Goal: Transaction & Acquisition: Purchase product/service

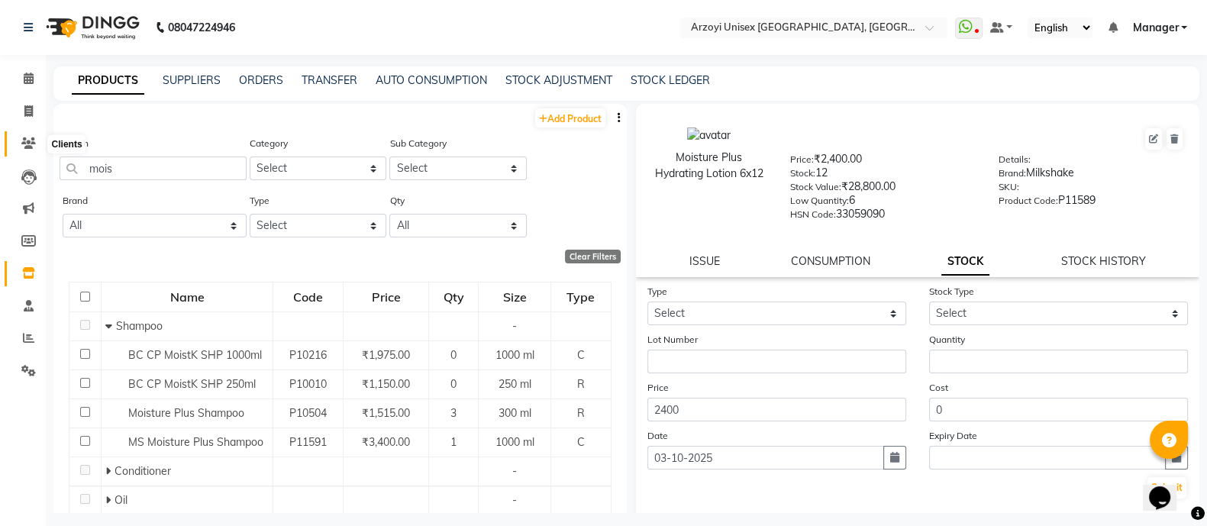
click at [34, 137] on icon at bounding box center [28, 142] width 15 height 11
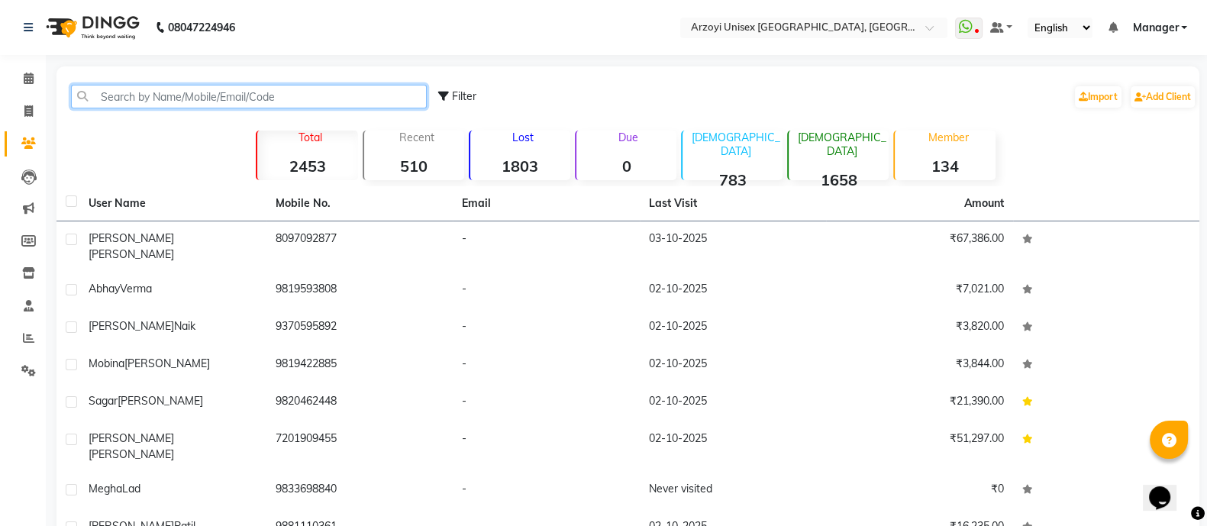
click at [136, 94] on input "text" at bounding box center [249, 97] width 356 height 24
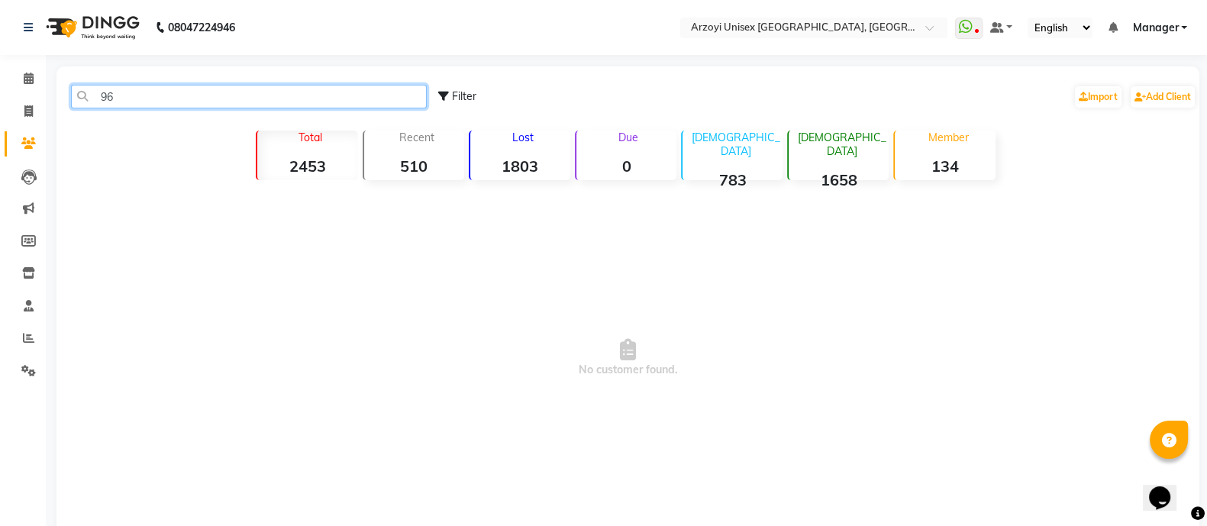
type input "9"
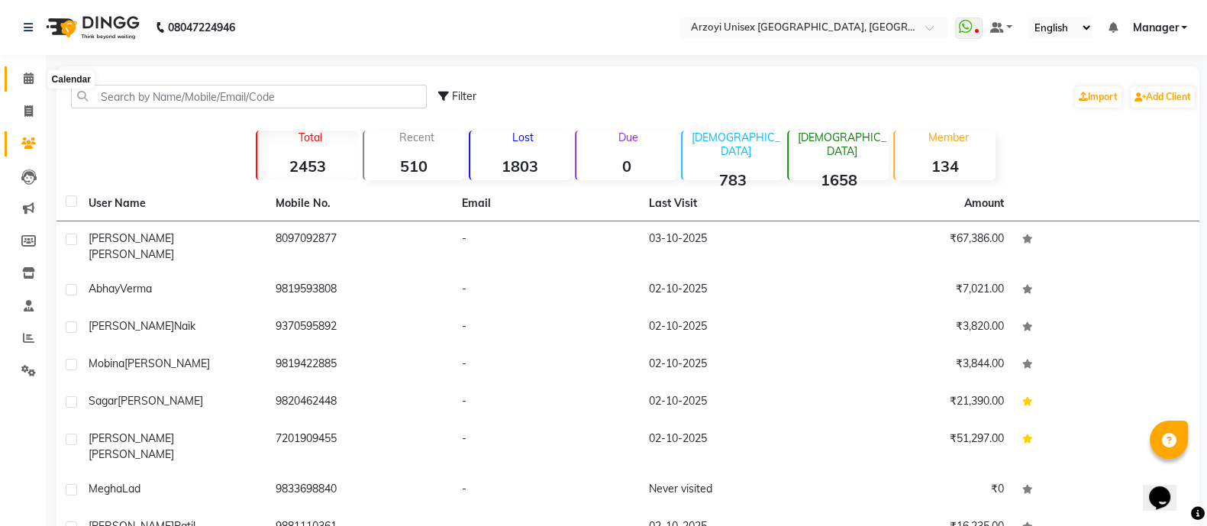
click at [19, 78] on span at bounding box center [28, 79] width 27 height 18
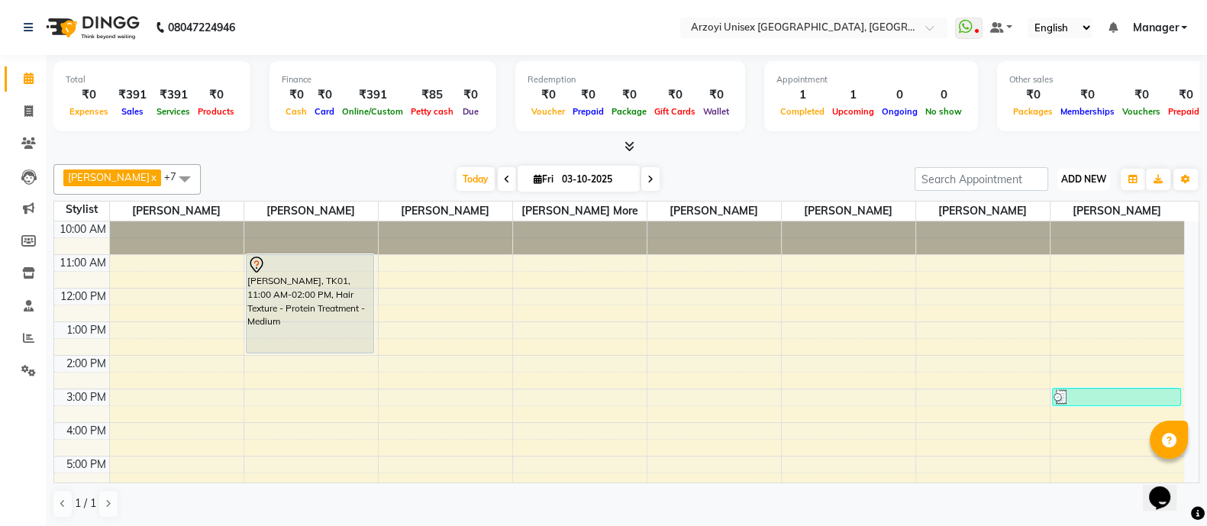
click at [1066, 185] on button "ADD NEW Toggle Dropdown" at bounding box center [1083, 179] width 53 height 21
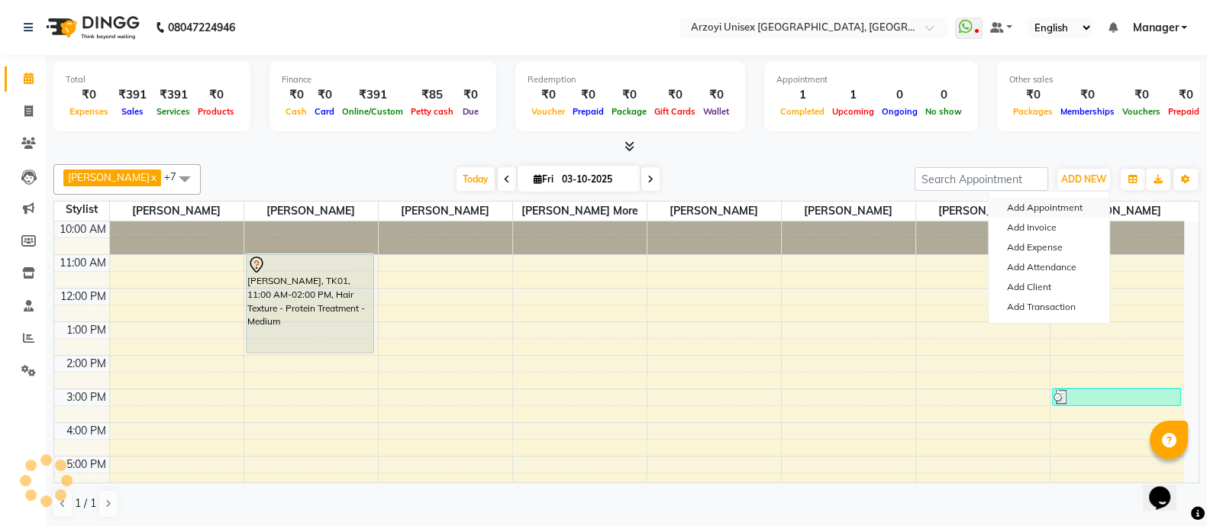
click at [1032, 208] on button "Add Appointment" at bounding box center [1048, 208] width 121 height 20
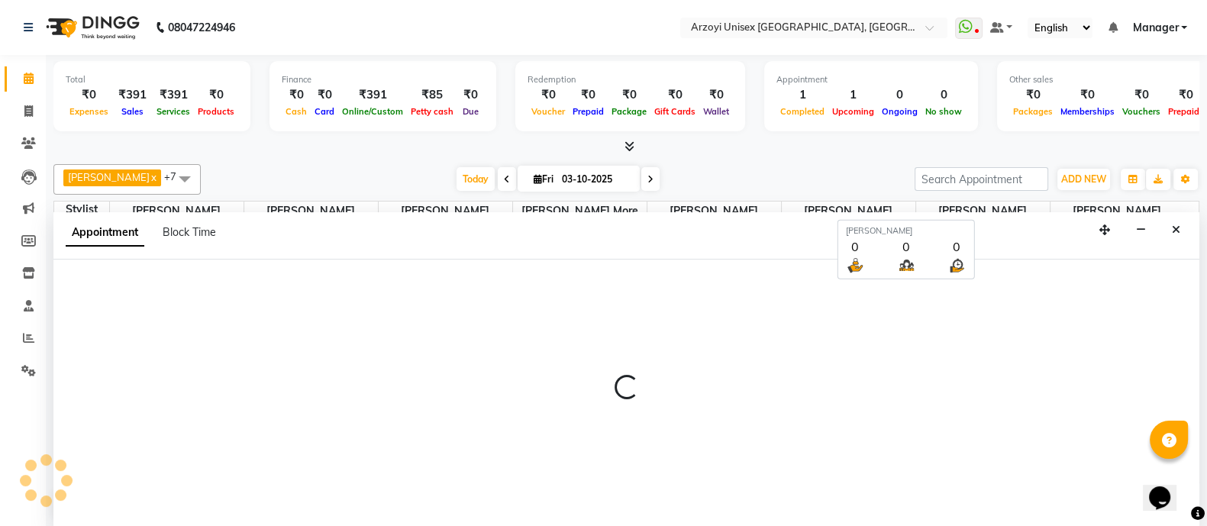
select select "tentative"
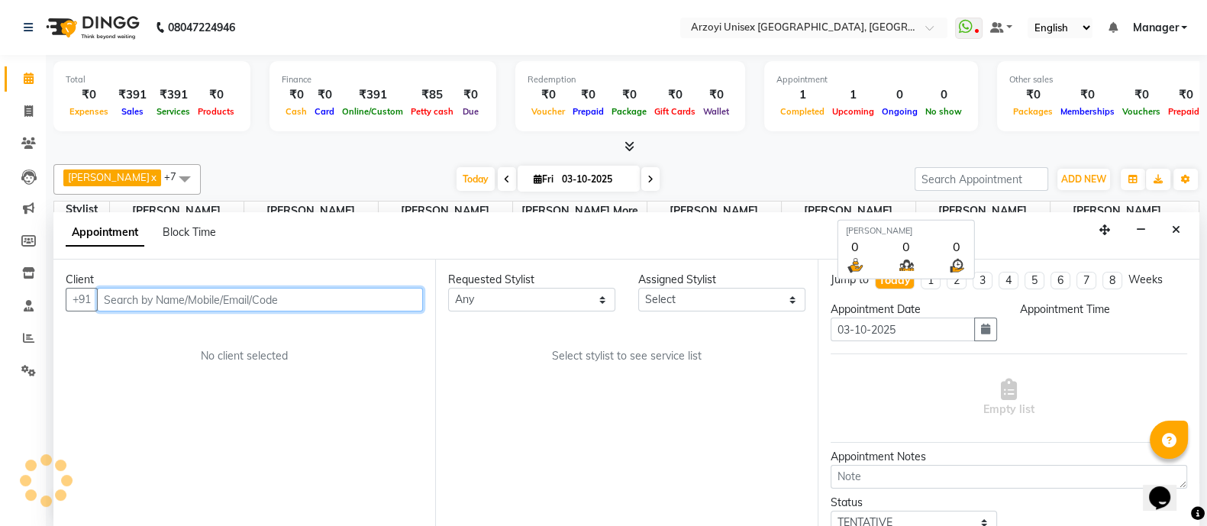
select select "660"
click at [236, 299] on input "text" at bounding box center [260, 300] width 326 height 24
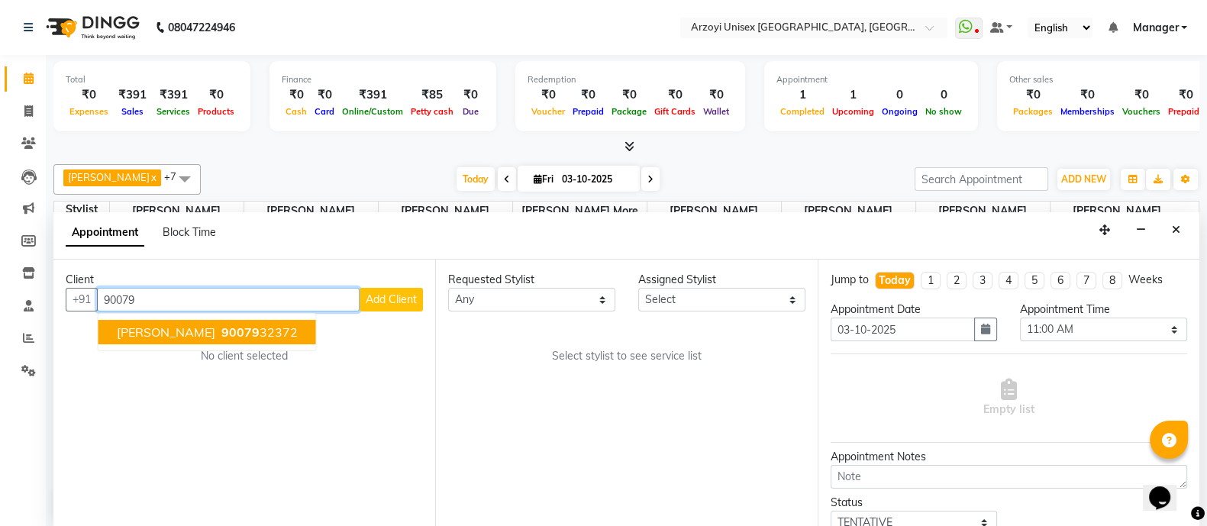
click at [256, 330] on ngb-highlight "90079 32372" at bounding box center [257, 331] width 79 height 15
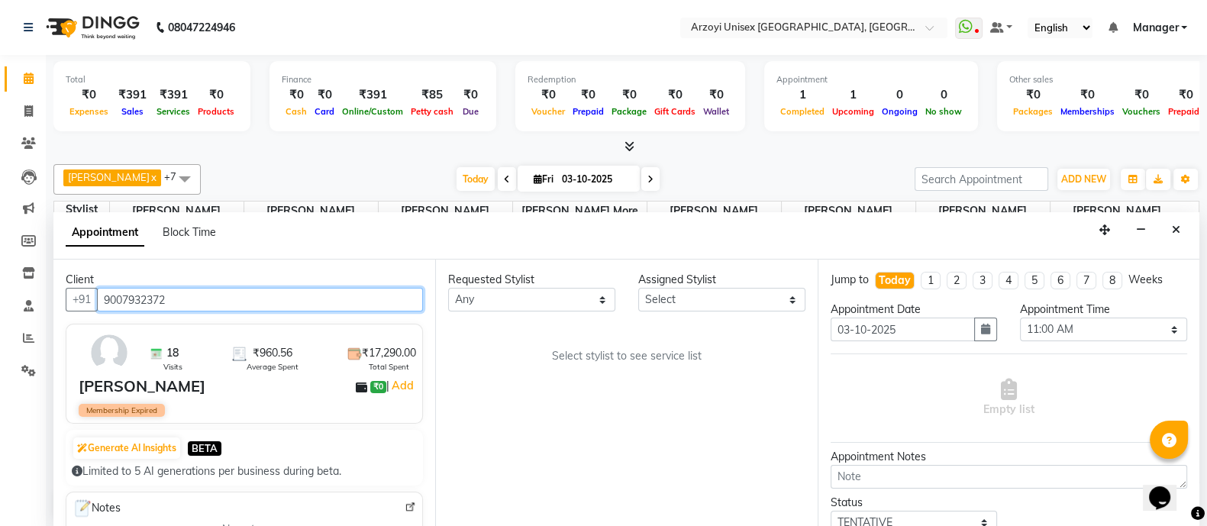
type input "9007932372"
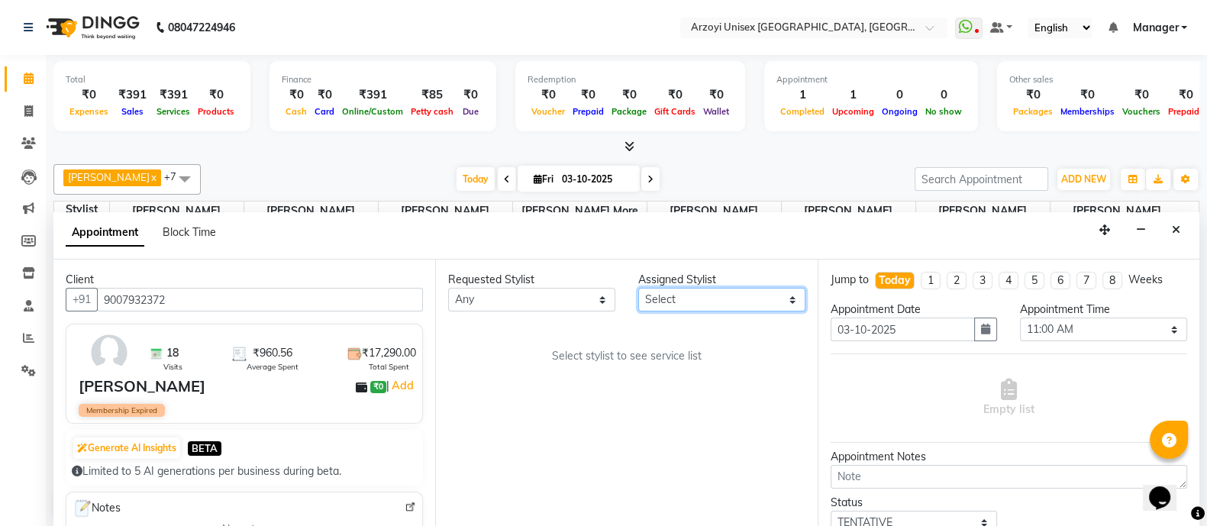
click at [705, 300] on select "Select [PERSON_NAME] Mohammmed [PERSON_NAME] [PERSON_NAME] [PERSON_NAME] Bharat…" at bounding box center [721, 300] width 167 height 24
select select "59538"
click at [638, 288] on select "Select [PERSON_NAME] Mohammmed [PERSON_NAME] [PERSON_NAME] [PERSON_NAME] Bharat…" at bounding box center [721, 300] width 167 height 24
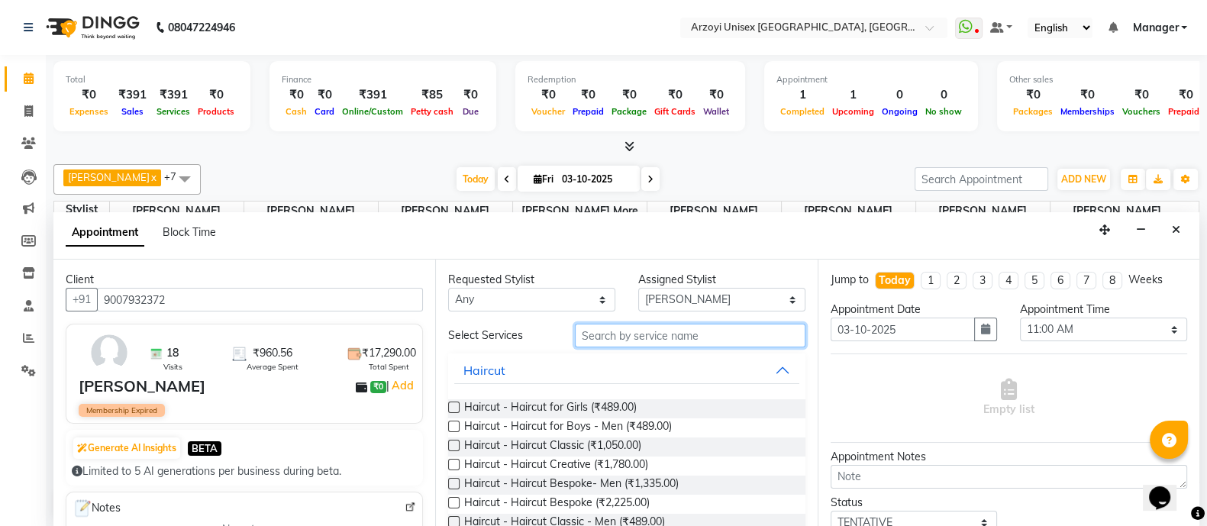
click at [607, 344] on input "text" at bounding box center [690, 336] width 230 height 24
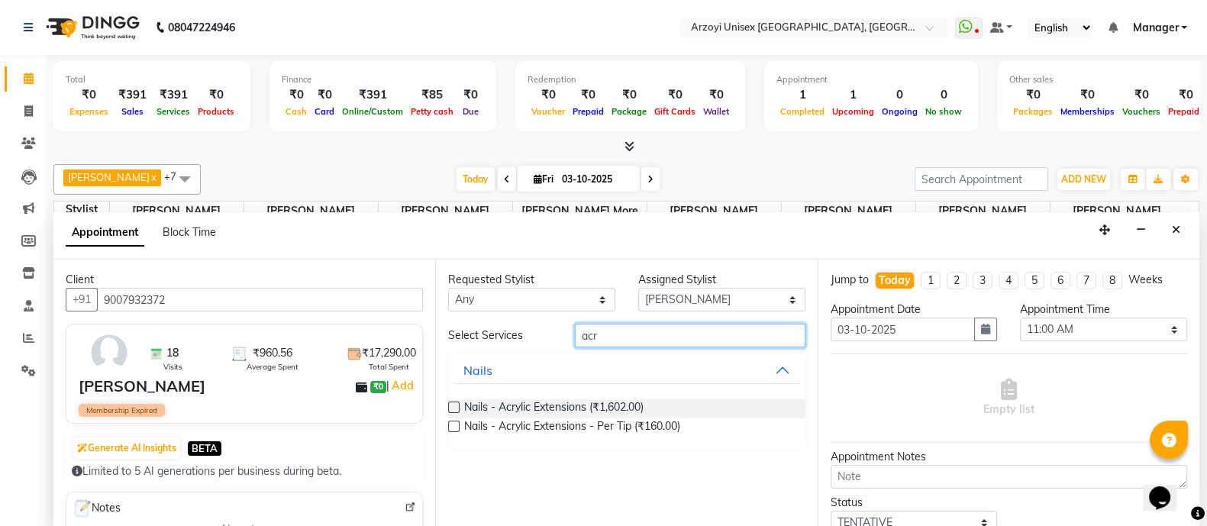
type input "acr"
click at [454, 408] on label at bounding box center [453, 406] width 11 height 11
click at [454, 408] on input "checkbox" at bounding box center [453, 409] width 10 height 10
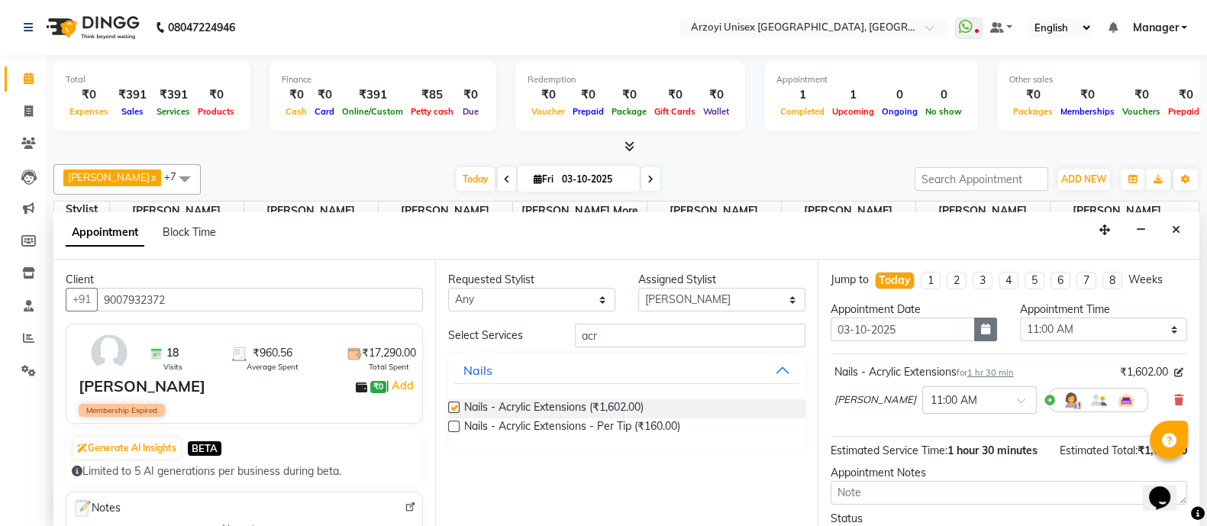
checkbox input "false"
click at [949, 333] on input "03-10-2025" at bounding box center [902, 329] width 145 height 24
click at [981, 326] on icon "button" at bounding box center [985, 329] width 9 height 11
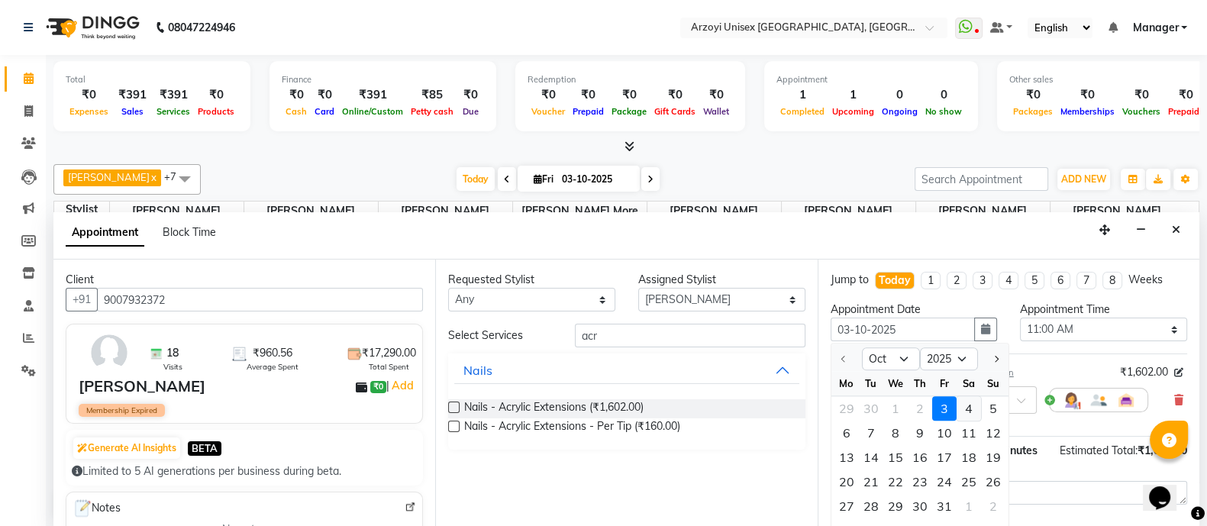
click at [962, 401] on div "4" at bounding box center [968, 409] width 24 height 24
type input "04-10-2025"
select select "660"
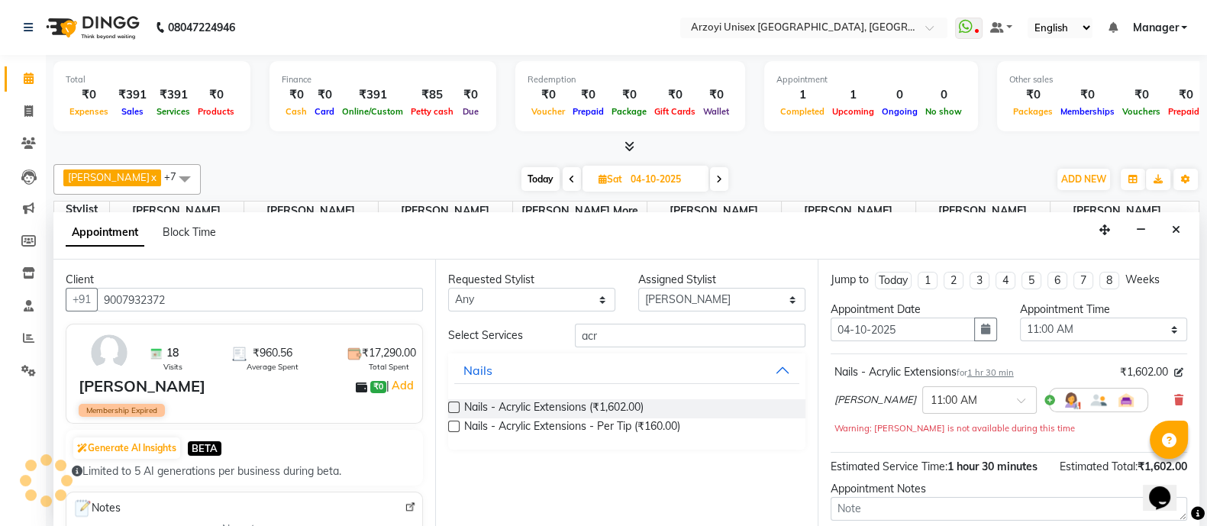
scroll to position [171, 0]
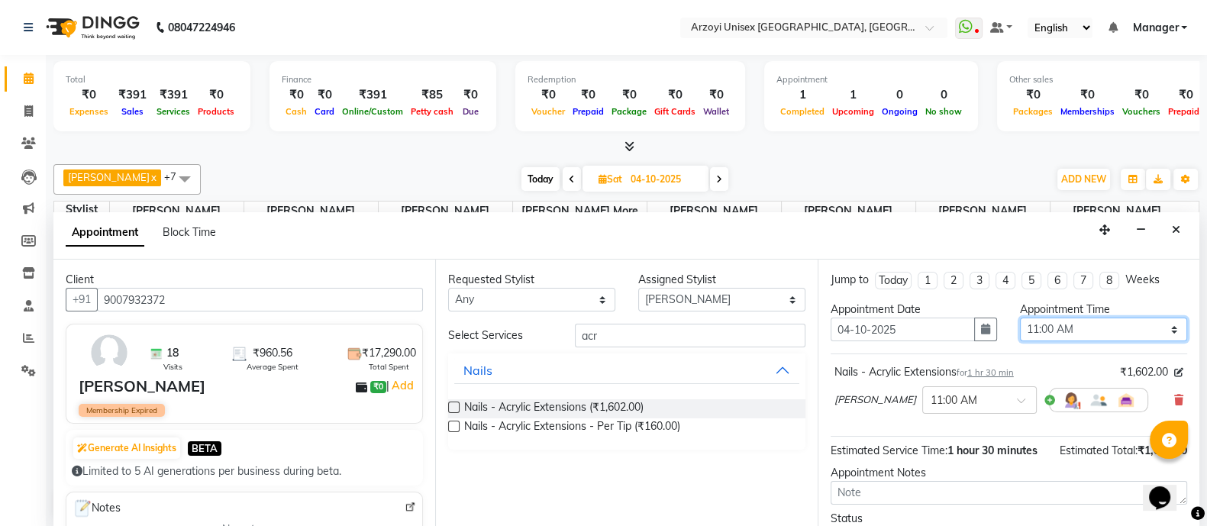
click at [1035, 330] on select "Select 11:00 AM 11:15 AM 11:30 AM 11:45 AM 12:00 PM 12:15 PM 12:30 PM 12:45 PM …" at bounding box center [1103, 329] width 167 height 24
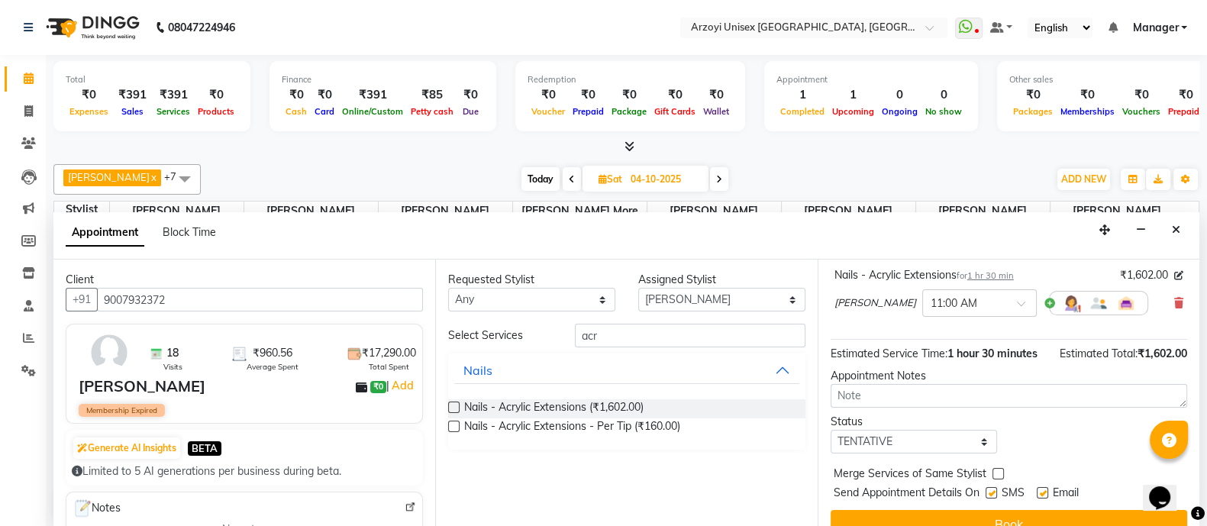
scroll to position [134, 0]
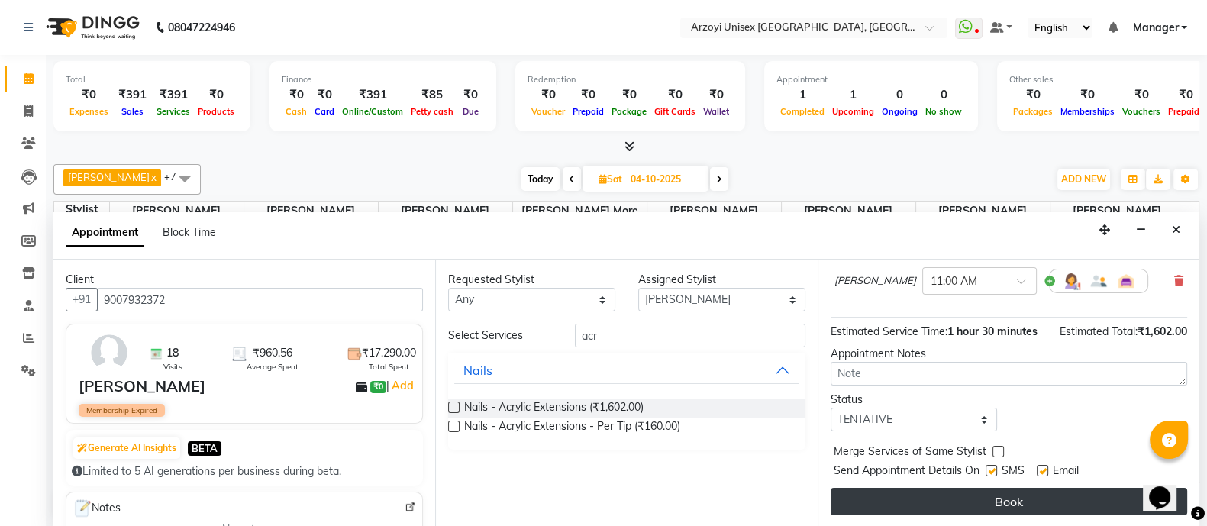
click at [926, 497] on button "Book" at bounding box center [1008, 501] width 356 height 27
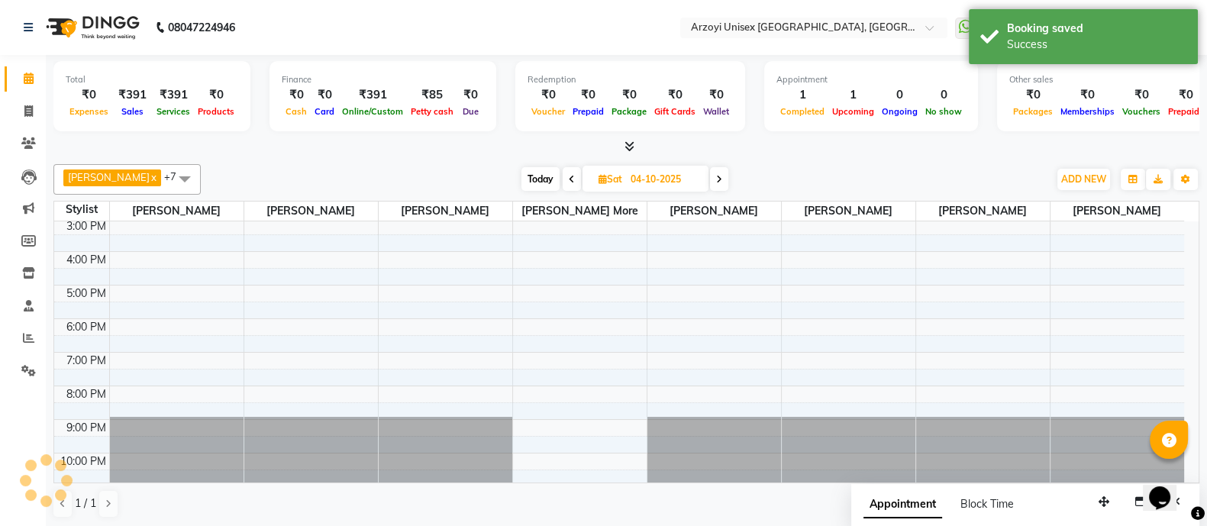
scroll to position [0, 0]
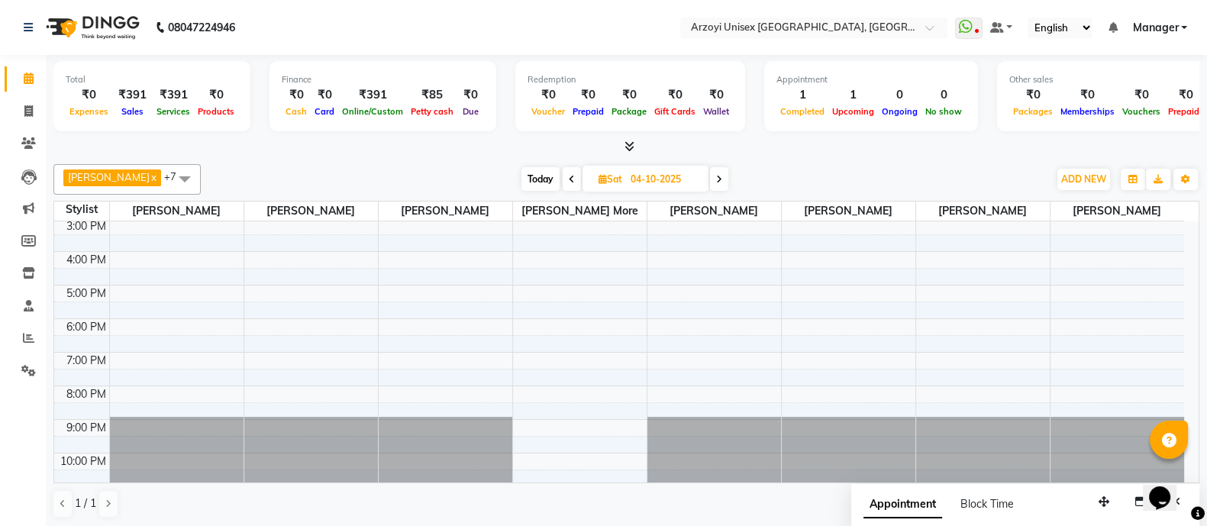
click at [571, 179] on icon at bounding box center [572, 179] width 6 height 9
type input "03-10-2025"
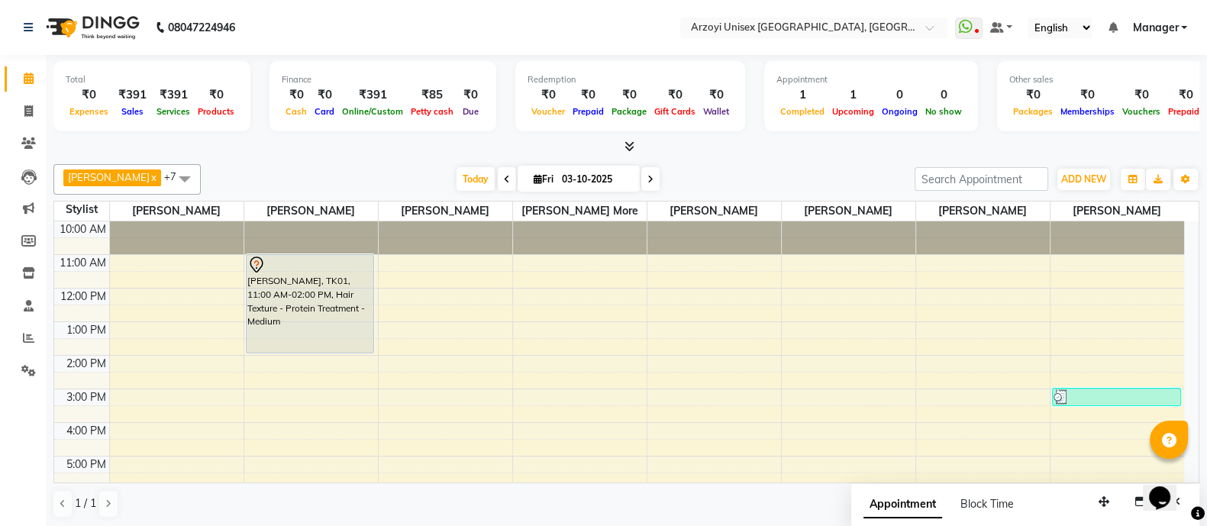
scroll to position [171, 0]
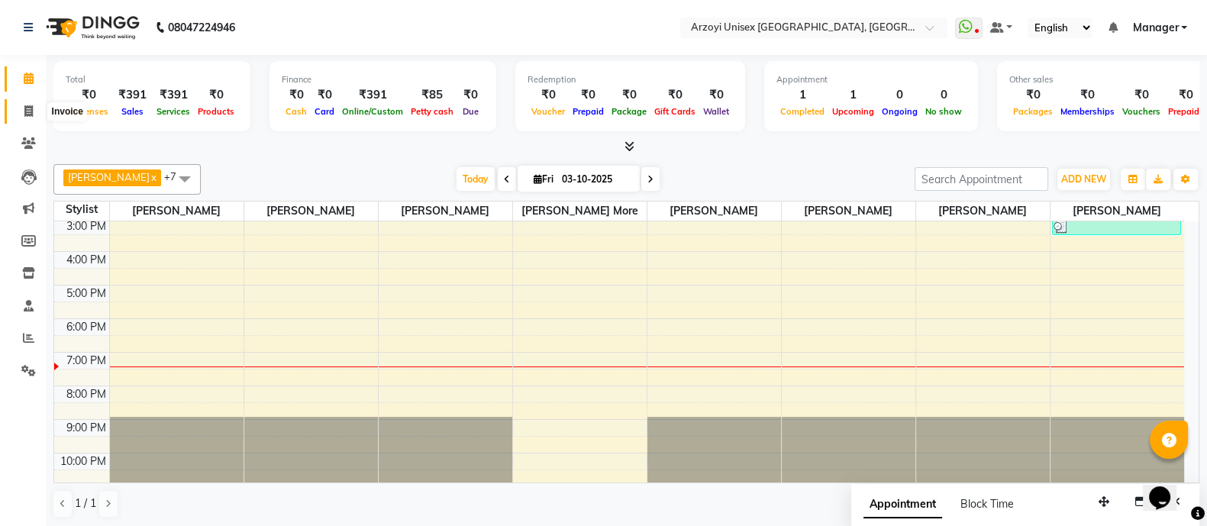
click at [24, 112] on icon at bounding box center [28, 110] width 8 height 11
select select "service"
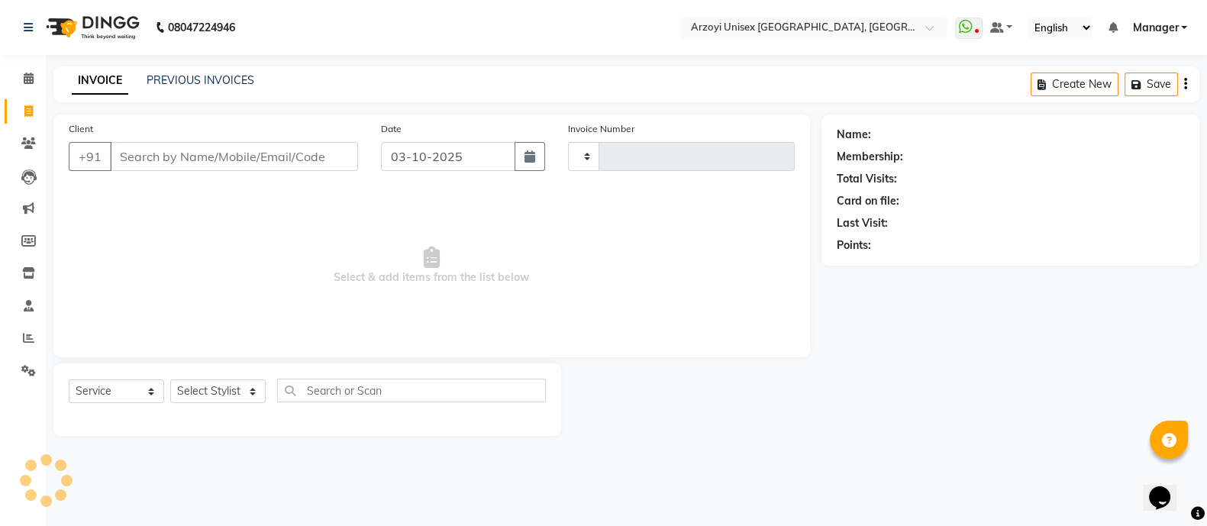
type input "1946"
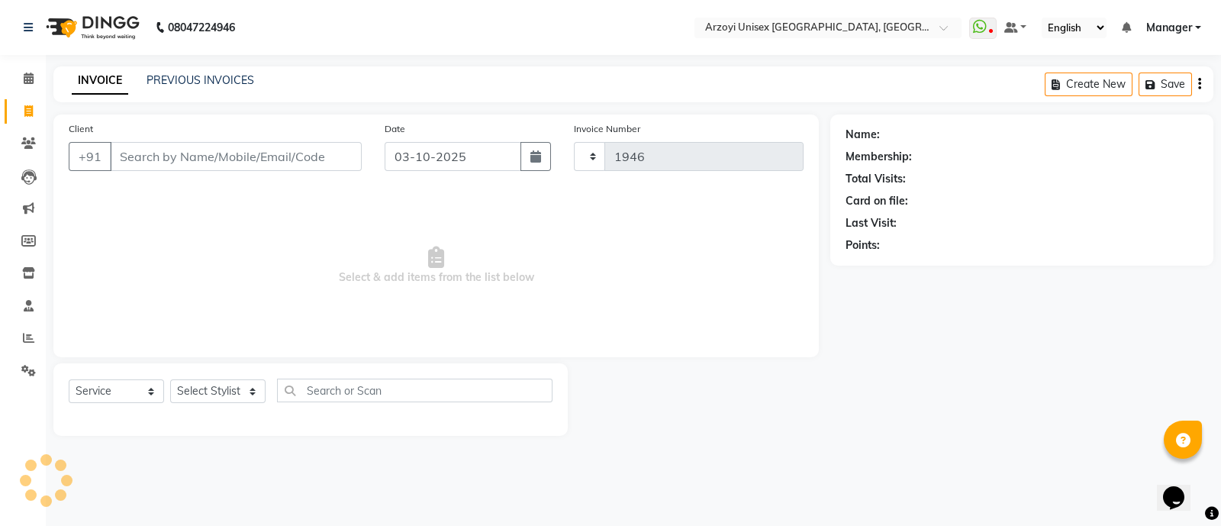
select select "5286"
click at [221, 385] on select "Select Stylist" at bounding box center [217, 391] width 95 height 24
click at [222, 389] on select "Select Stylist" at bounding box center [217, 391] width 95 height 24
click at [222, 389] on select "Select Stylist [PERSON_NAME] Mohammmed [PERSON_NAME] [PERSON_NAME] [PERSON_NAME…" at bounding box center [224, 391] width 109 height 24
select select "47130"
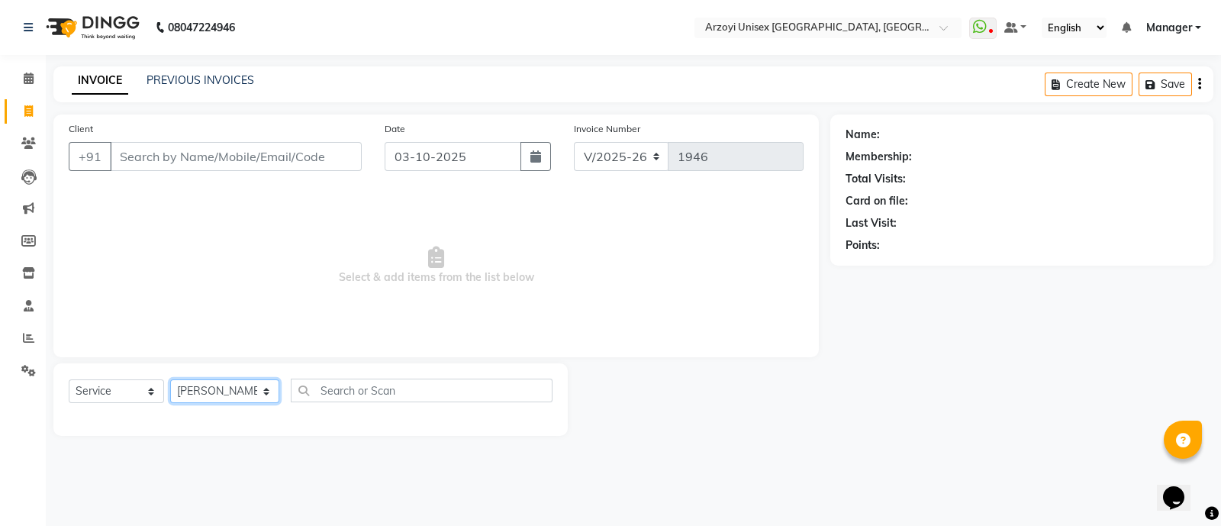
click at [170, 380] on select "Select Stylist [PERSON_NAME] Mohammmed [PERSON_NAME] [PERSON_NAME] [PERSON_NAME…" at bounding box center [224, 391] width 109 height 24
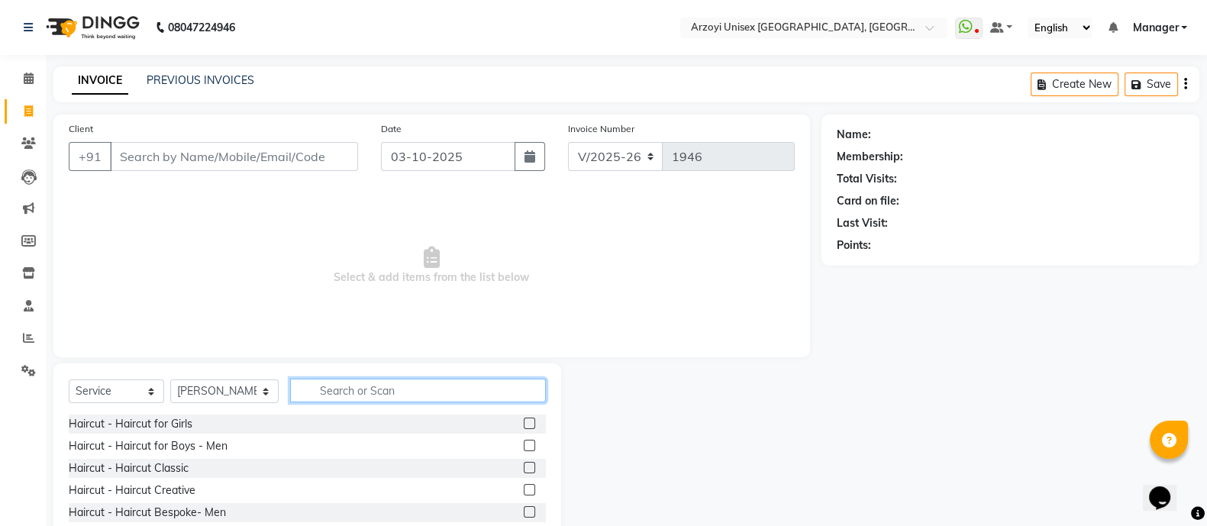
click at [340, 394] on input "text" at bounding box center [418, 391] width 256 height 24
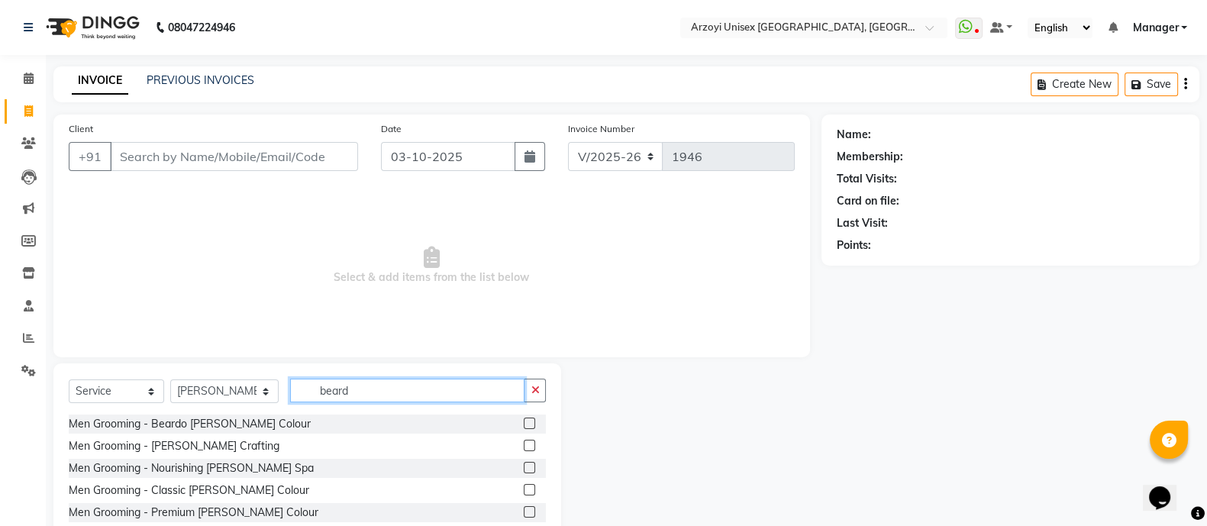
type input "beard"
click at [525, 444] on label at bounding box center [529, 445] width 11 height 11
click at [525, 444] on input "checkbox" at bounding box center [529, 446] width 10 height 10
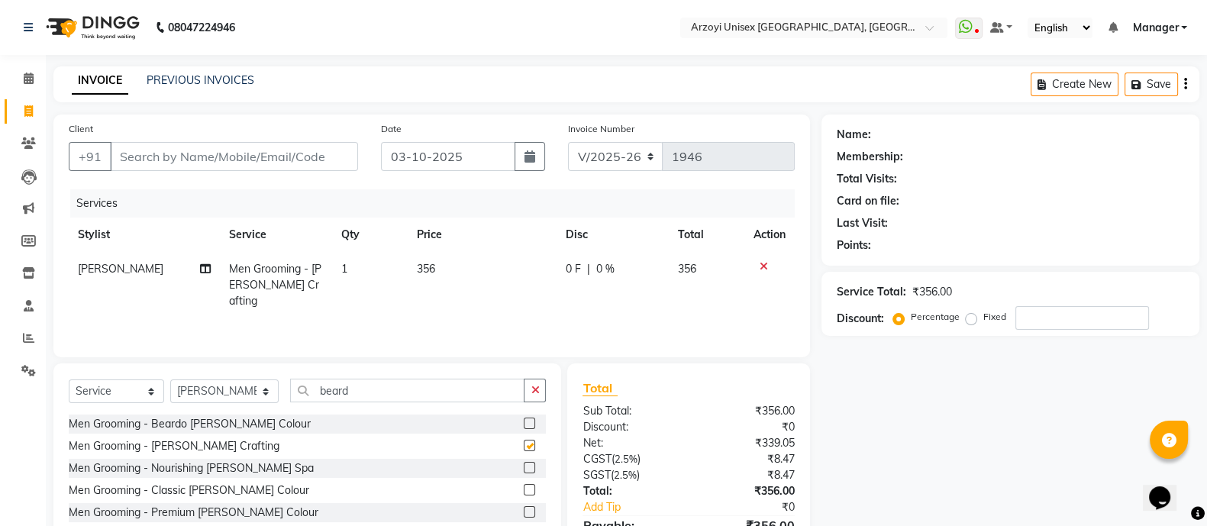
checkbox input "false"
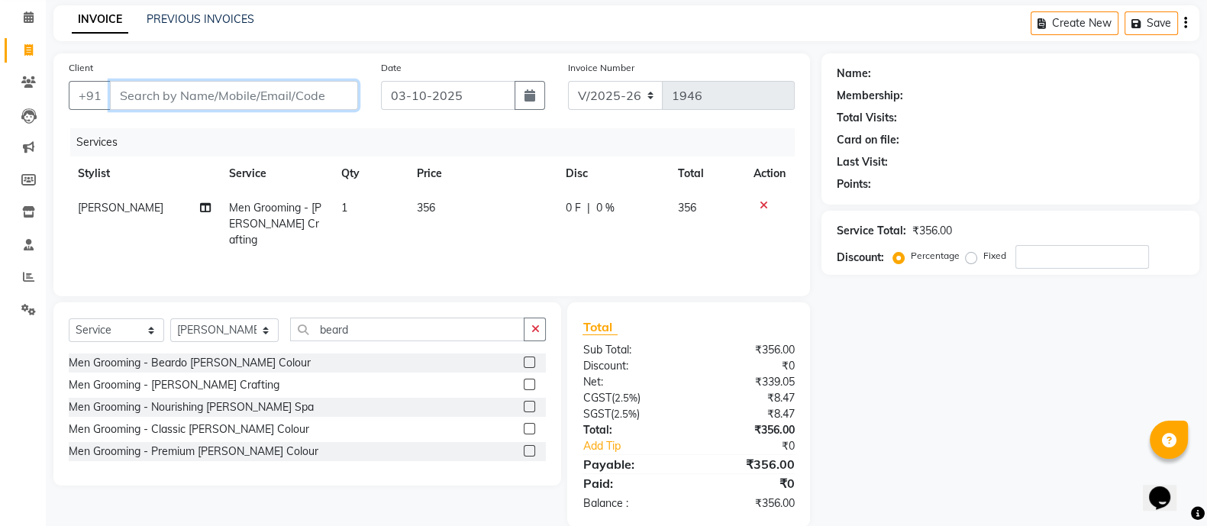
click at [169, 101] on input "Client" at bounding box center [234, 95] width 248 height 29
type input "9"
type input "0"
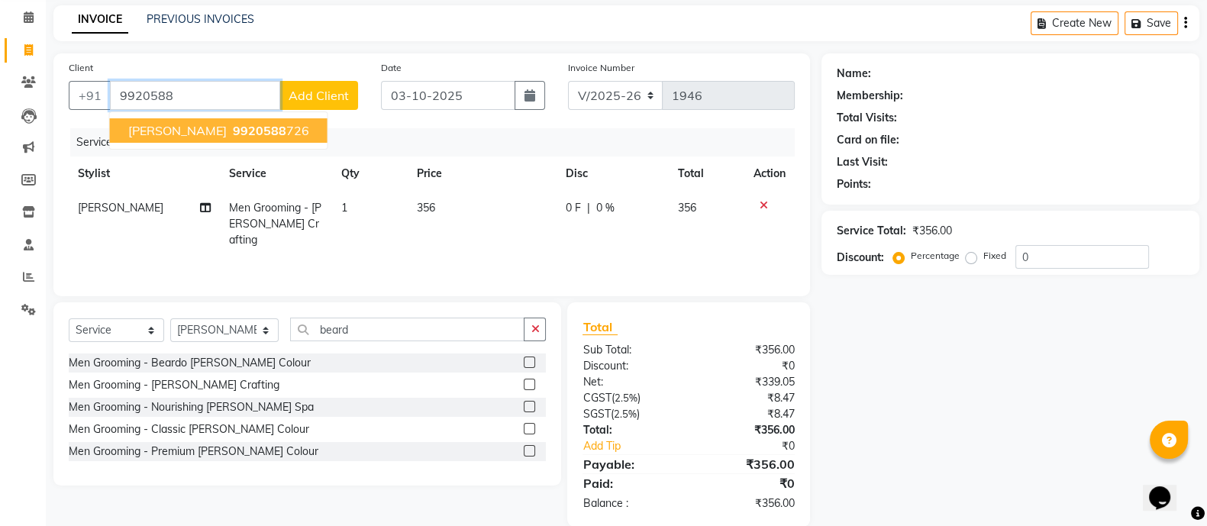
click at [176, 129] on span "[PERSON_NAME]" at bounding box center [177, 130] width 98 height 15
type input "9920588726"
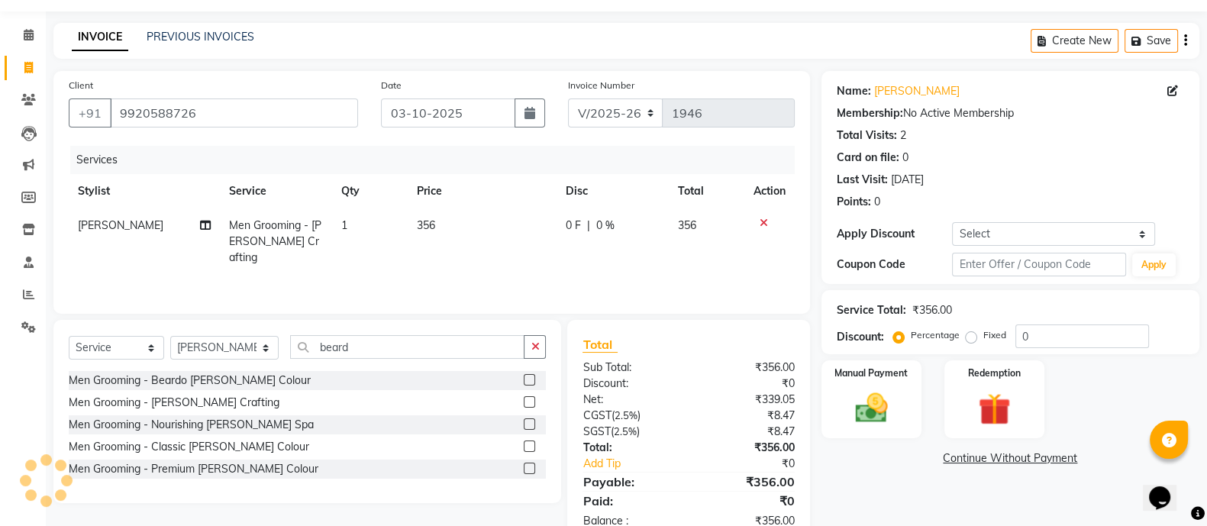
scroll to position [85, 0]
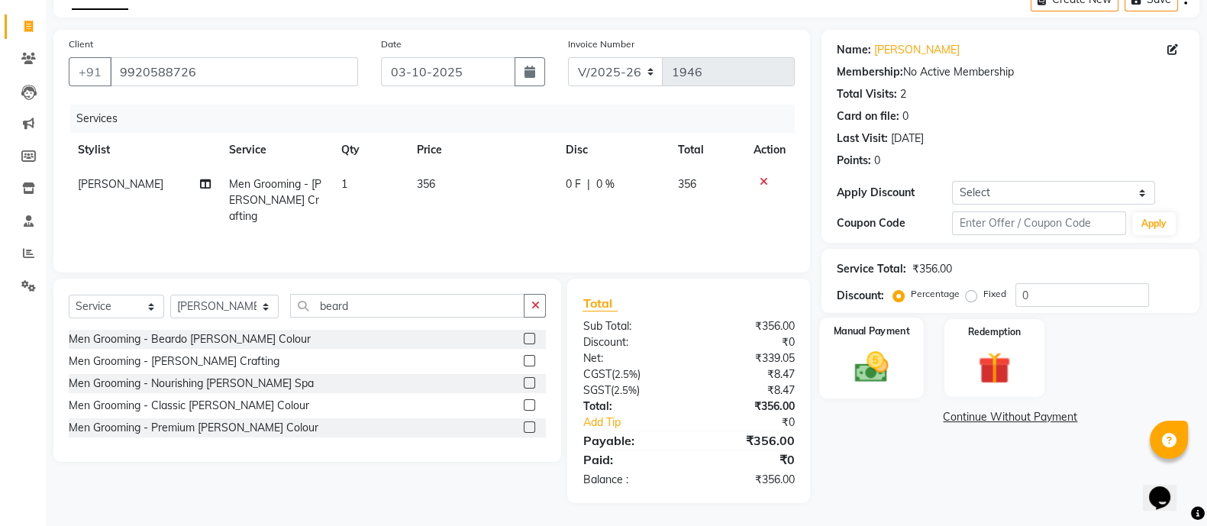
click at [859, 361] on img at bounding box center [871, 366] width 54 height 38
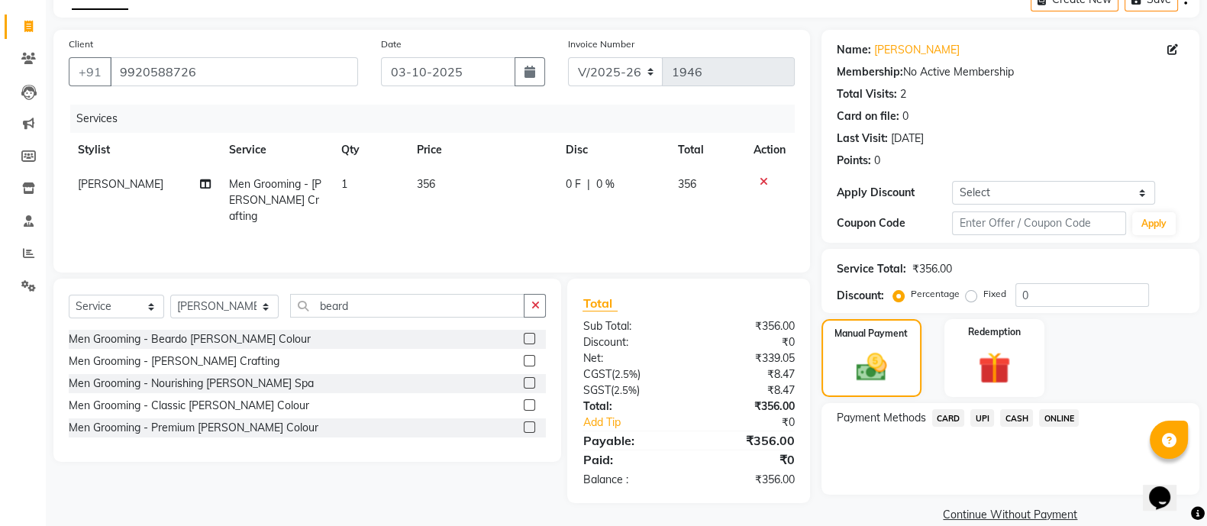
click at [1053, 417] on span "ONLINE" at bounding box center [1059, 418] width 40 height 18
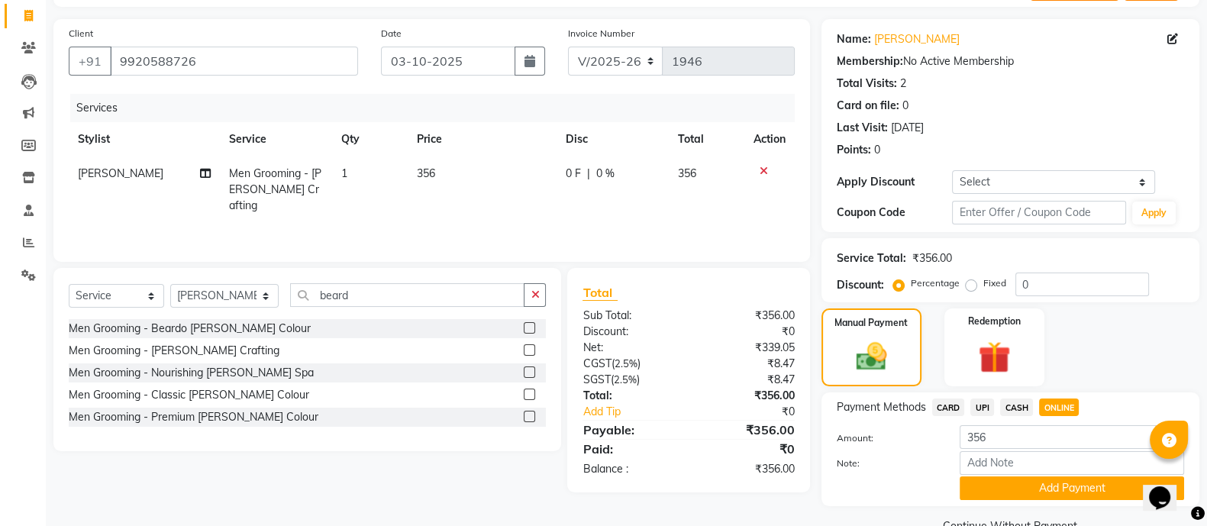
scroll to position [105, 0]
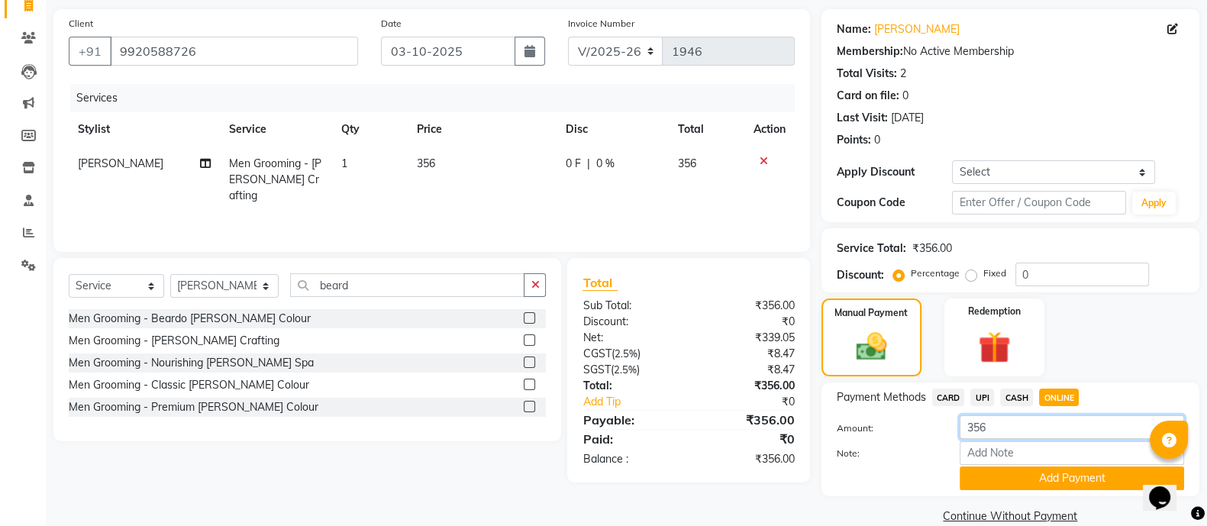
click at [992, 429] on input "356" at bounding box center [1071, 427] width 224 height 24
type input "3"
type input "450"
click at [997, 490] on button "Add Payment" at bounding box center [1071, 478] width 224 height 24
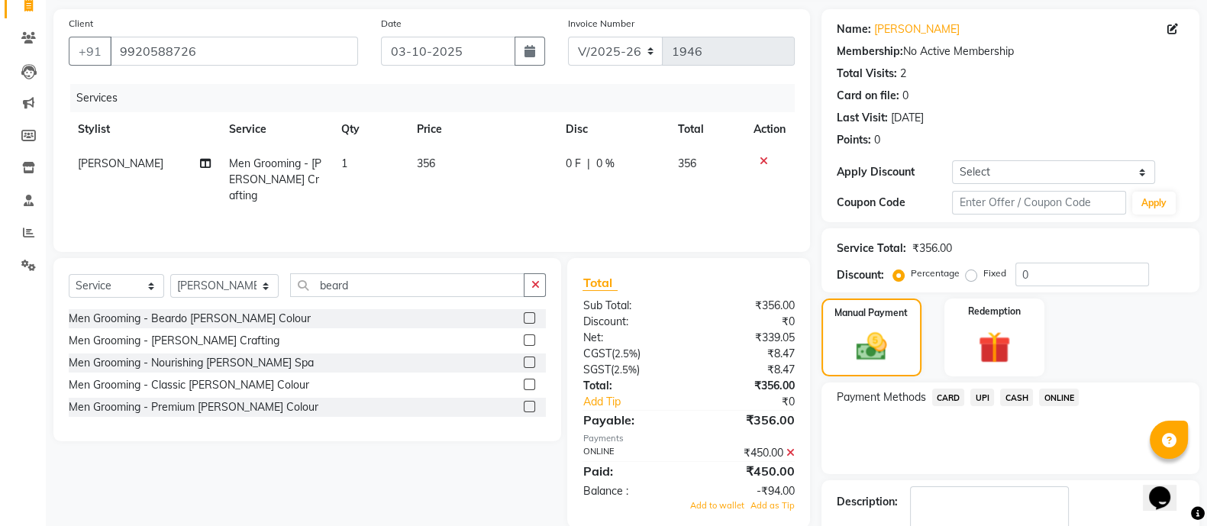
scroll to position [193, 0]
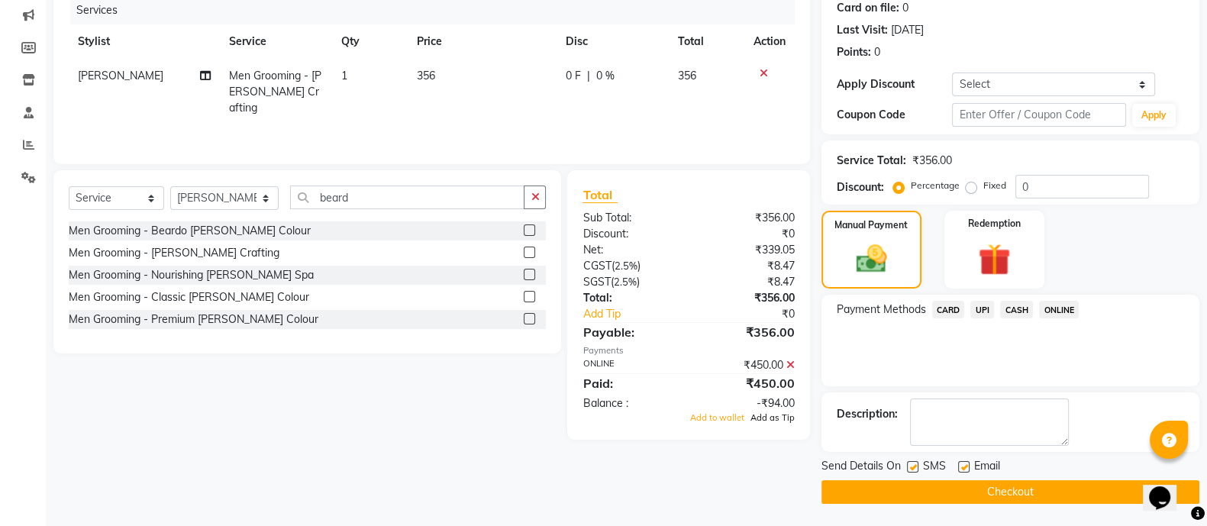
click at [783, 417] on span "Add as Tip" at bounding box center [772, 417] width 44 height 11
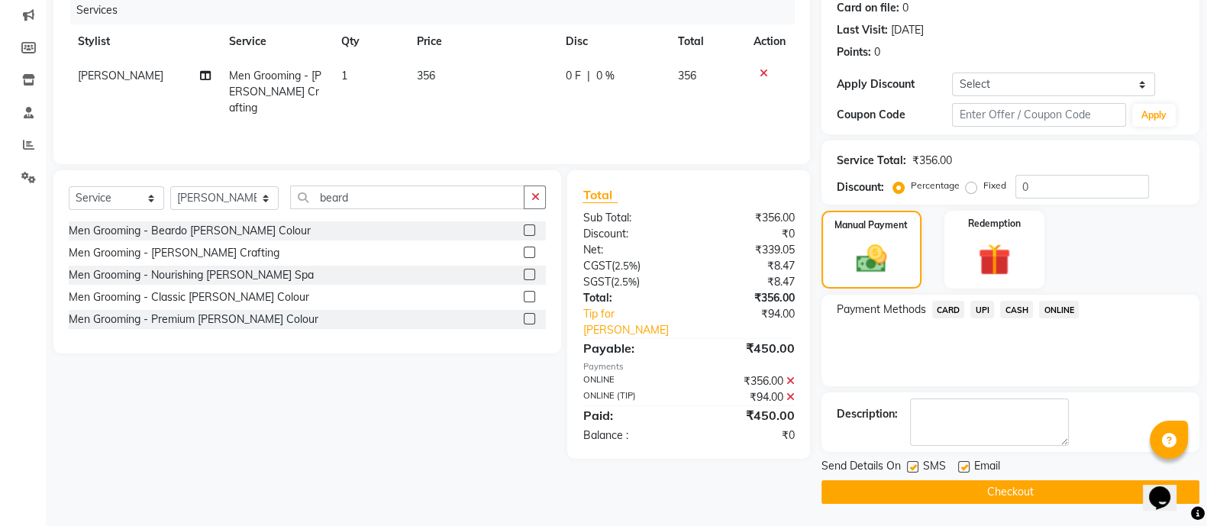
click at [920, 490] on button "Checkout" at bounding box center [1010, 492] width 378 height 24
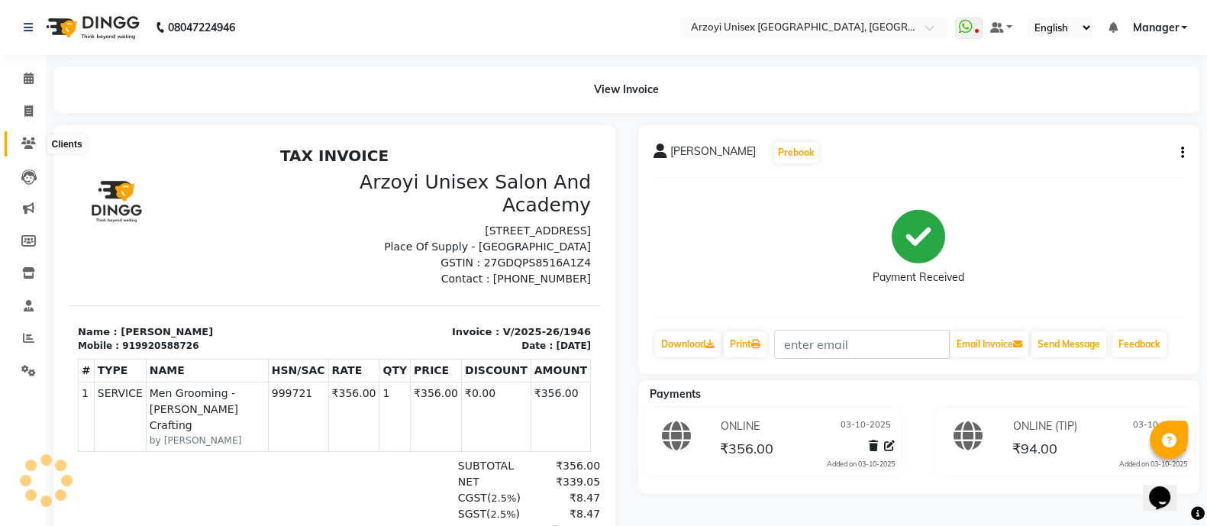
click at [24, 137] on icon at bounding box center [28, 142] width 15 height 11
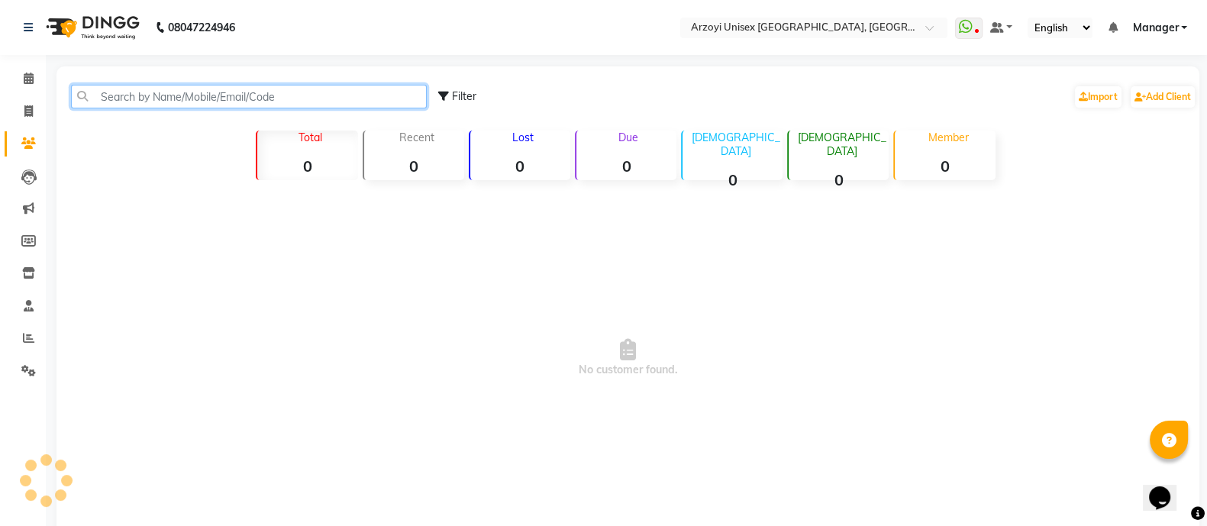
click at [172, 102] on input "text" at bounding box center [249, 97] width 356 height 24
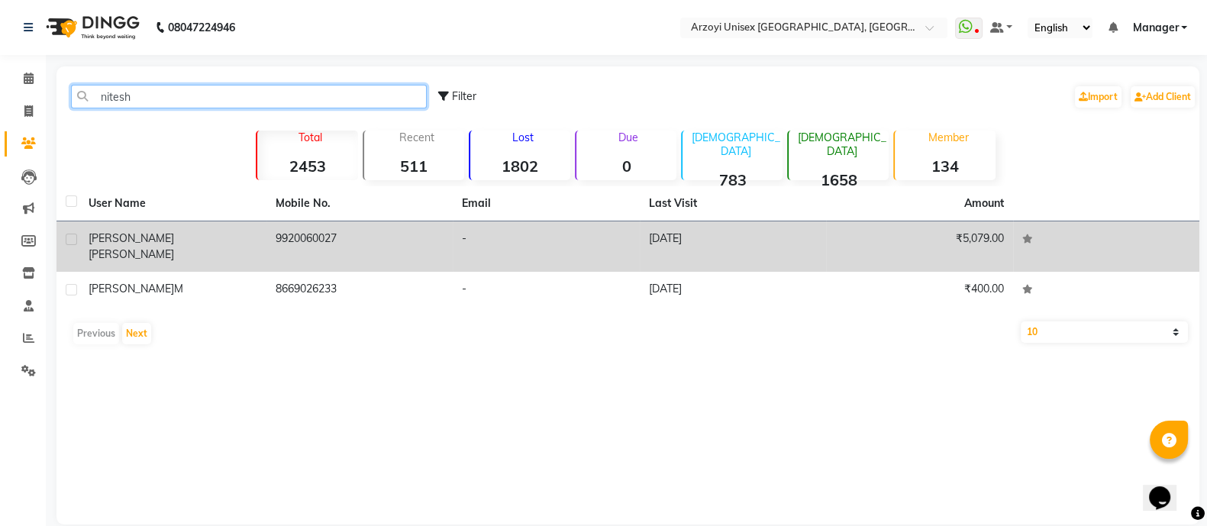
type input "nitesh"
click at [227, 242] on div "[PERSON_NAME]" at bounding box center [173, 246] width 169 height 32
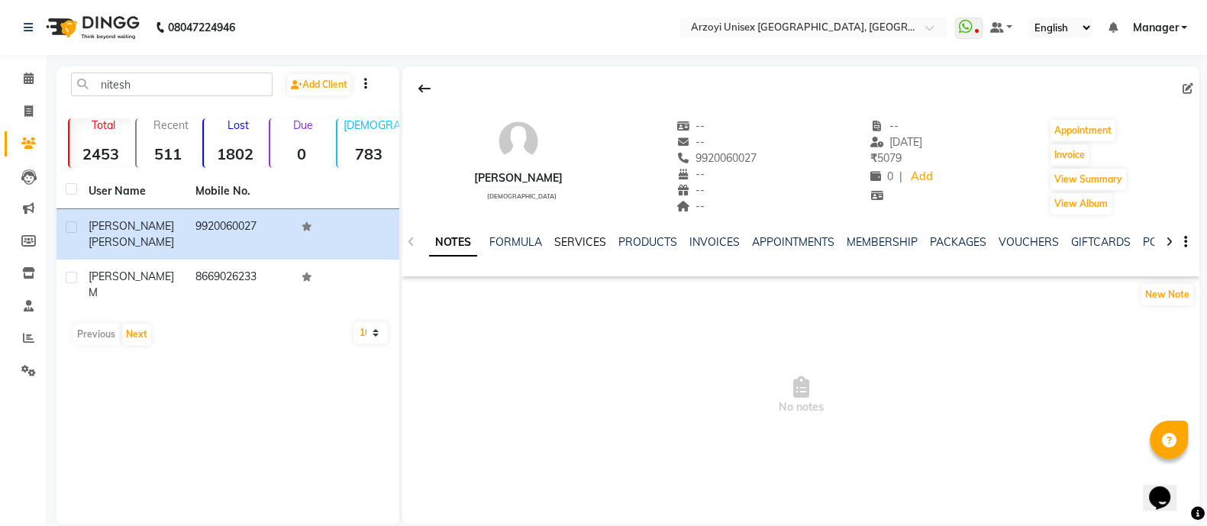
click at [563, 240] on link "SERVICES" at bounding box center [580, 242] width 52 height 14
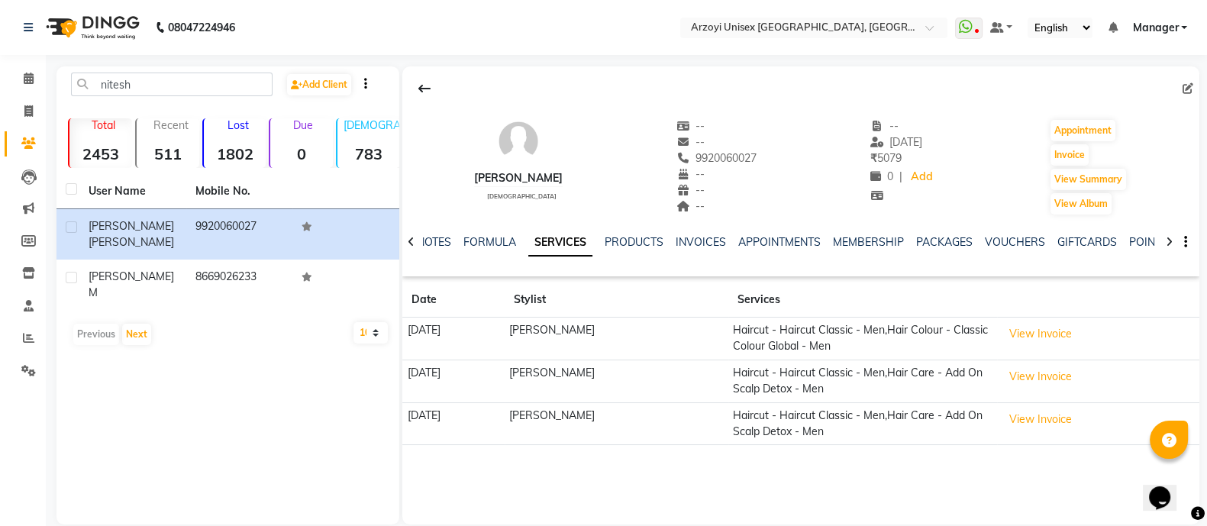
scroll to position [21, 0]
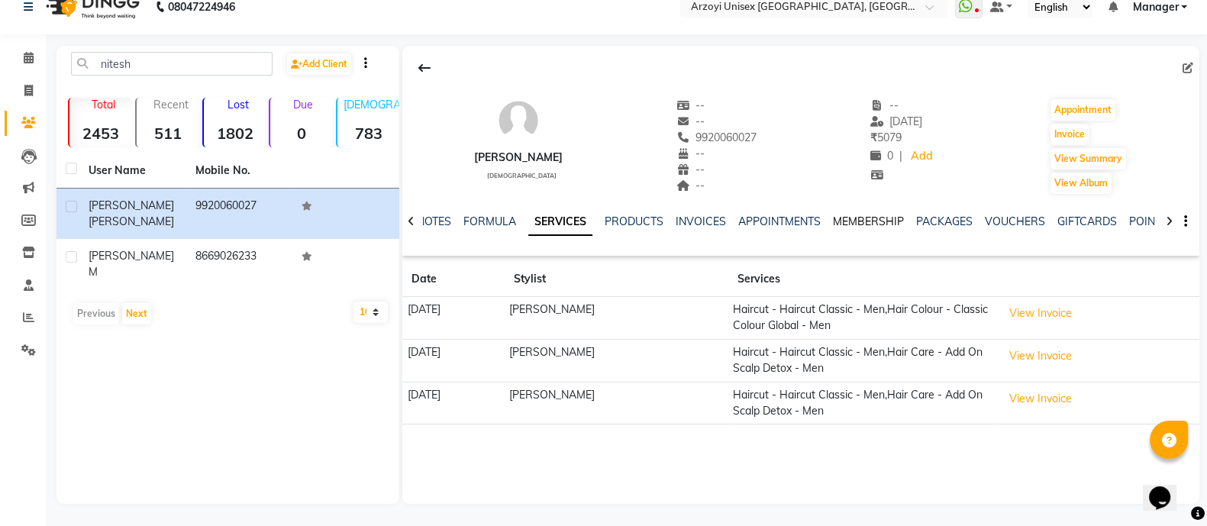
click at [878, 216] on link "MEMBERSHIP" at bounding box center [868, 221] width 71 height 14
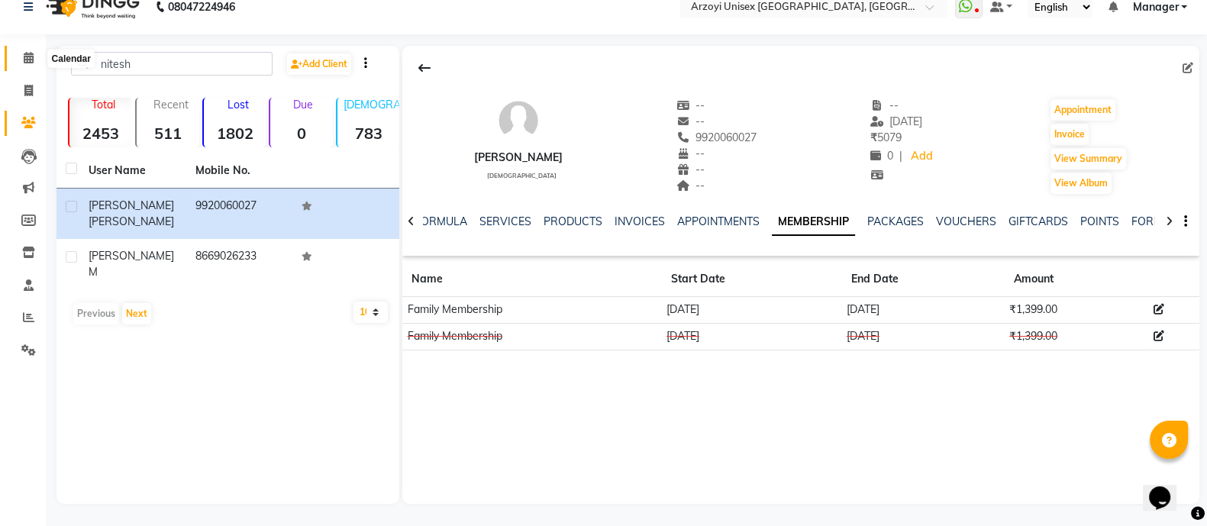
click at [31, 56] on icon at bounding box center [29, 57] width 10 height 11
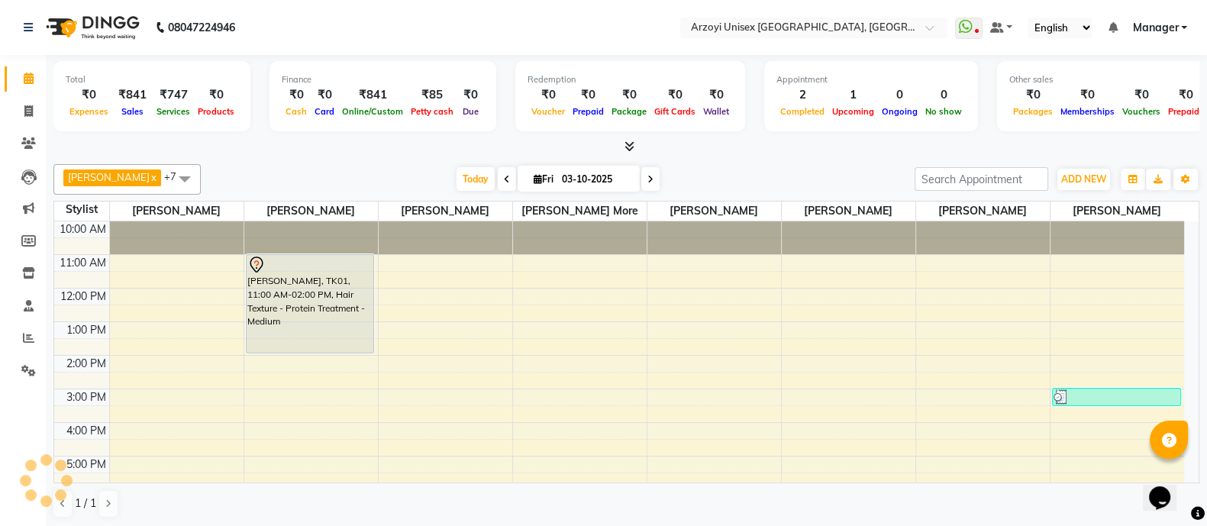
scroll to position [171, 0]
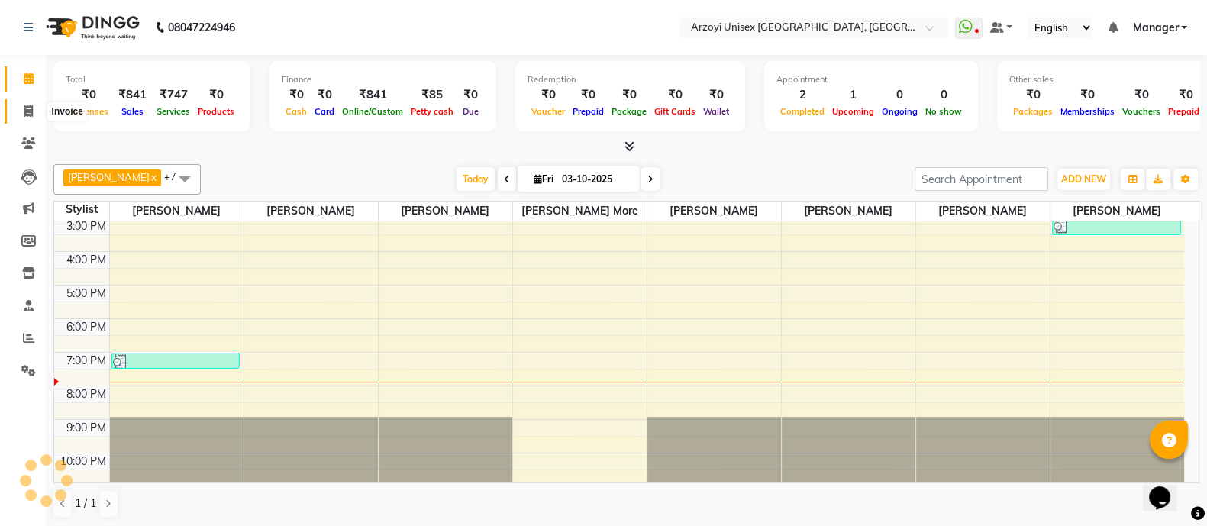
click at [34, 112] on span at bounding box center [28, 112] width 27 height 18
select select "service"
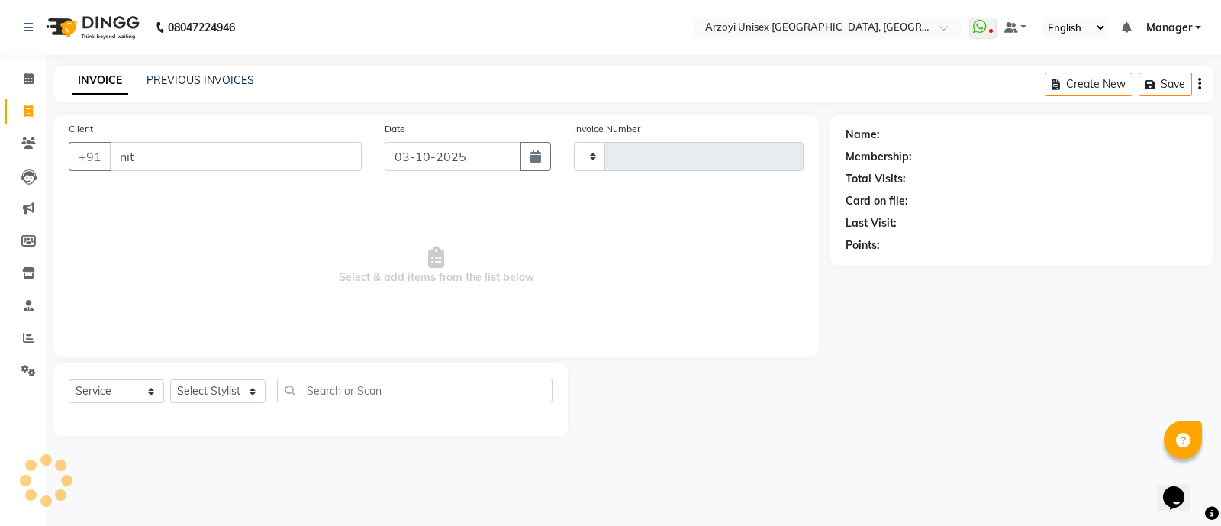
type input "nite"
type input "1947"
type input "nites"
select select "5286"
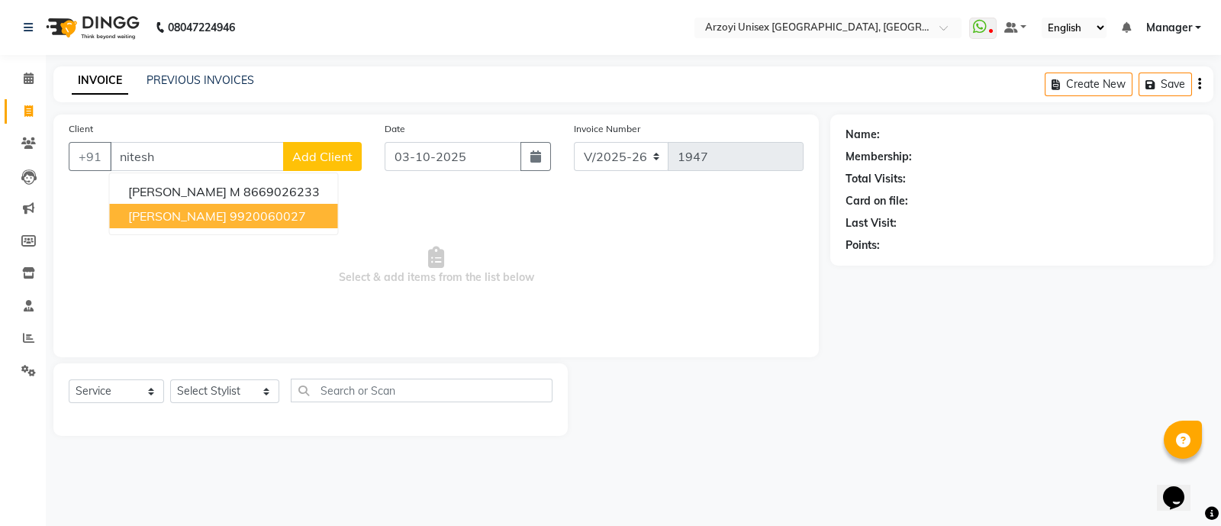
click at [230, 213] on ngb-highlight "9920060027" at bounding box center [268, 215] width 76 height 15
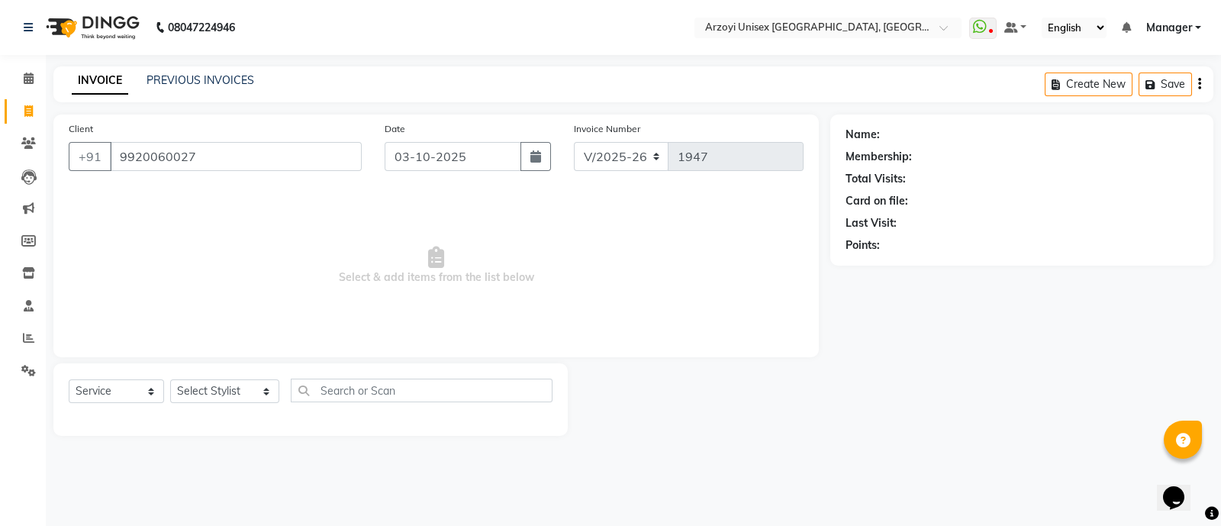
type input "9920060027"
select select "1: Object"
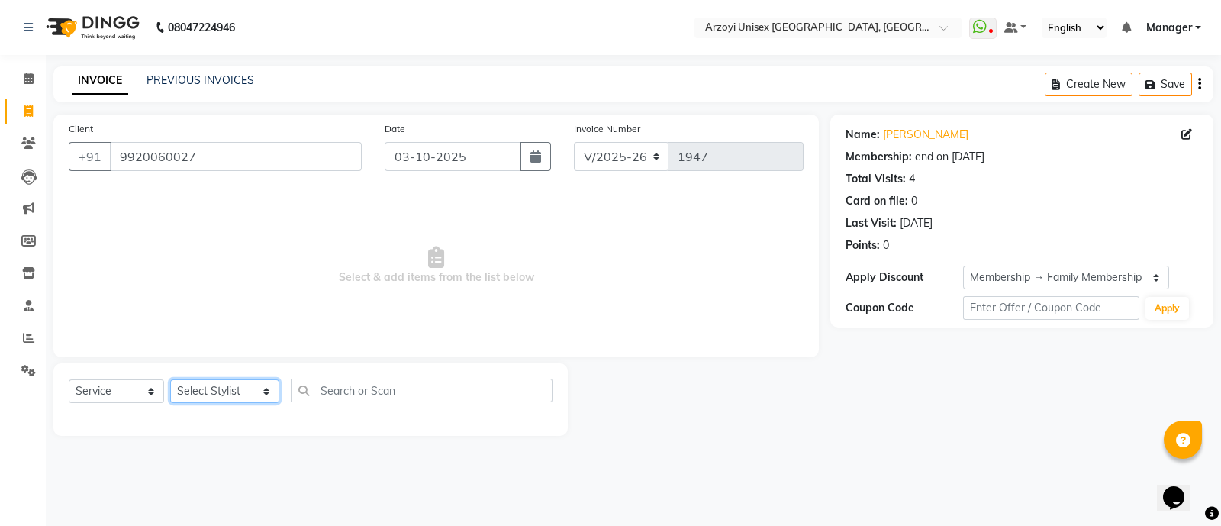
drag, startPoint x: 189, startPoint y: 392, endPoint x: 253, endPoint y: 273, distance: 134.6
click at [253, 273] on div "Client [PHONE_NUMBER] Date [DATE] Invoice Number R/2025-26 V/2025 V/[PHONE_NUMB…" at bounding box center [436, 274] width 788 height 321
select select "70633"
click at [170, 380] on select "Select Stylist [PERSON_NAME] Mohammmed [PERSON_NAME] [PERSON_NAME] [PERSON_NAME…" at bounding box center [224, 391] width 109 height 24
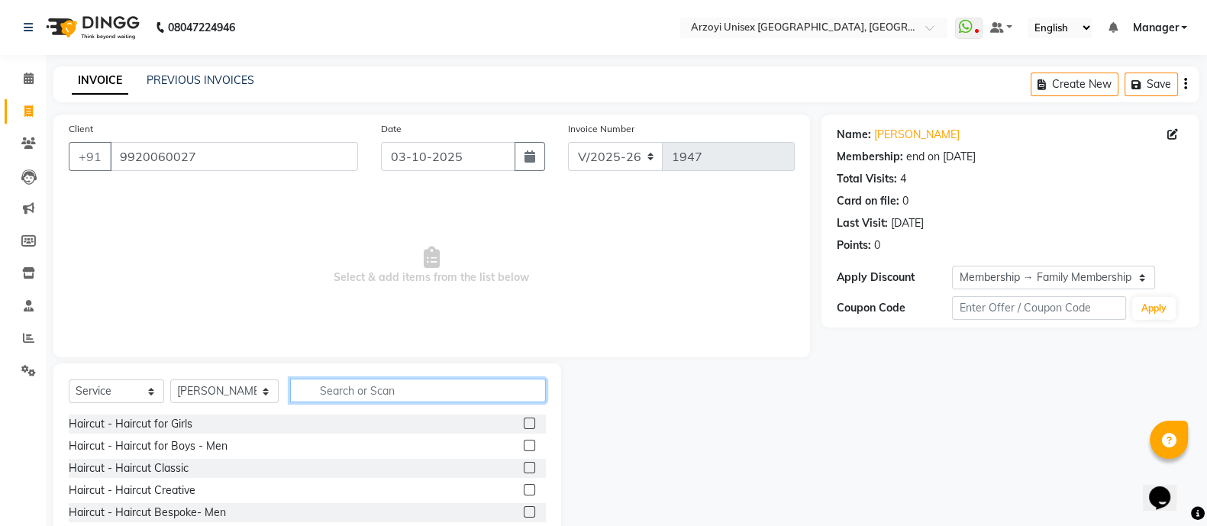
click at [332, 391] on input "text" at bounding box center [418, 391] width 256 height 24
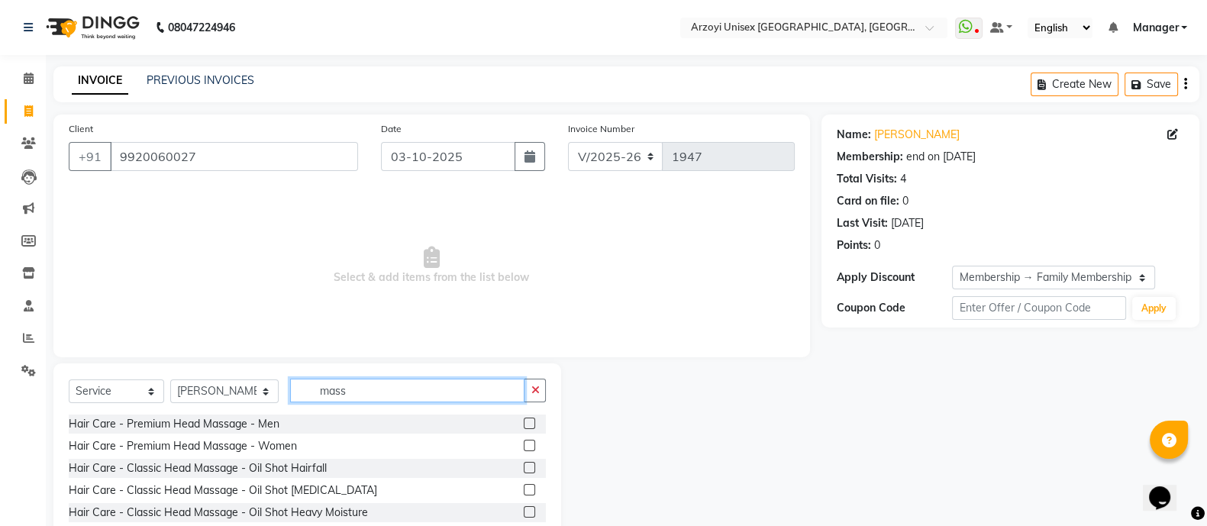
type input "mass"
click at [524, 468] on label at bounding box center [529, 467] width 11 height 11
click at [524, 468] on input "checkbox" at bounding box center [529, 468] width 10 height 10
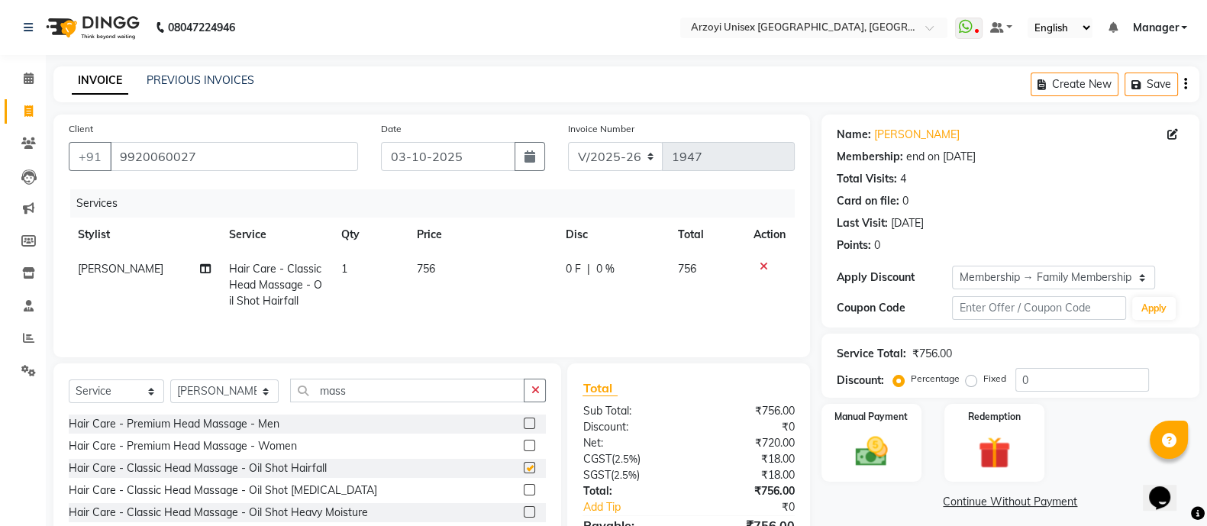
checkbox input "false"
click at [765, 265] on icon at bounding box center [763, 266] width 8 height 11
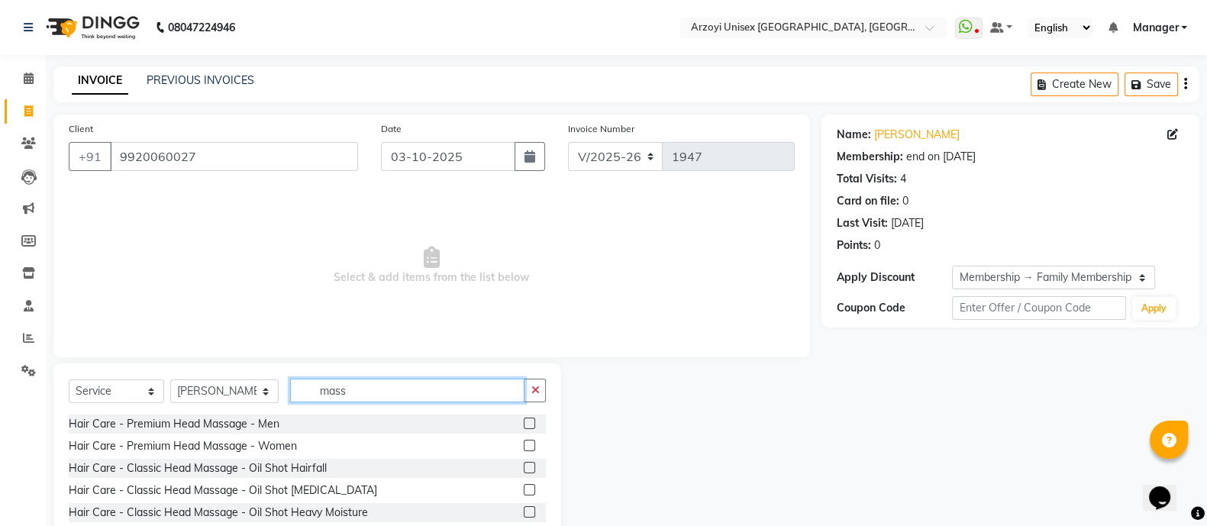
click at [417, 390] on input "mass" at bounding box center [407, 391] width 234 height 24
type input "m"
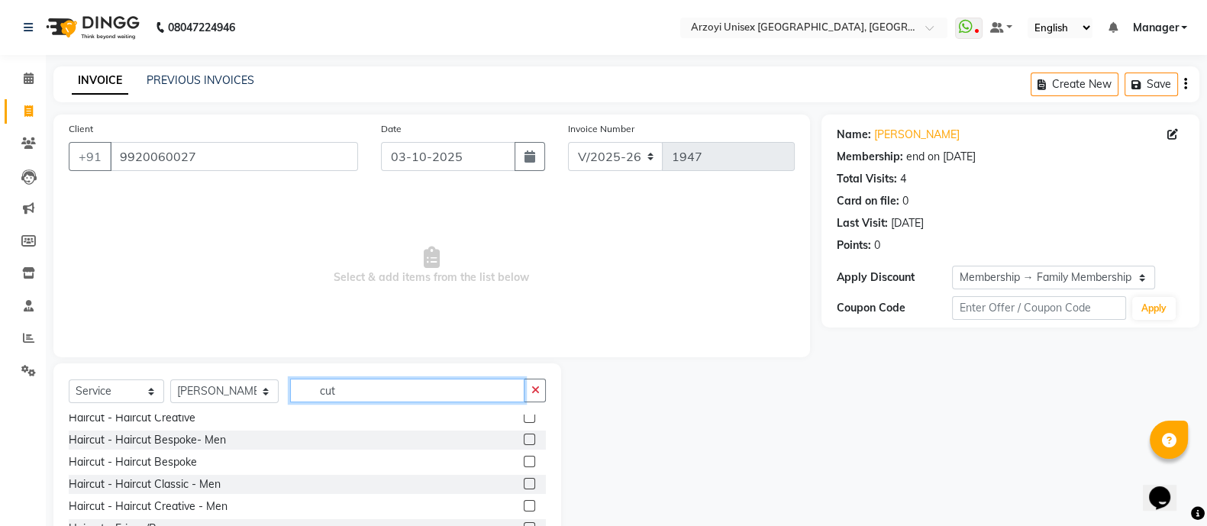
scroll to position [73, 0]
type input "cut"
click at [31, 85] on span at bounding box center [28, 79] width 27 height 18
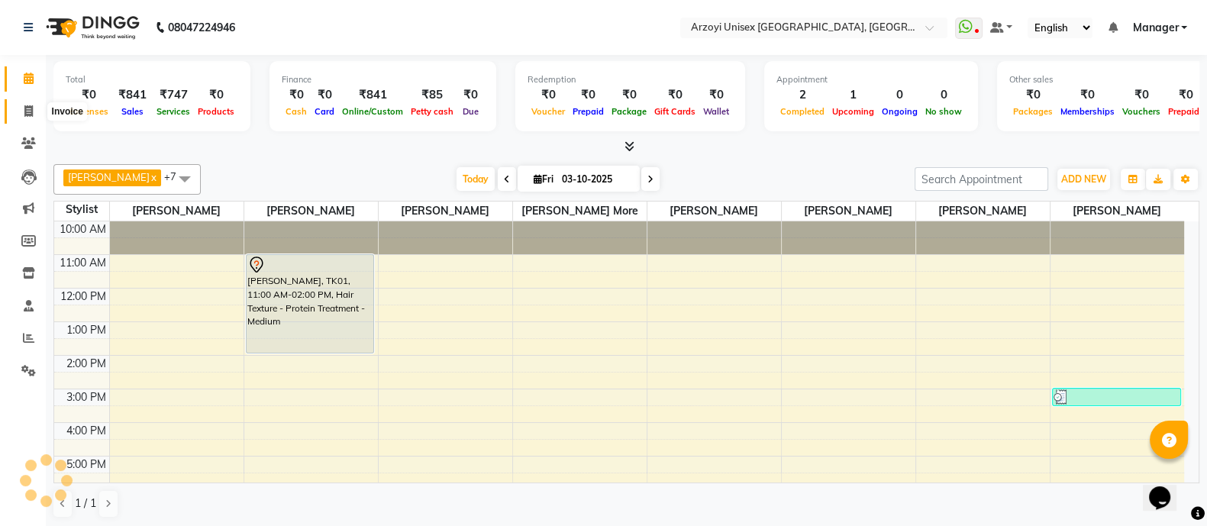
click at [28, 113] on icon at bounding box center [28, 110] width 8 height 11
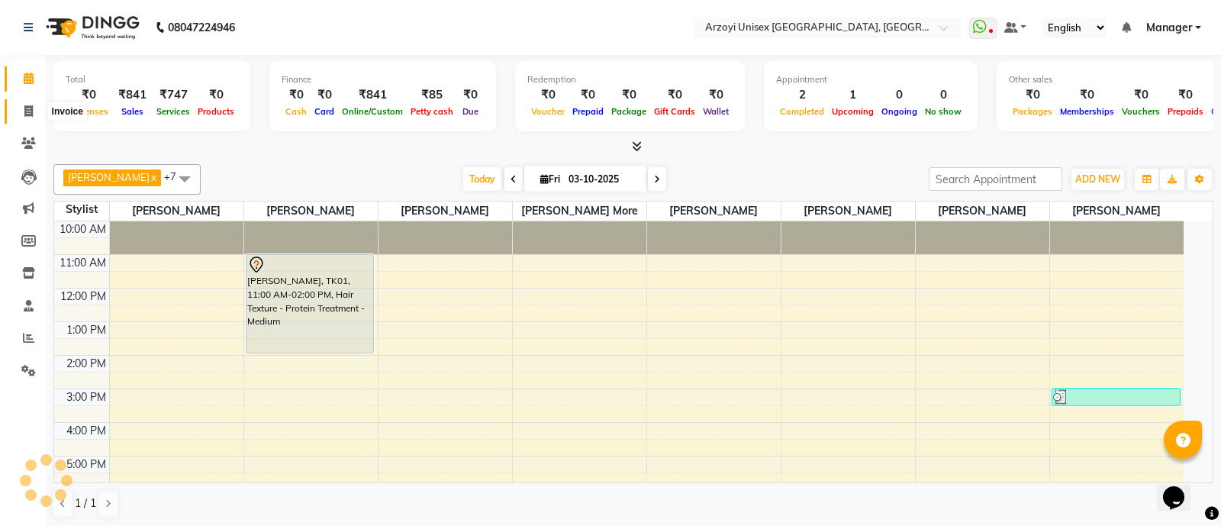
select select "5286"
select select "service"
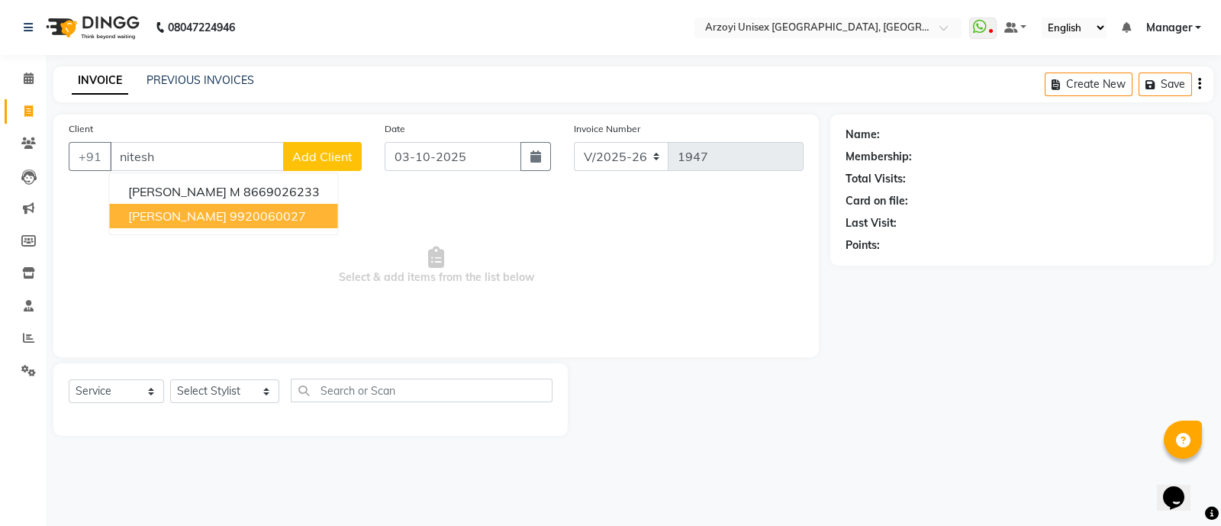
click at [254, 211] on ngb-highlight "9920060027" at bounding box center [268, 215] width 76 height 15
type input "9920060027"
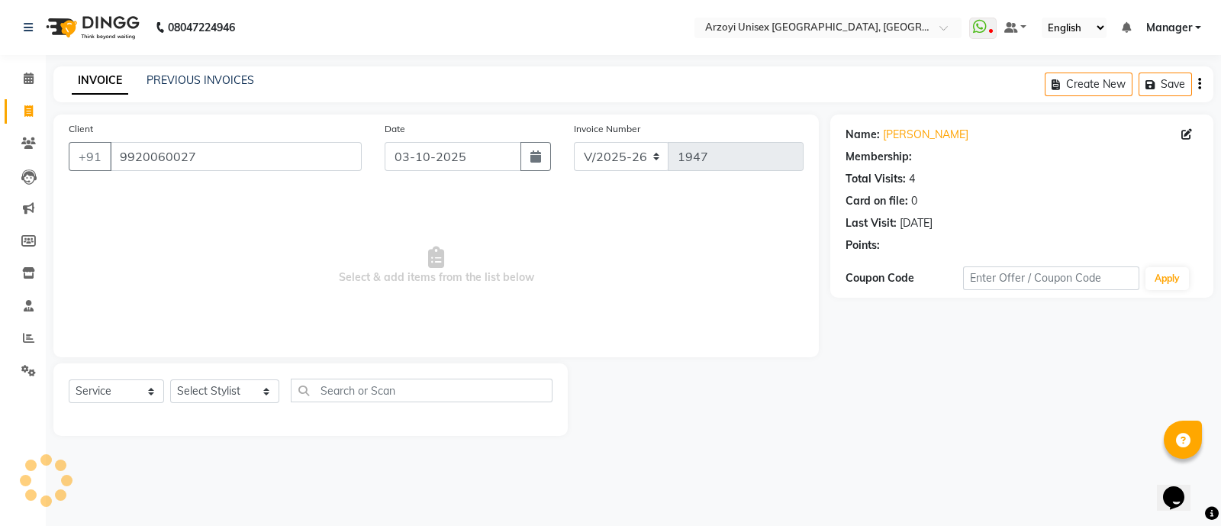
select select "1: Object"
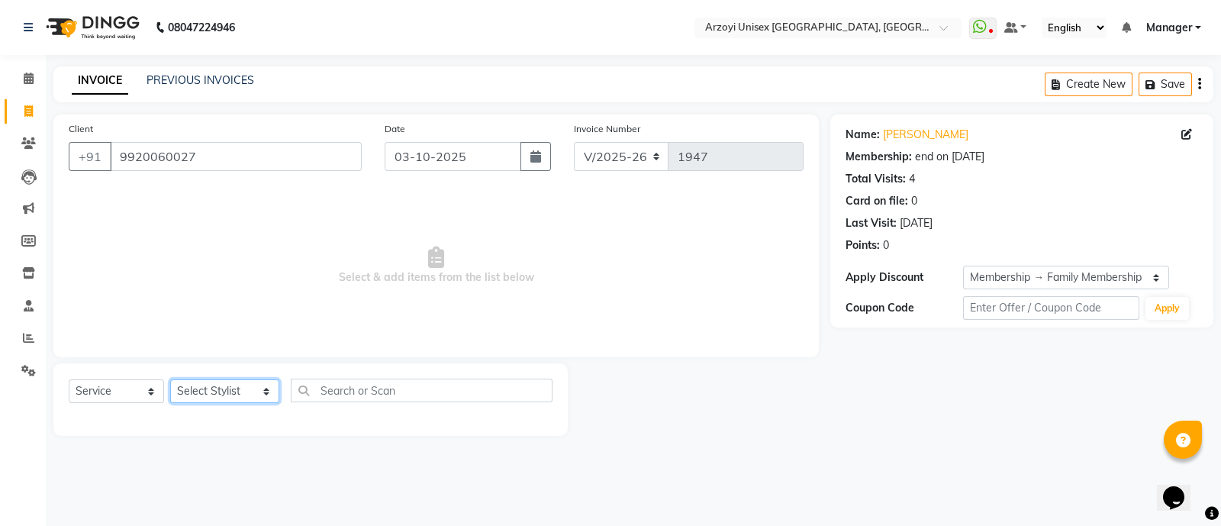
click at [203, 385] on select "Select Stylist [PERSON_NAME] Mohammmed [PERSON_NAME] [PERSON_NAME] [PERSON_NAME…" at bounding box center [224, 391] width 109 height 24
select select "70633"
click at [170, 380] on select "Select Stylist [PERSON_NAME] Mohammmed [PERSON_NAME] [PERSON_NAME] [PERSON_NAME…" at bounding box center [224, 391] width 109 height 24
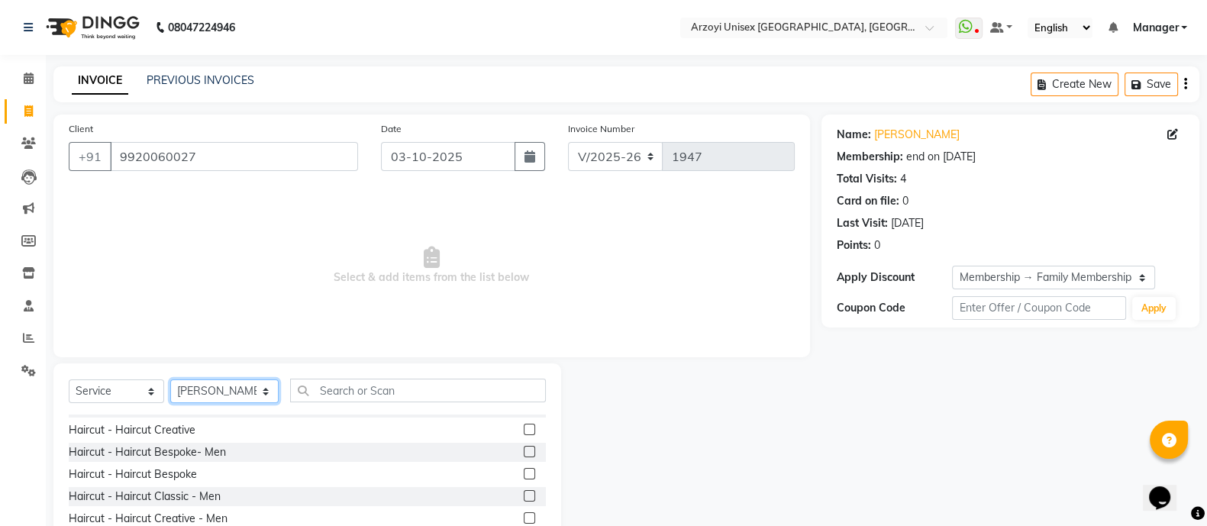
scroll to position [61, 0]
click at [524, 496] on label at bounding box center [529, 494] width 11 height 11
click at [524, 496] on input "checkbox" at bounding box center [529, 496] width 10 height 10
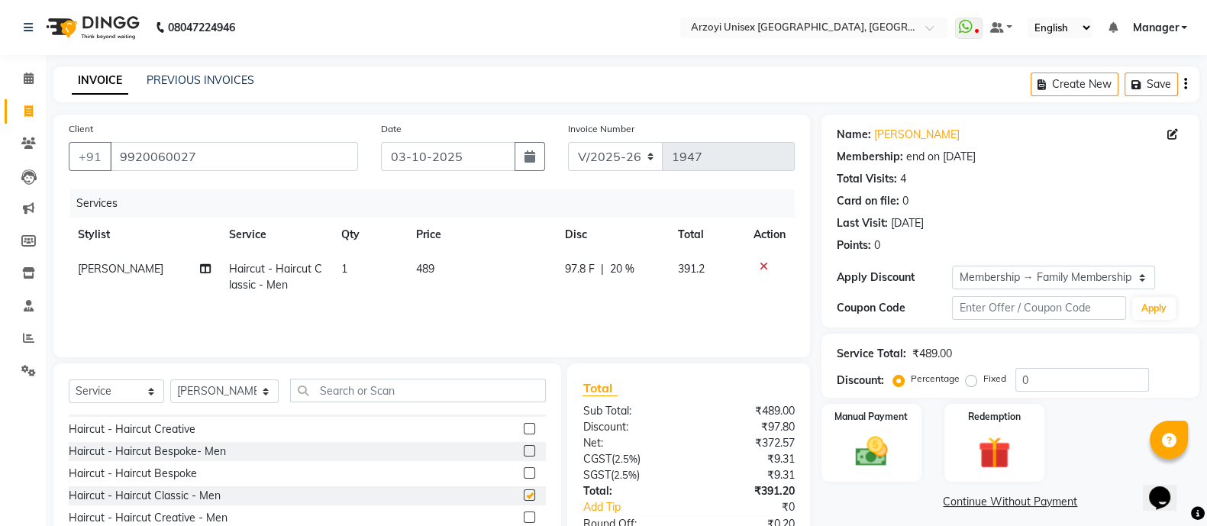
checkbox input "false"
click at [371, 385] on input "text" at bounding box center [418, 391] width 256 height 24
click at [122, 399] on select "Select Service Product Membership Package Voucher Prepaid Gift Card" at bounding box center [116, 391] width 95 height 24
select select "product"
click at [69, 380] on select "Select Service Product Membership Package Voucher Prepaid Gift Card" at bounding box center [116, 391] width 95 height 24
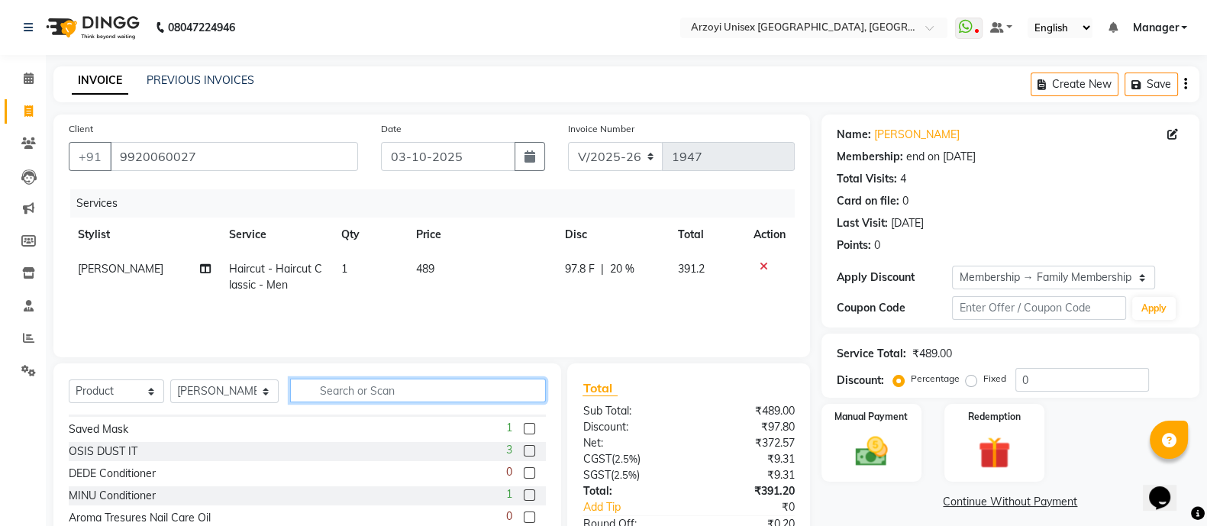
click at [335, 401] on input "text" at bounding box center [418, 391] width 256 height 24
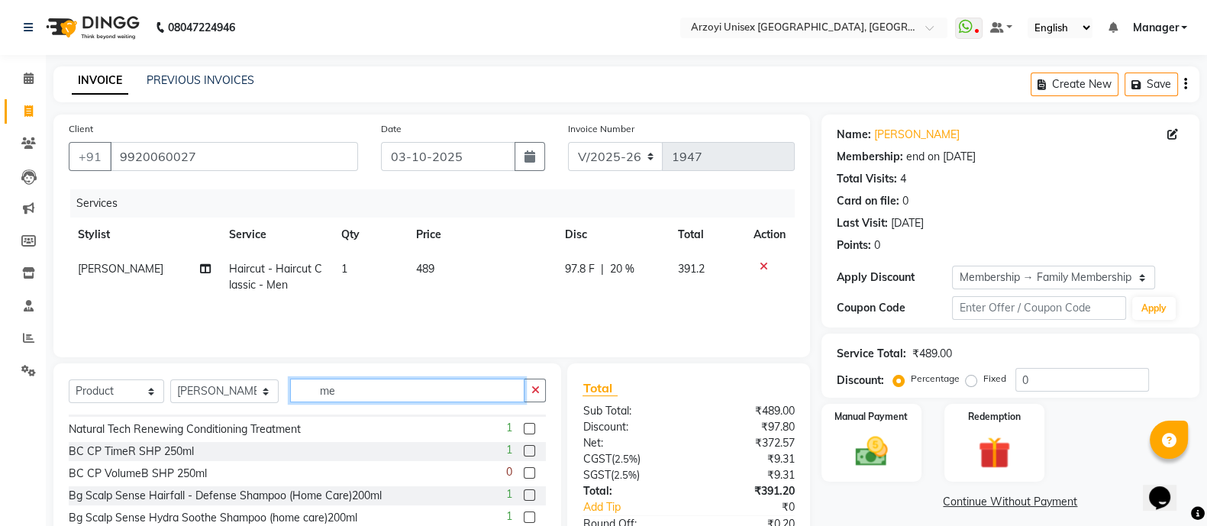
scroll to position [0, 0]
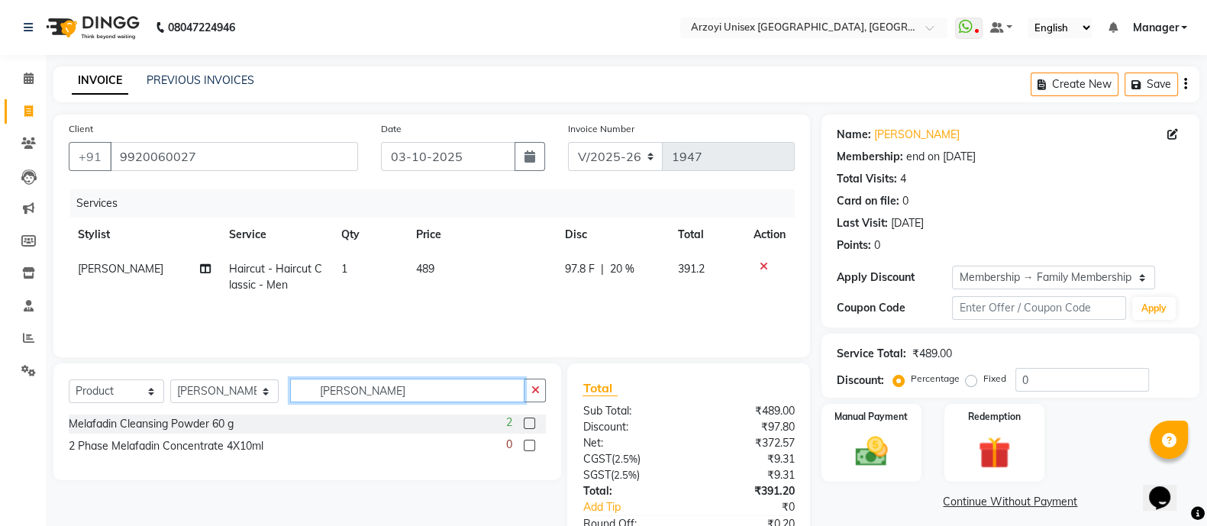
type input "[PERSON_NAME]"
click at [530, 421] on label at bounding box center [529, 422] width 11 height 11
click at [530, 421] on input "checkbox" at bounding box center [529, 424] width 10 height 10
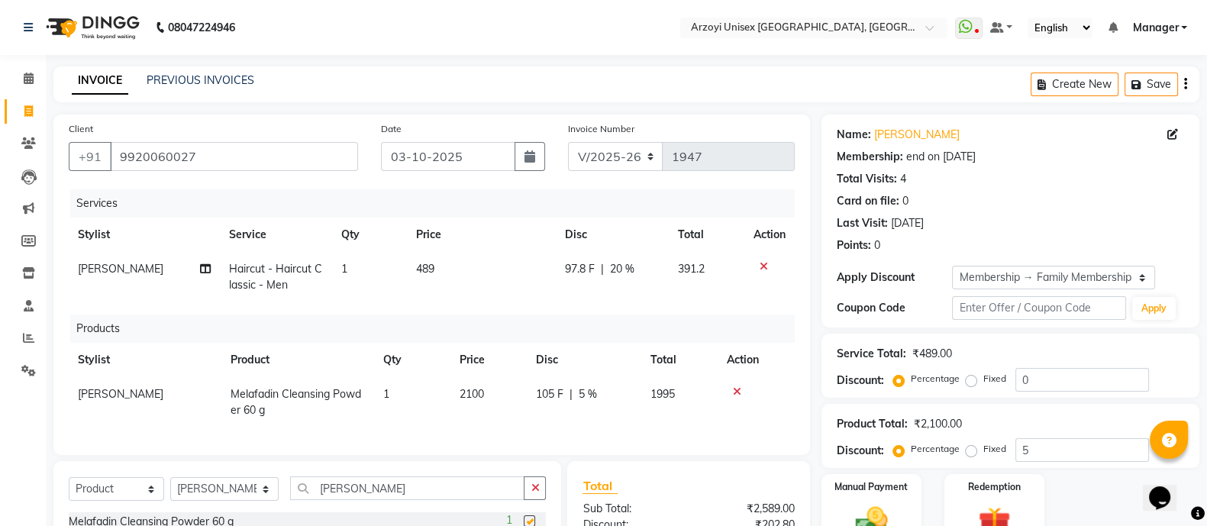
checkbox input "false"
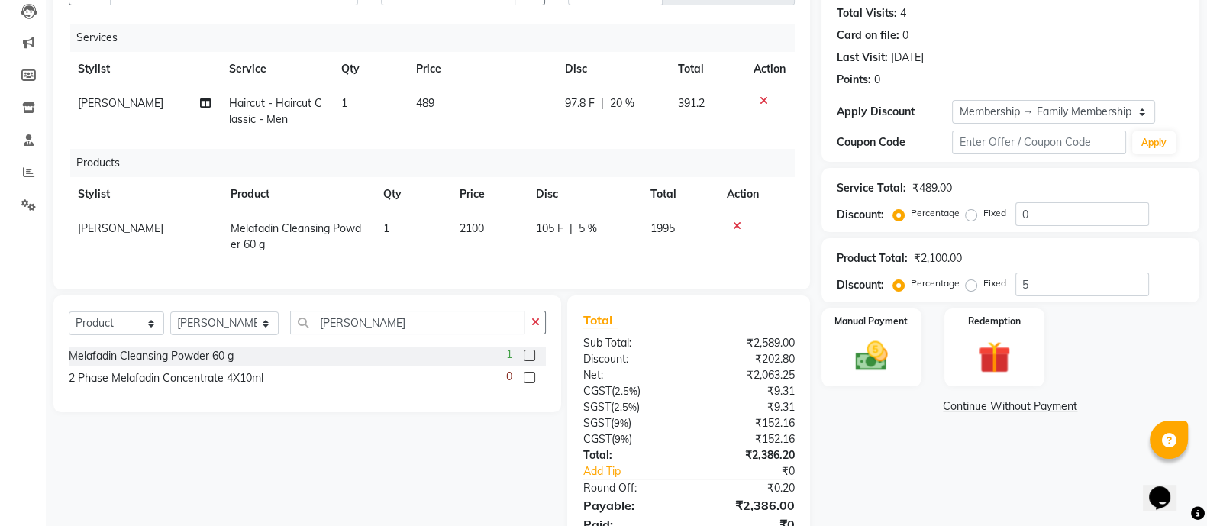
scroll to position [245, 0]
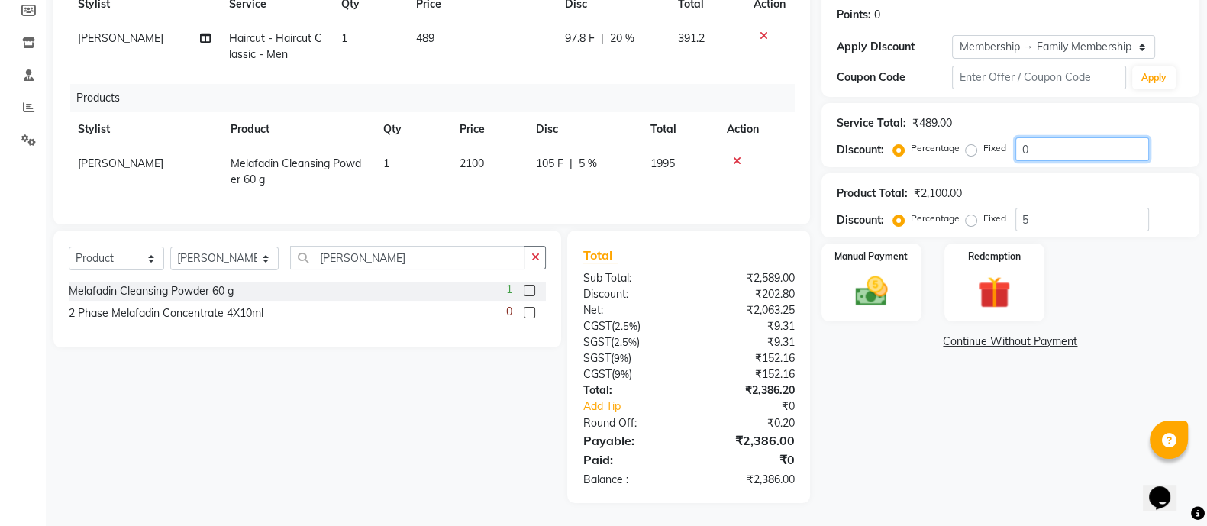
click at [1114, 137] on input "0" at bounding box center [1082, 149] width 134 height 24
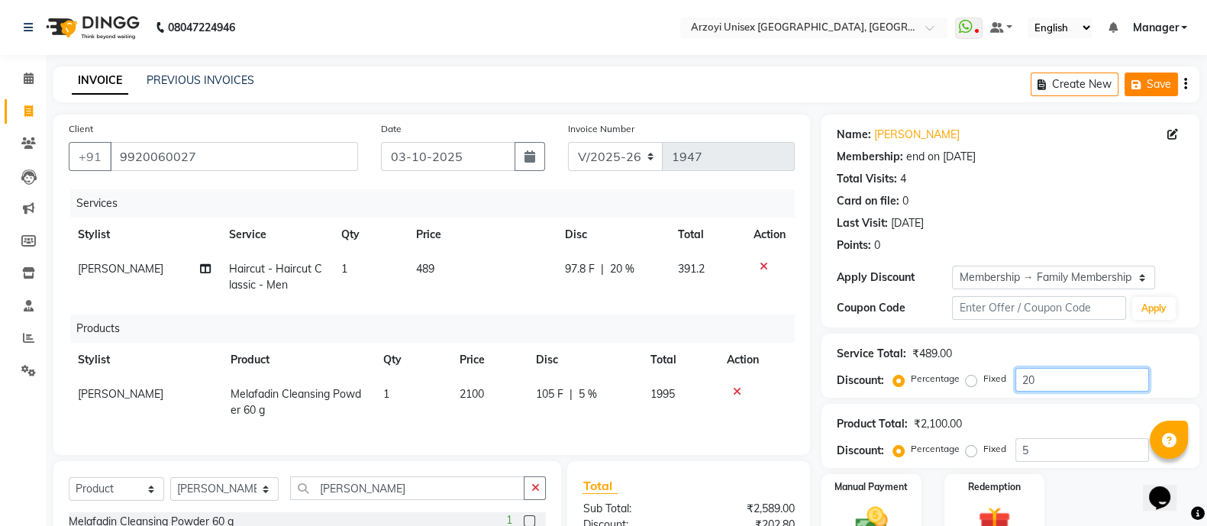
type input "20"
click at [1156, 78] on button "Save" at bounding box center [1150, 85] width 53 height 24
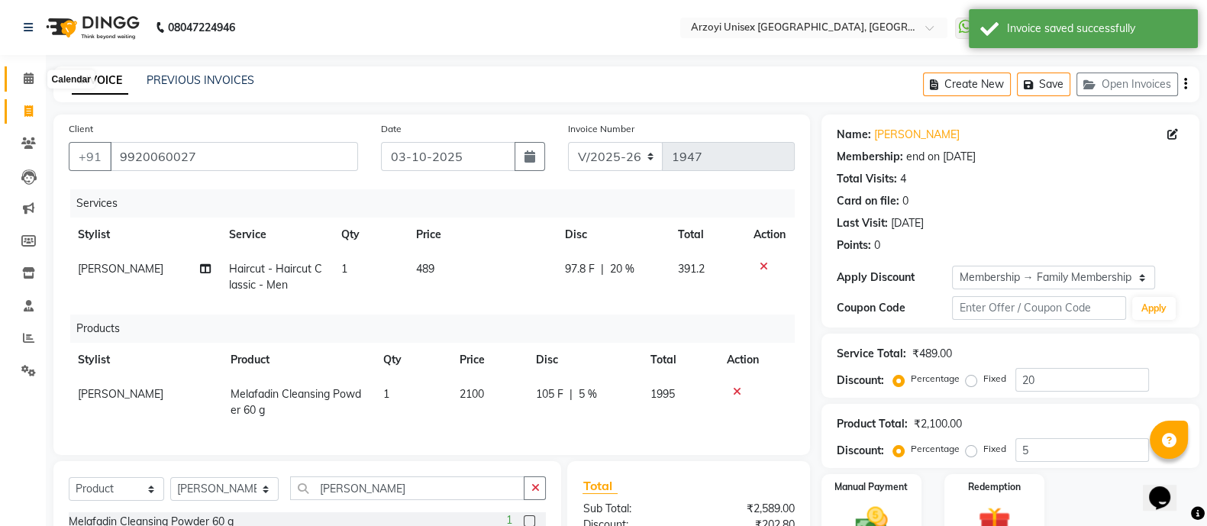
click at [29, 78] on icon at bounding box center [29, 78] width 10 height 11
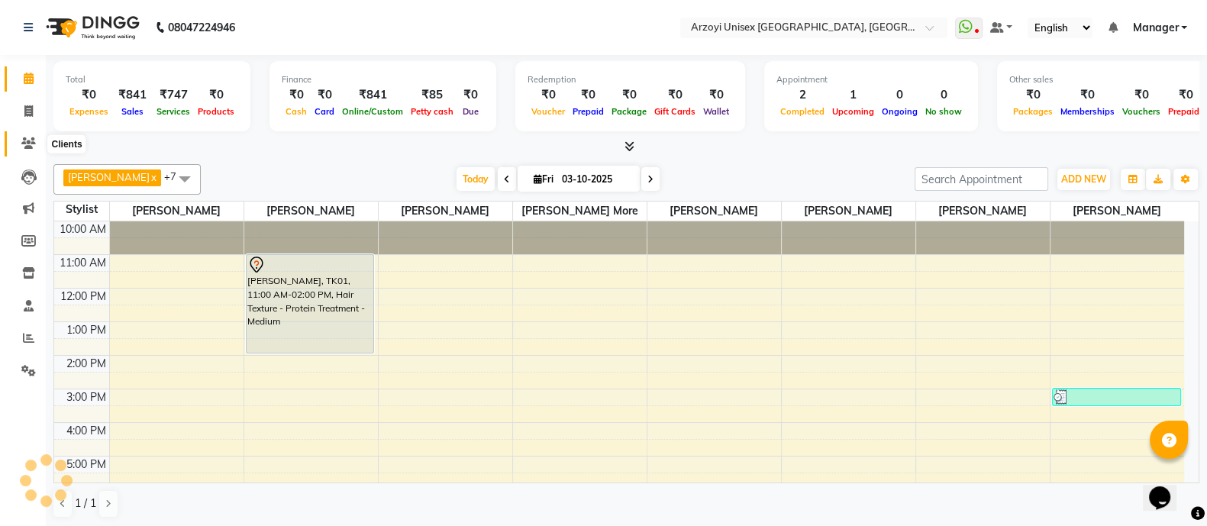
click at [31, 136] on span at bounding box center [28, 144] width 27 height 18
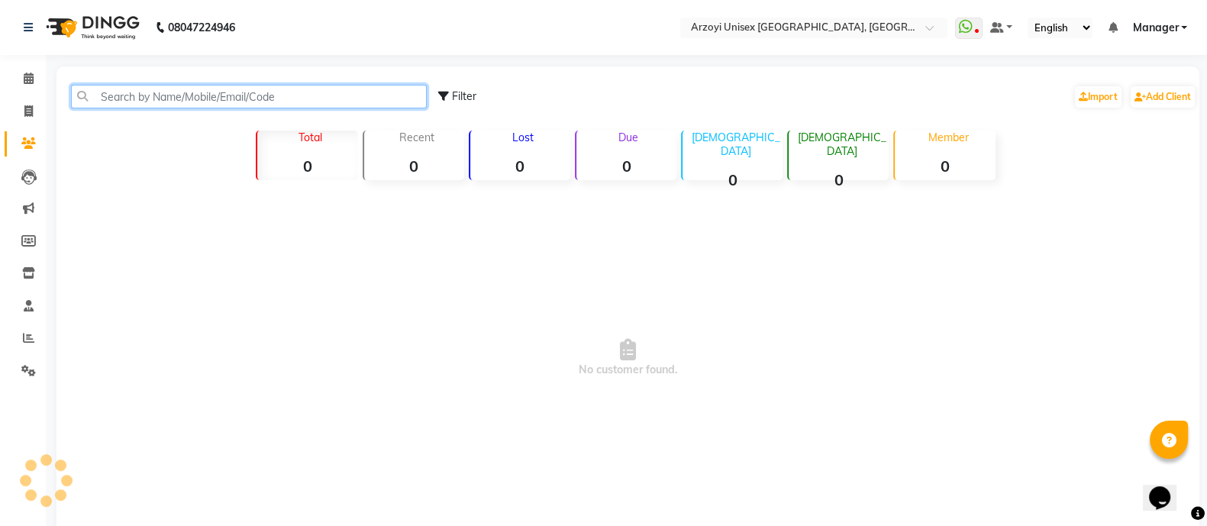
click at [144, 103] on input "text" at bounding box center [249, 97] width 356 height 24
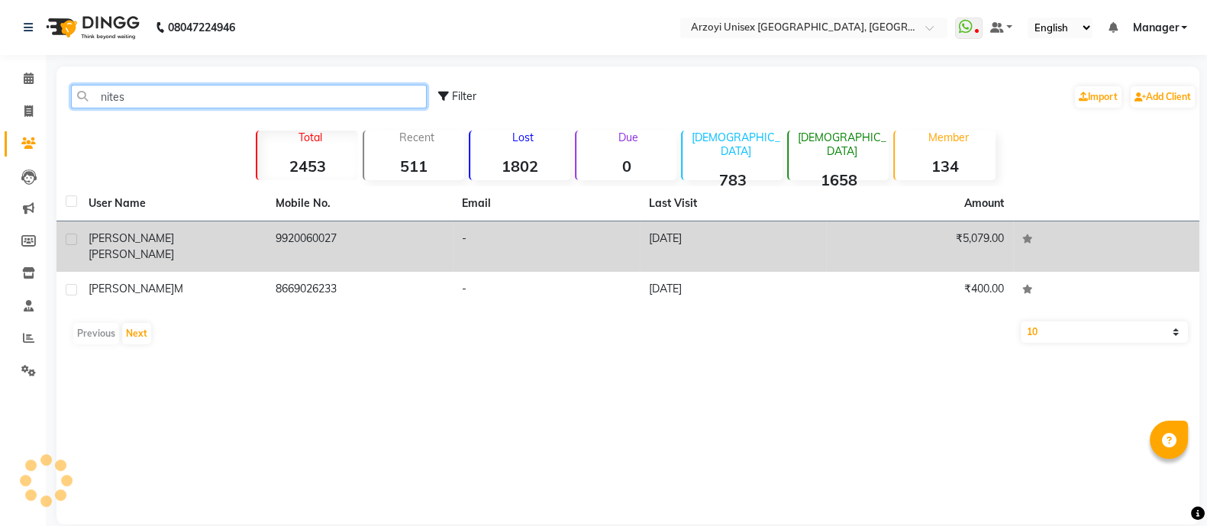
type input "nites"
click at [196, 242] on div "[PERSON_NAME]" at bounding box center [173, 246] width 169 height 32
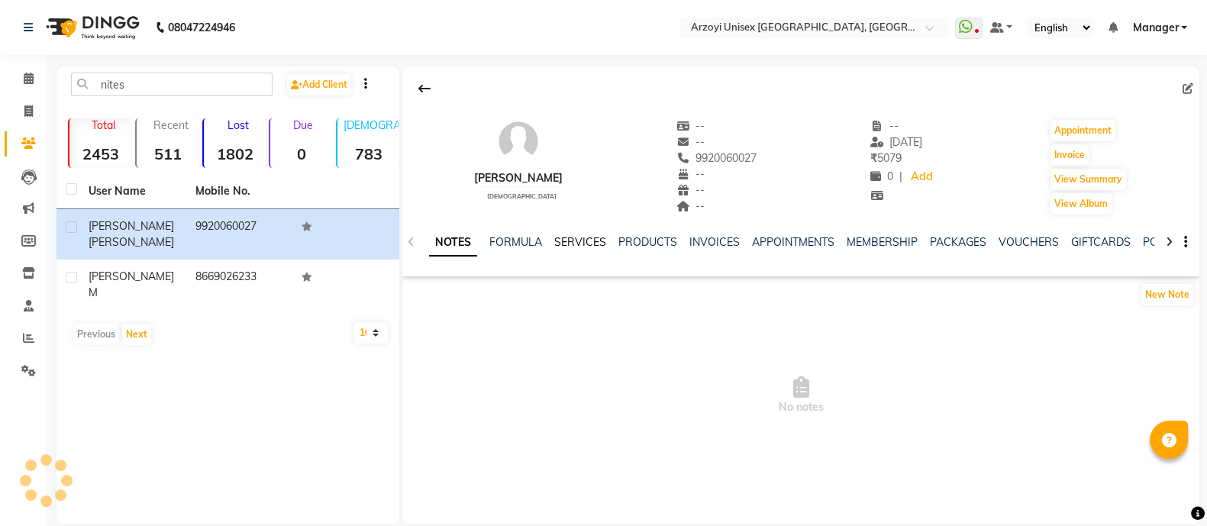
click at [579, 243] on link "SERVICES" at bounding box center [580, 242] width 52 height 14
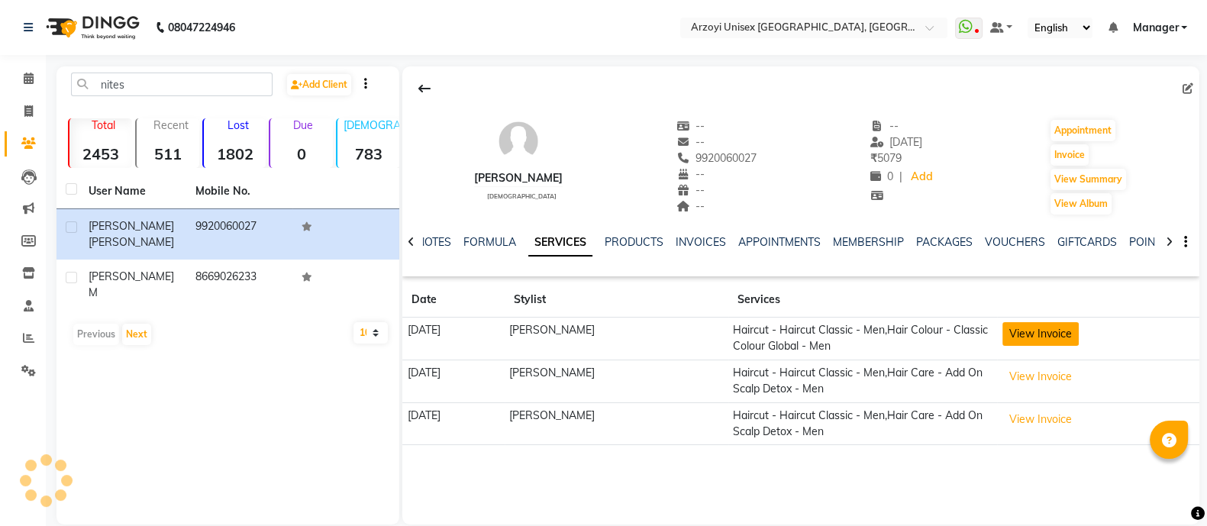
click at [1045, 340] on button "View Invoice" at bounding box center [1040, 334] width 76 height 24
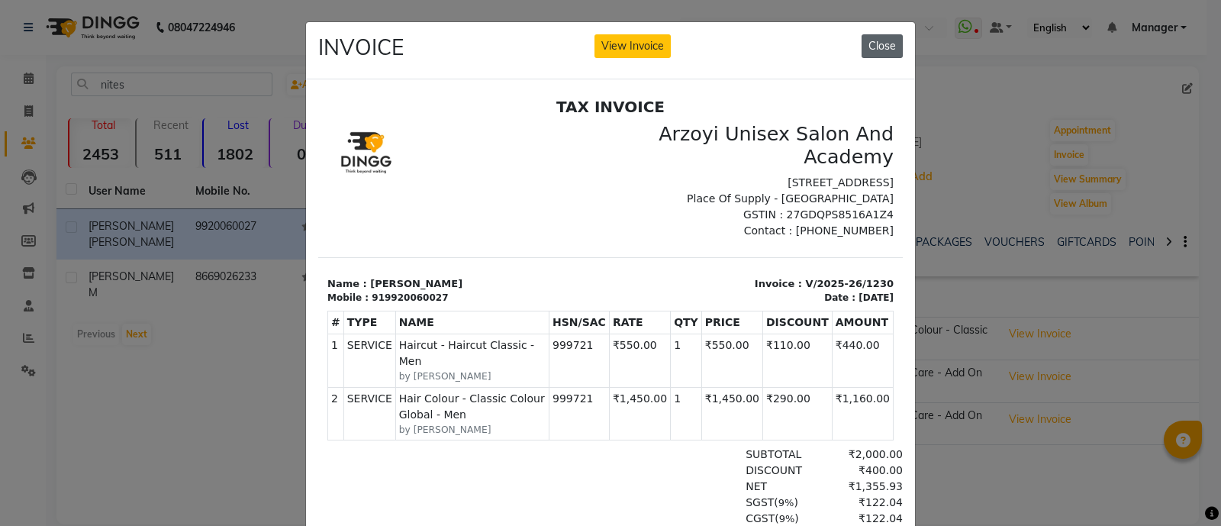
click at [865, 47] on button "Close" at bounding box center [882, 46] width 41 height 24
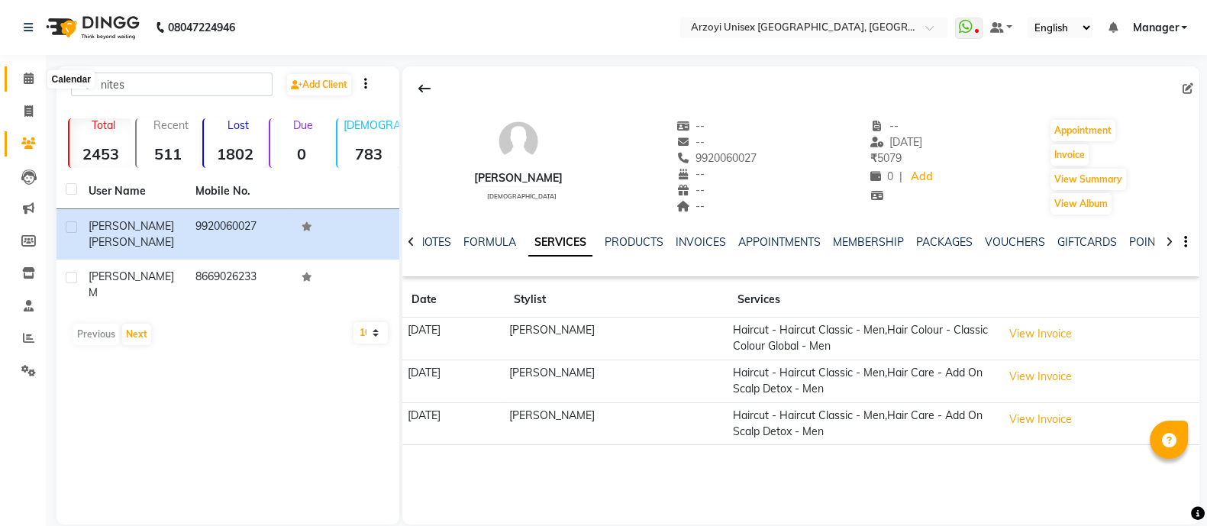
click at [24, 78] on icon at bounding box center [29, 78] width 10 height 11
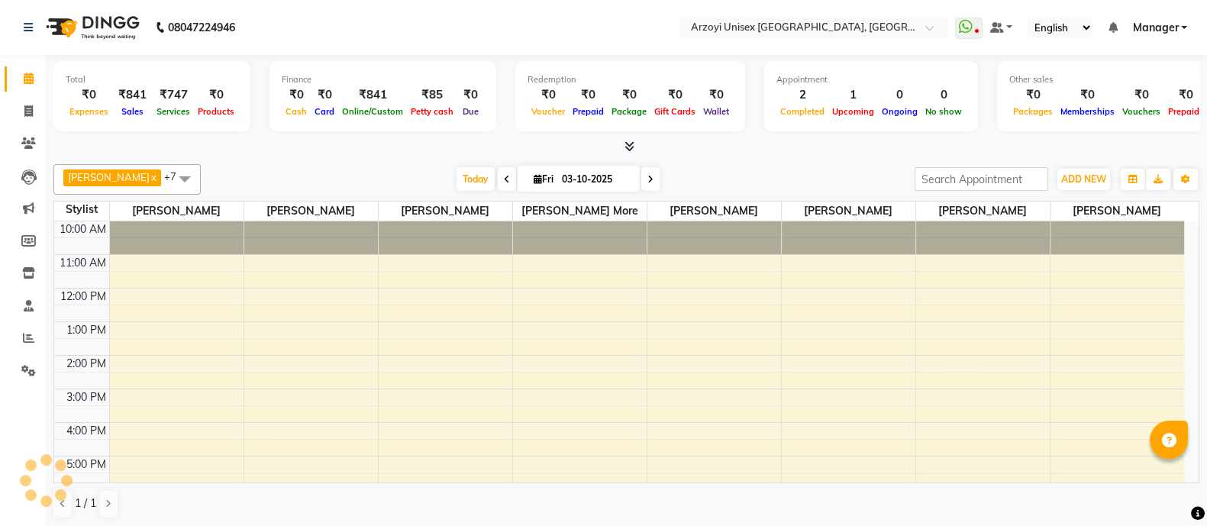
scroll to position [142, 0]
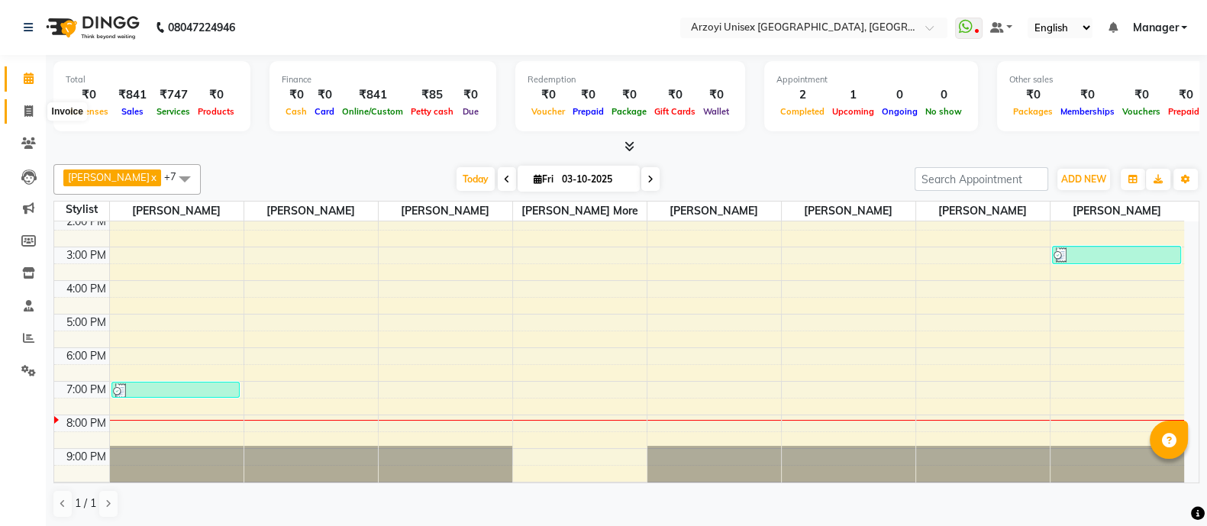
click at [27, 108] on icon at bounding box center [28, 110] width 8 height 11
select select "service"
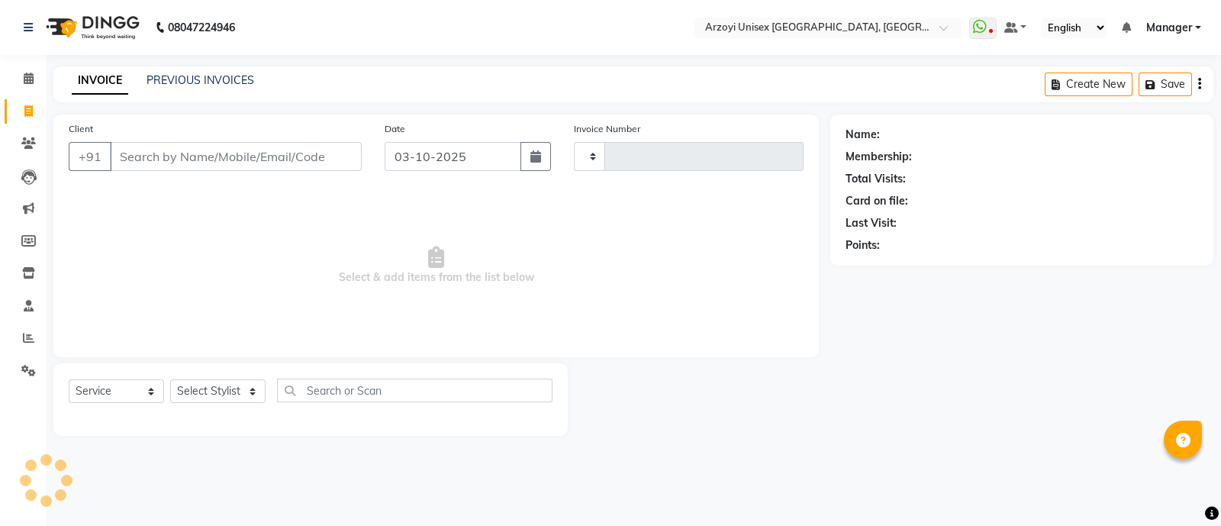
type input "1947"
select select "5286"
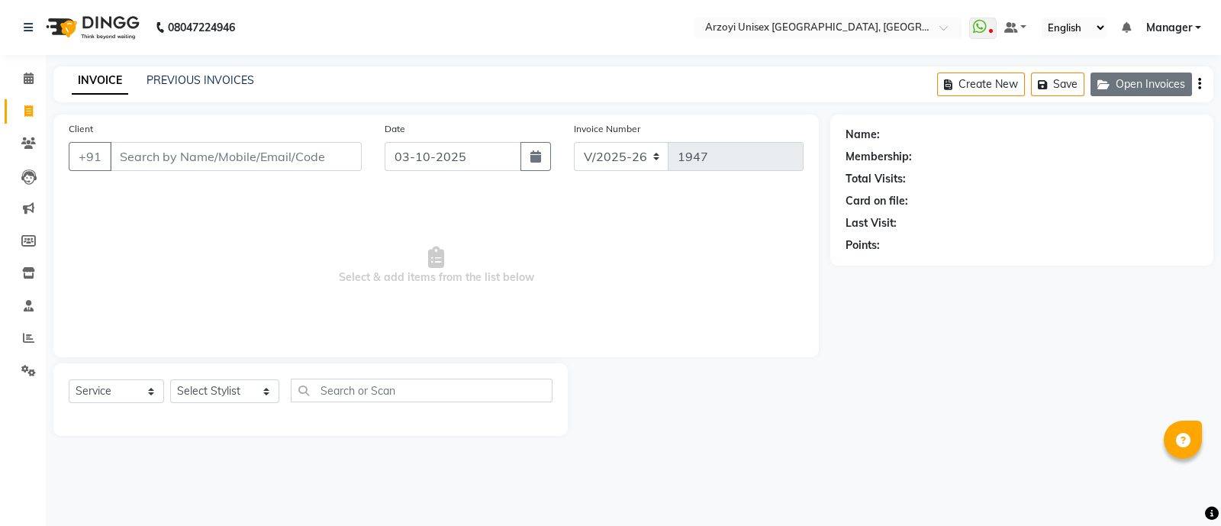
click at [1138, 75] on button "Open Invoices" at bounding box center [1142, 85] width 102 height 24
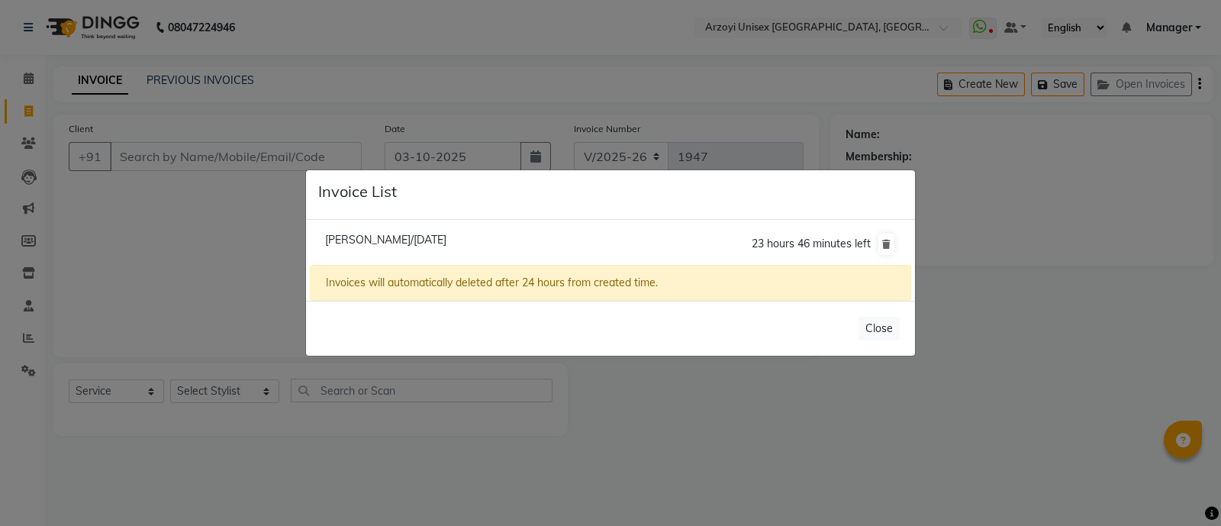
click at [370, 233] on li "[PERSON_NAME]/[DATE] 23 hours 46 minutes left" at bounding box center [610, 244] width 601 height 43
click at [374, 246] on span "[PERSON_NAME]/[DATE]" at bounding box center [385, 240] width 121 height 14
type input "9920060027"
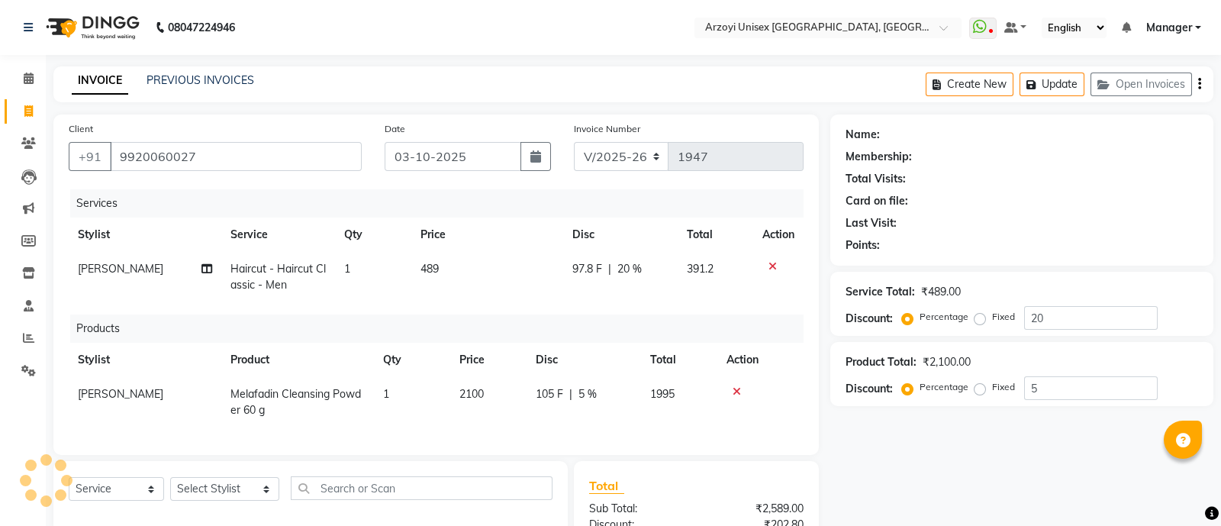
type input "0"
select select "1: Object"
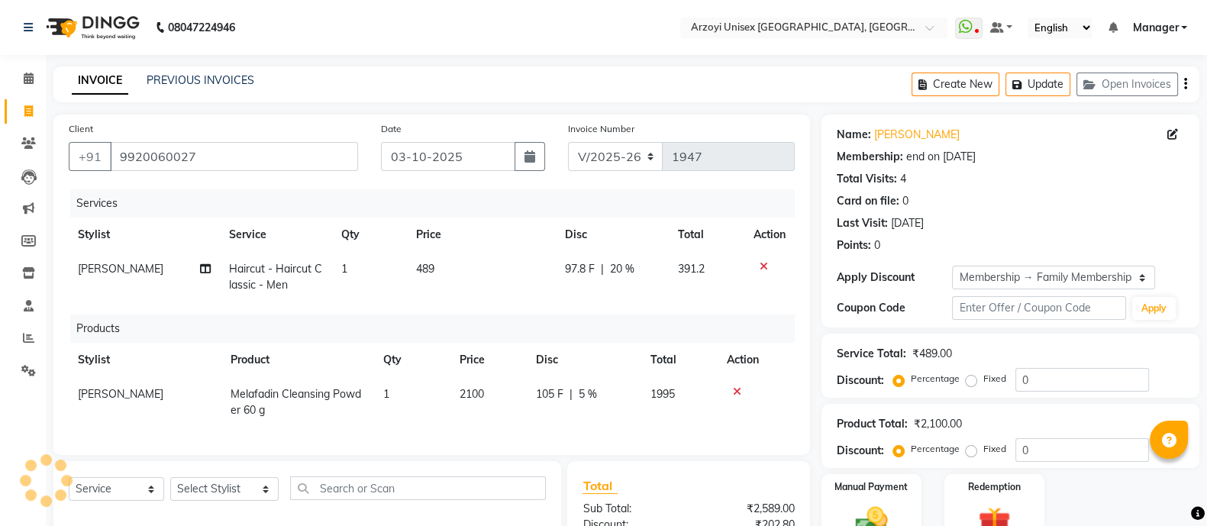
type input "5"
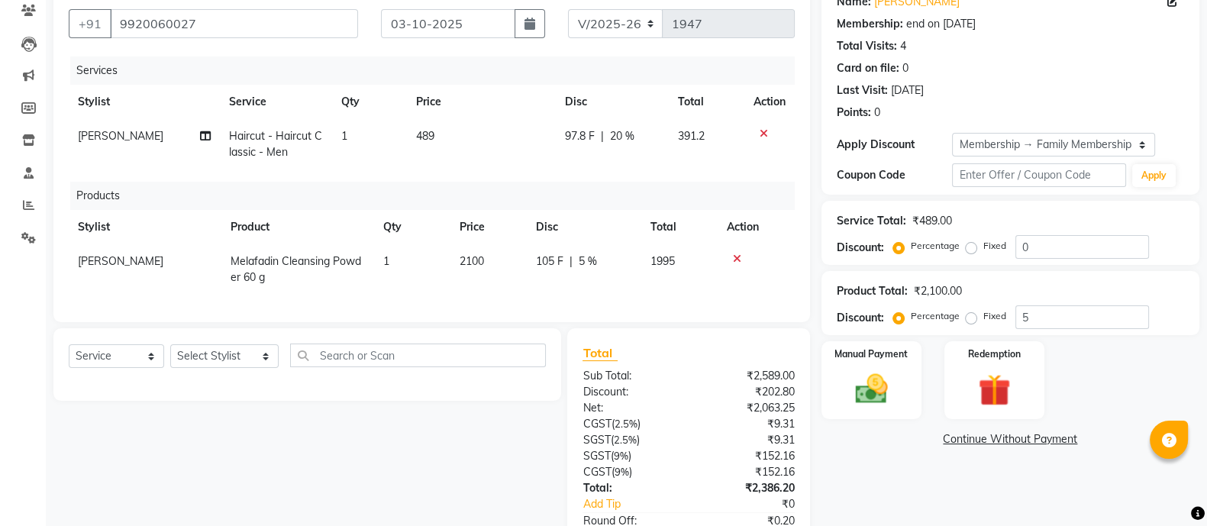
scroll to position [135, 0]
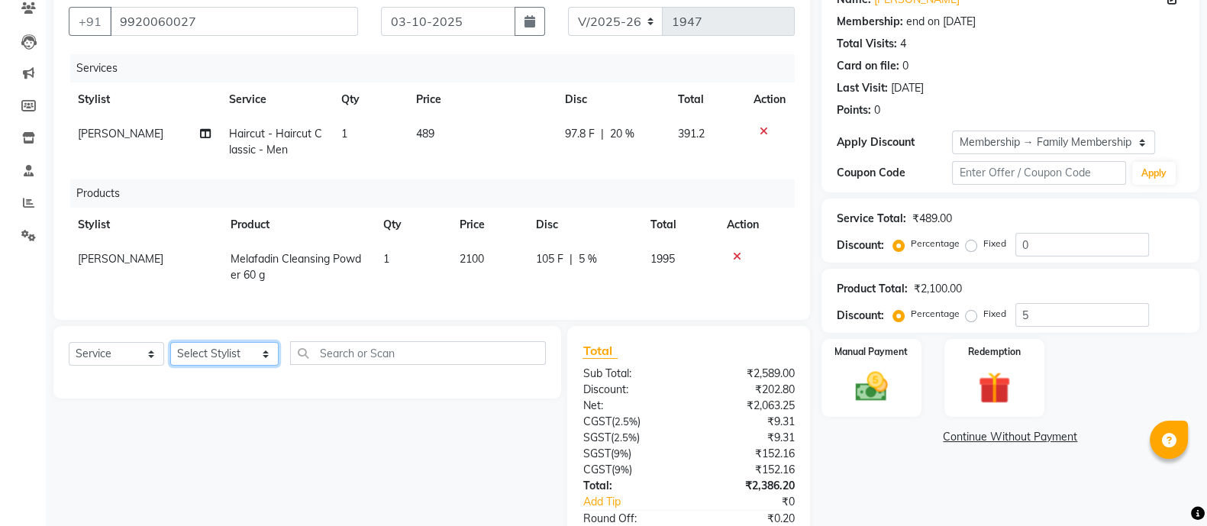
click at [223, 366] on select "Select Stylist [PERSON_NAME] Mohammmed [PERSON_NAME] [PERSON_NAME] [PERSON_NAME…" at bounding box center [224, 354] width 108 height 24
select select "53934"
click at [170, 357] on select "Select Stylist [PERSON_NAME] Mohammmed [PERSON_NAME] [PERSON_NAME] [PERSON_NAME…" at bounding box center [224, 354] width 108 height 24
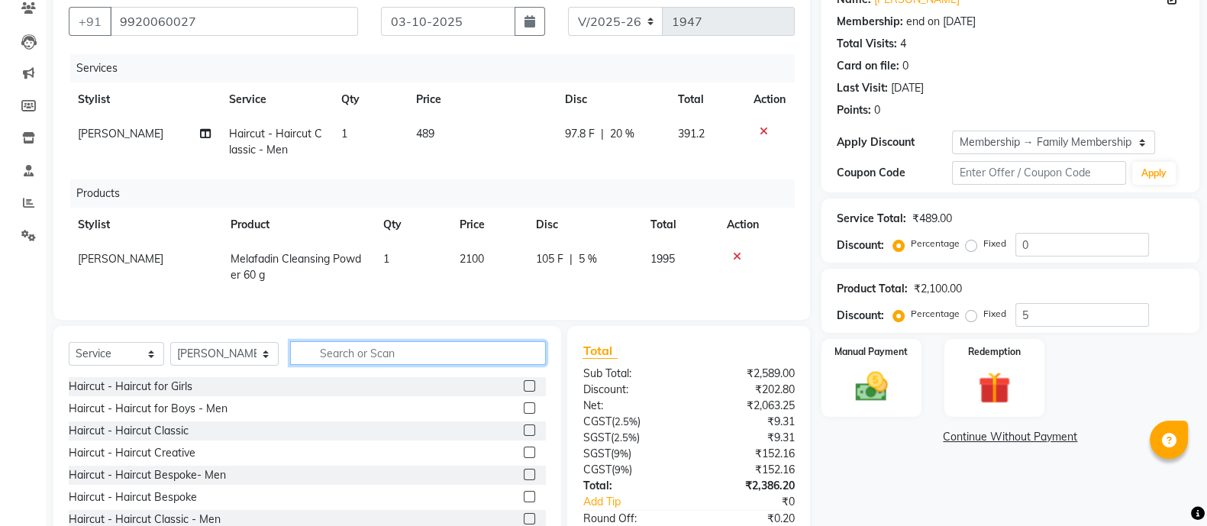
click at [315, 365] on input "text" at bounding box center [418, 353] width 256 height 24
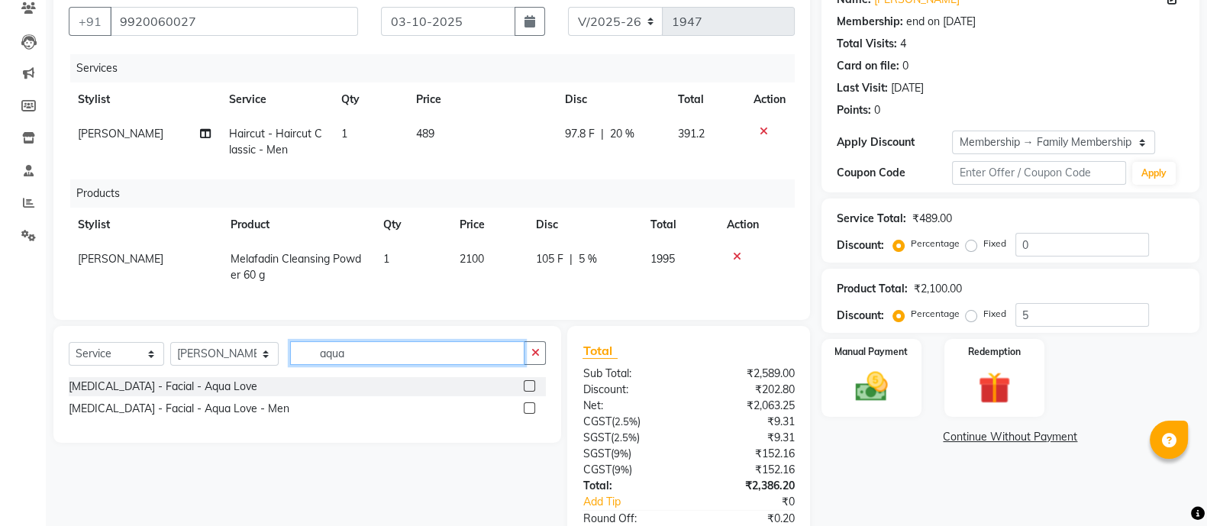
type input "aqua"
click at [529, 392] on label at bounding box center [529, 385] width 11 height 11
click at [529, 392] on input "checkbox" at bounding box center [529, 387] width 10 height 10
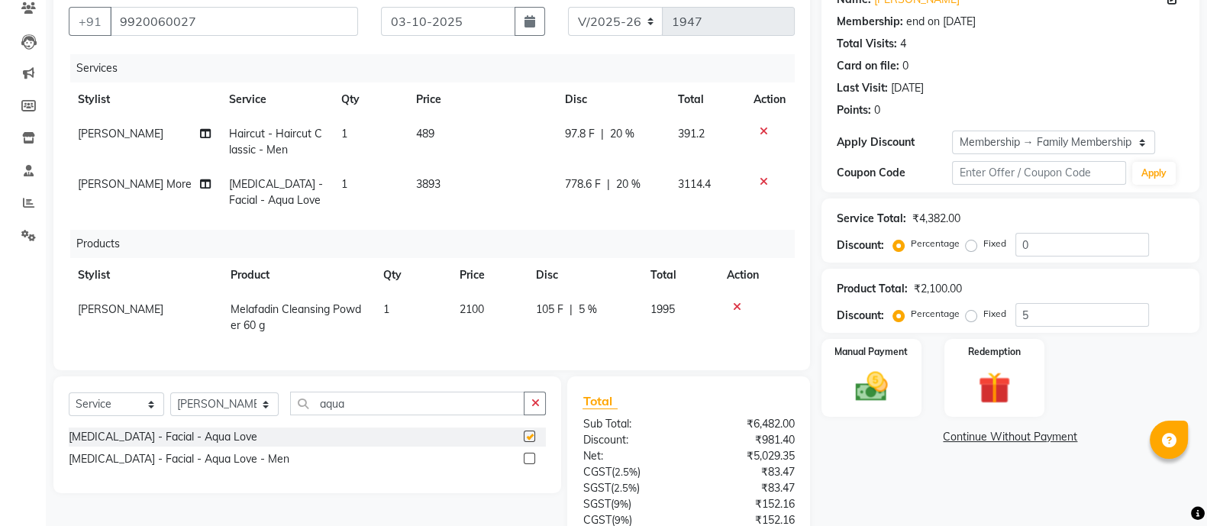
checkbox input "false"
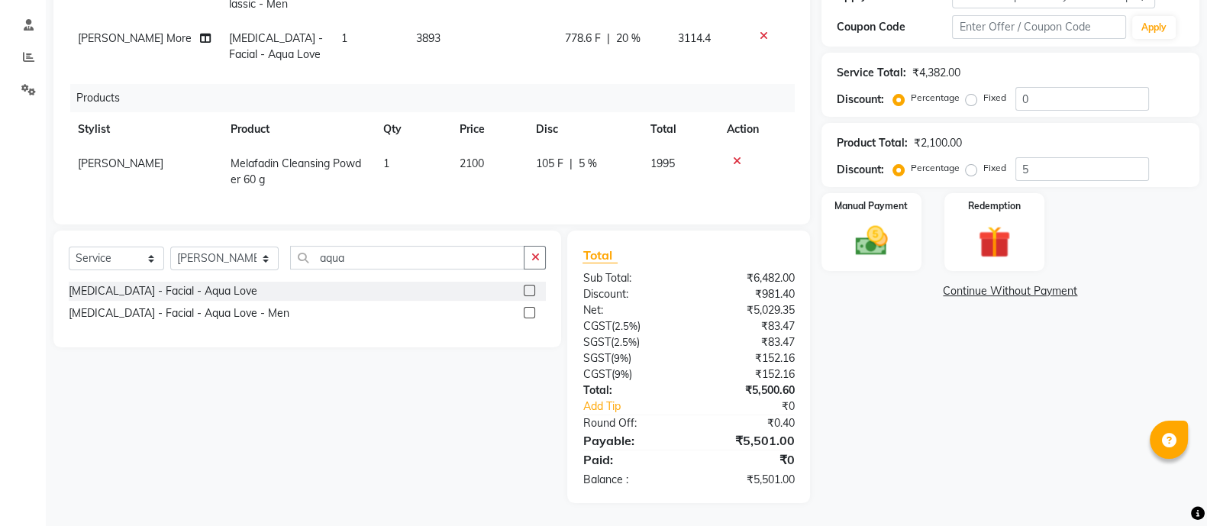
scroll to position [0, 0]
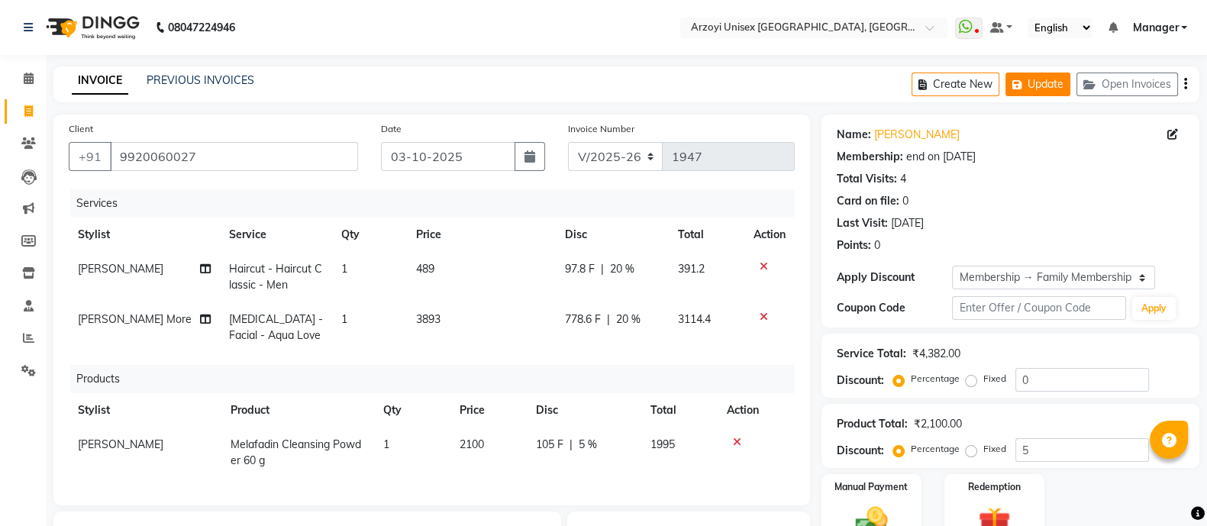
click at [1029, 91] on button "Update" at bounding box center [1037, 85] width 65 height 24
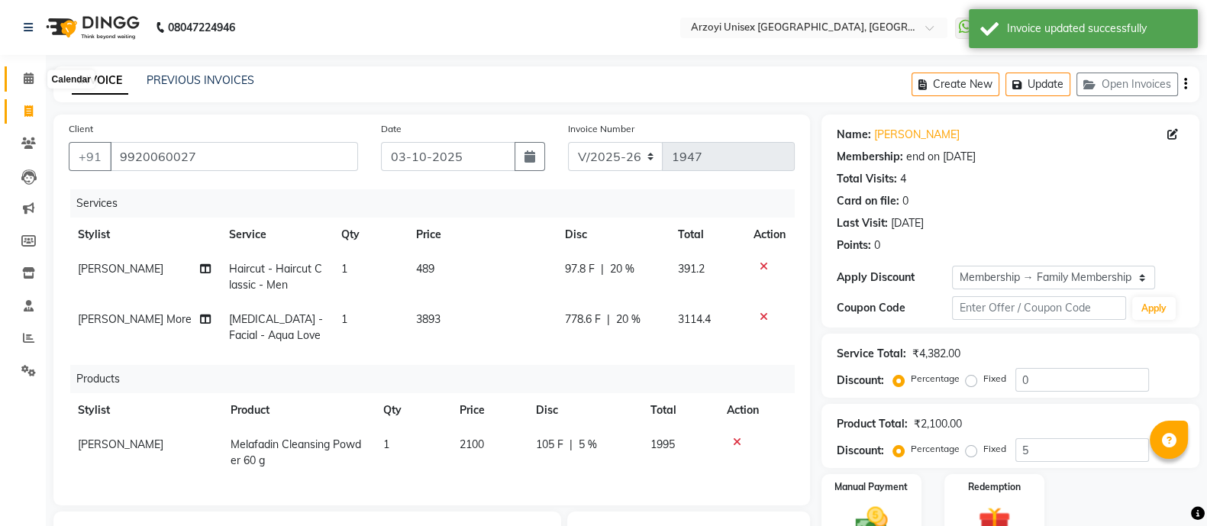
click at [28, 76] on icon at bounding box center [29, 78] width 10 height 11
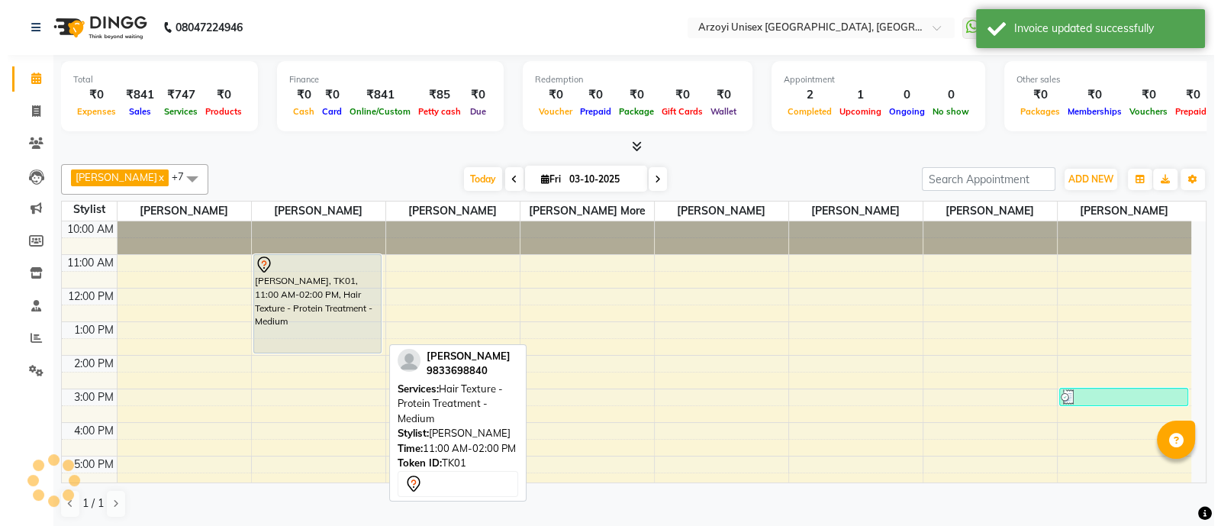
scroll to position [171, 0]
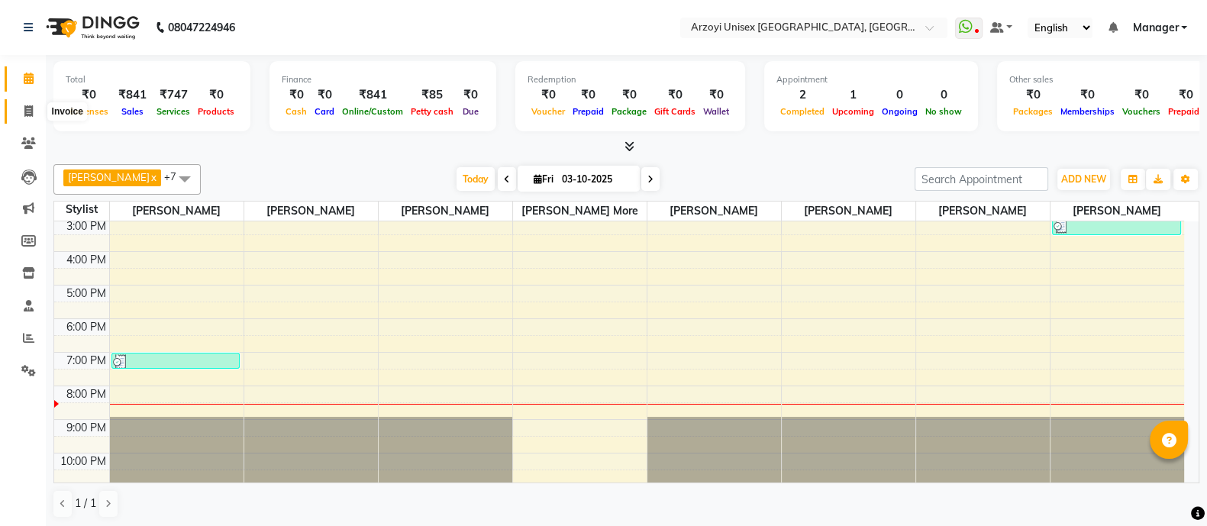
click at [33, 116] on span at bounding box center [28, 112] width 27 height 18
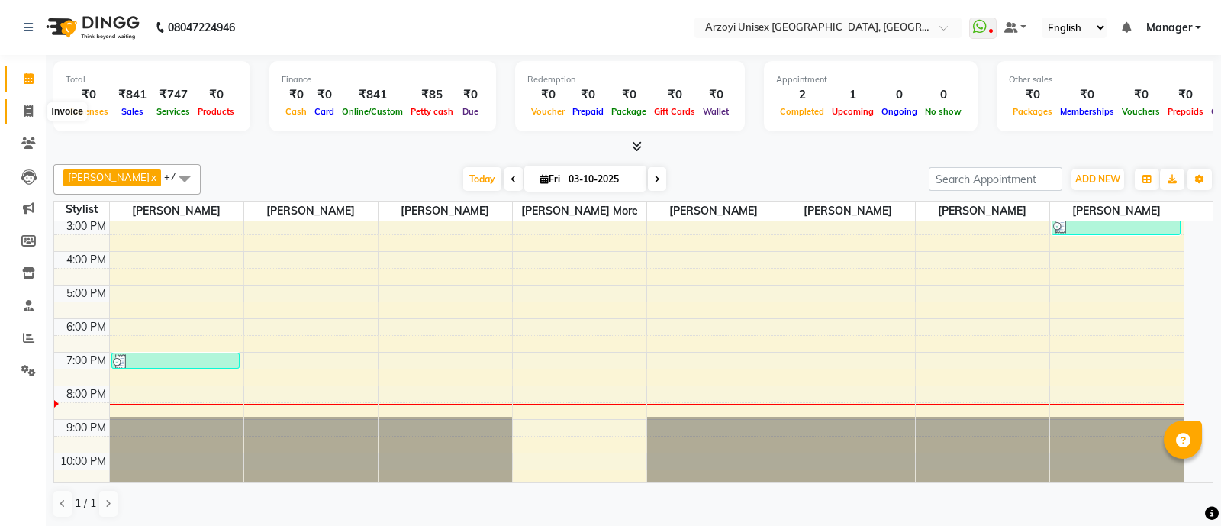
select select "5286"
select select "service"
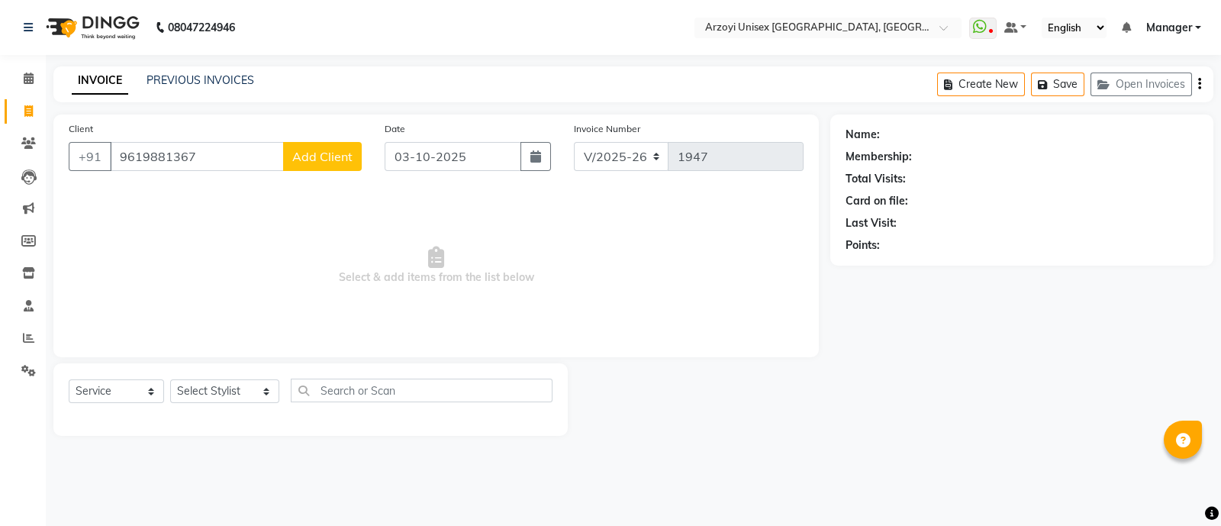
type input "9619881367"
click at [311, 158] on span "Add Client" at bounding box center [322, 156] width 60 height 15
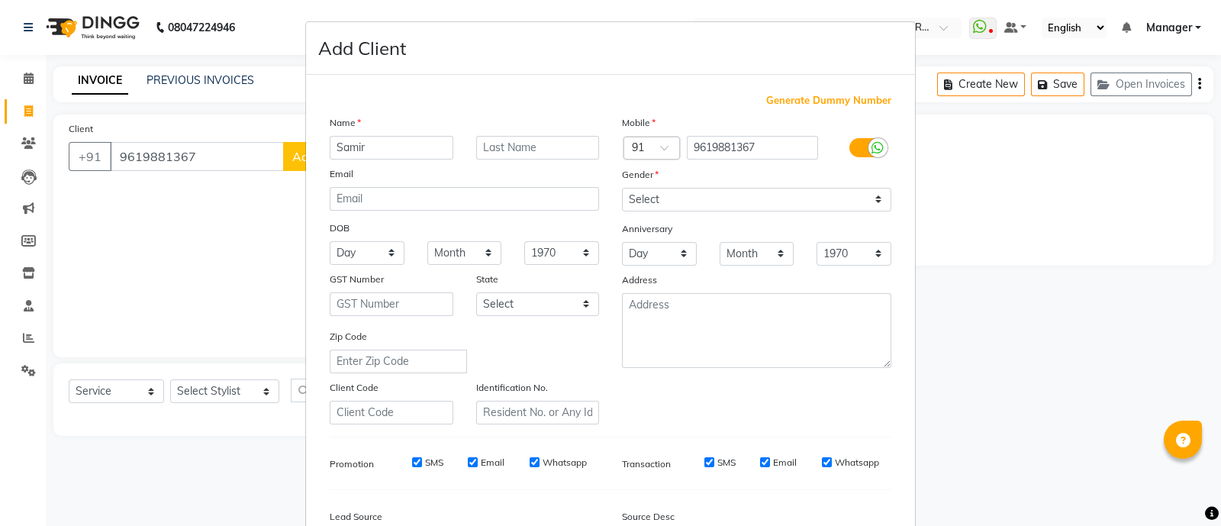
type input "Samir"
click at [496, 152] on input "text" at bounding box center [538, 148] width 124 height 24
type input "D"
click at [655, 206] on select "Select [DEMOGRAPHIC_DATA] [DEMOGRAPHIC_DATA] Other Prefer Not To Say" at bounding box center [756, 200] width 269 height 24
select select "[DEMOGRAPHIC_DATA]"
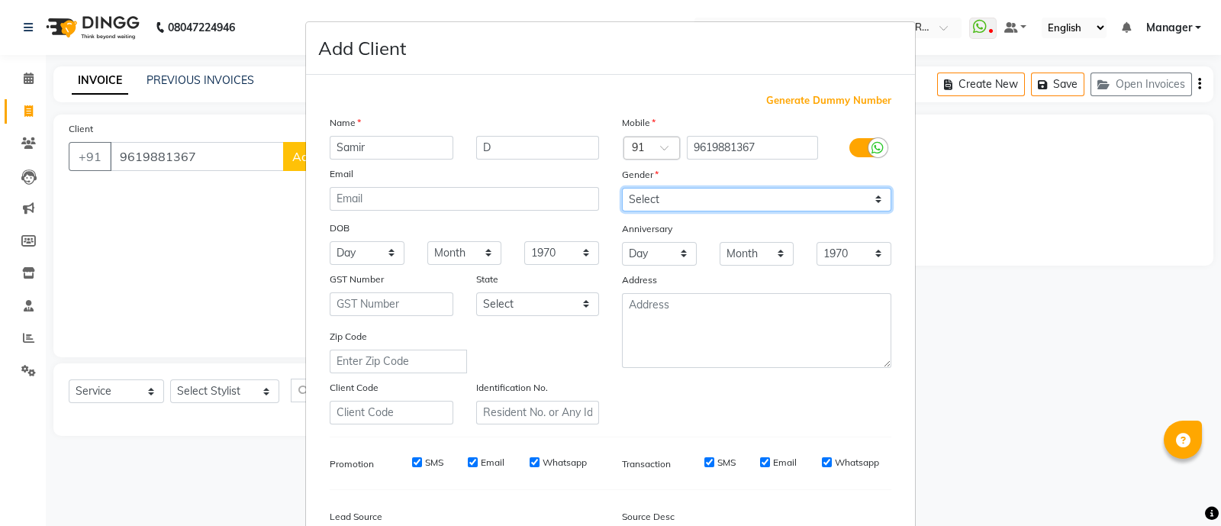
click at [622, 189] on select "Select [DEMOGRAPHIC_DATA] [DEMOGRAPHIC_DATA] Other Prefer Not To Say" at bounding box center [756, 200] width 269 height 24
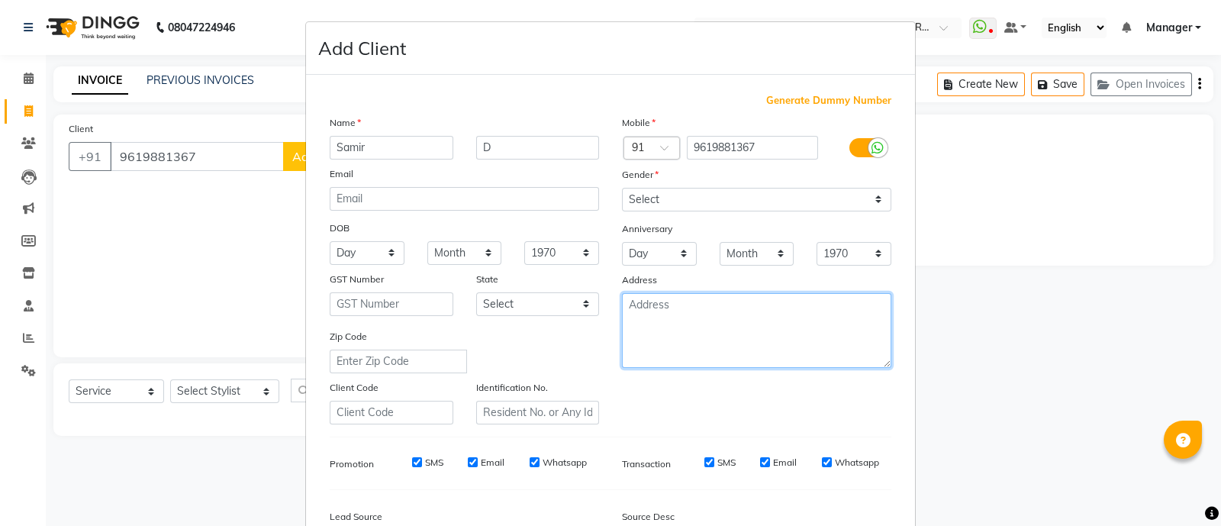
click at [649, 296] on textarea at bounding box center [756, 330] width 269 height 75
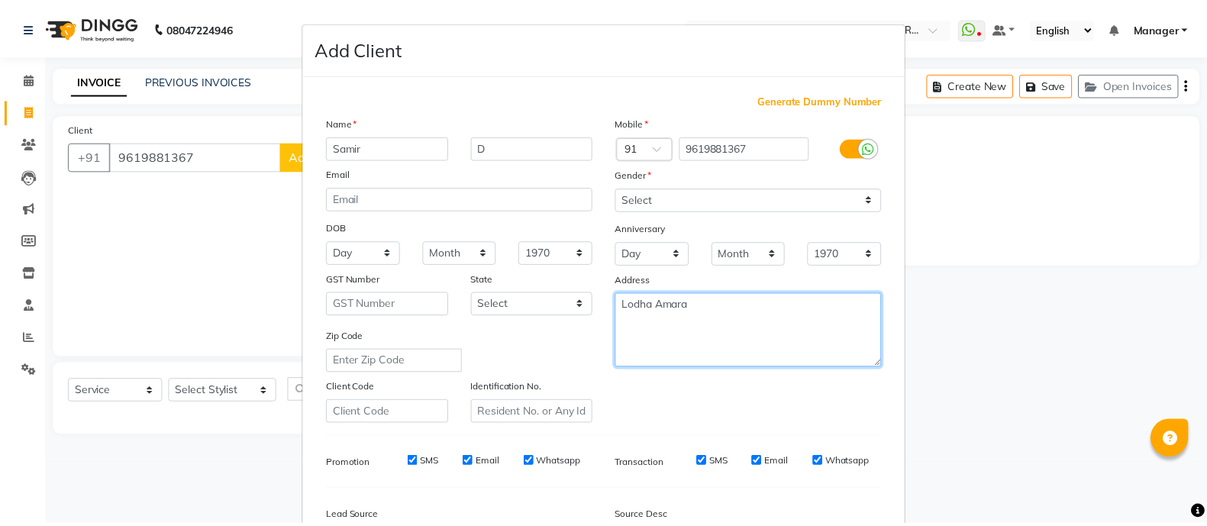
scroll to position [186, 0]
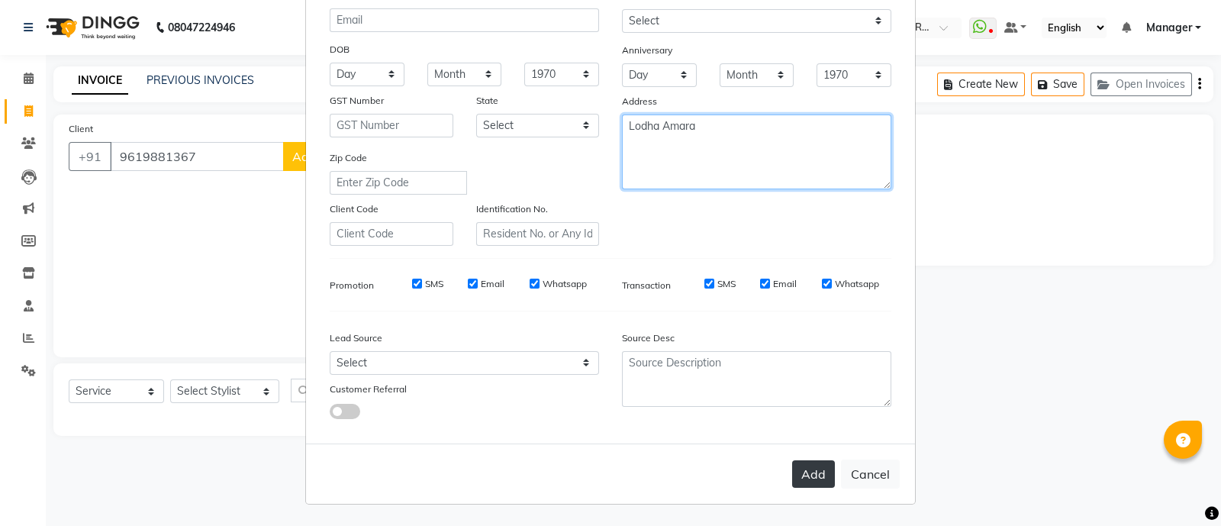
type textarea "Lodha Amara"
click at [801, 477] on button "Add" at bounding box center [813, 473] width 43 height 27
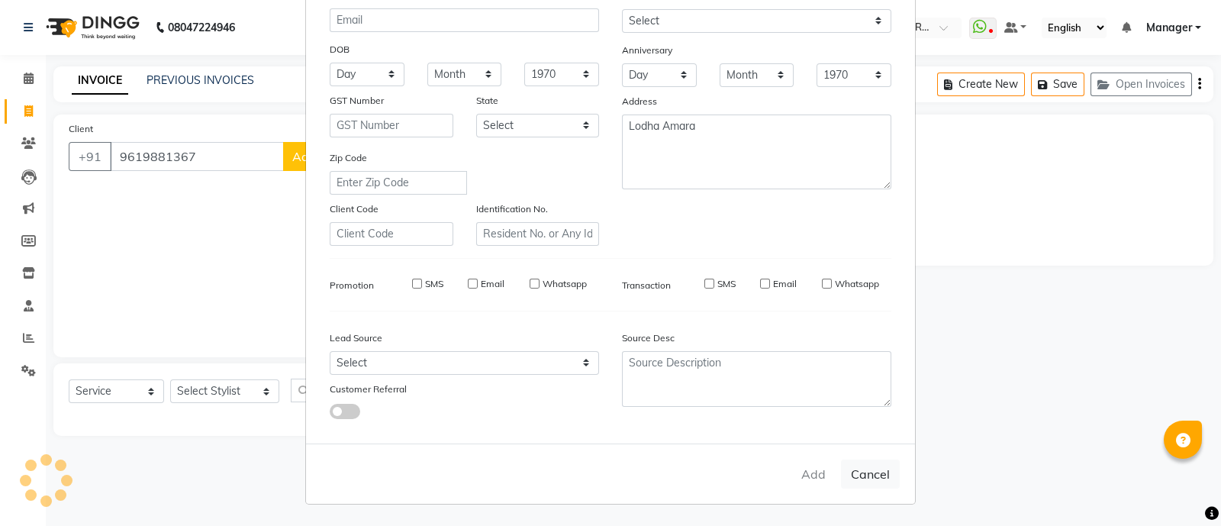
select select
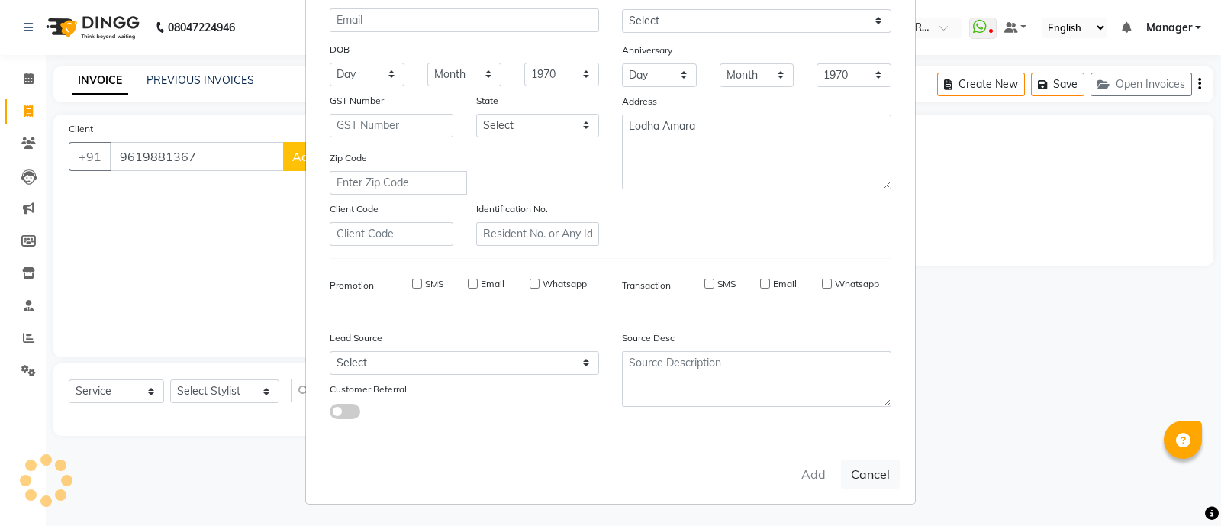
select select
checkbox input "false"
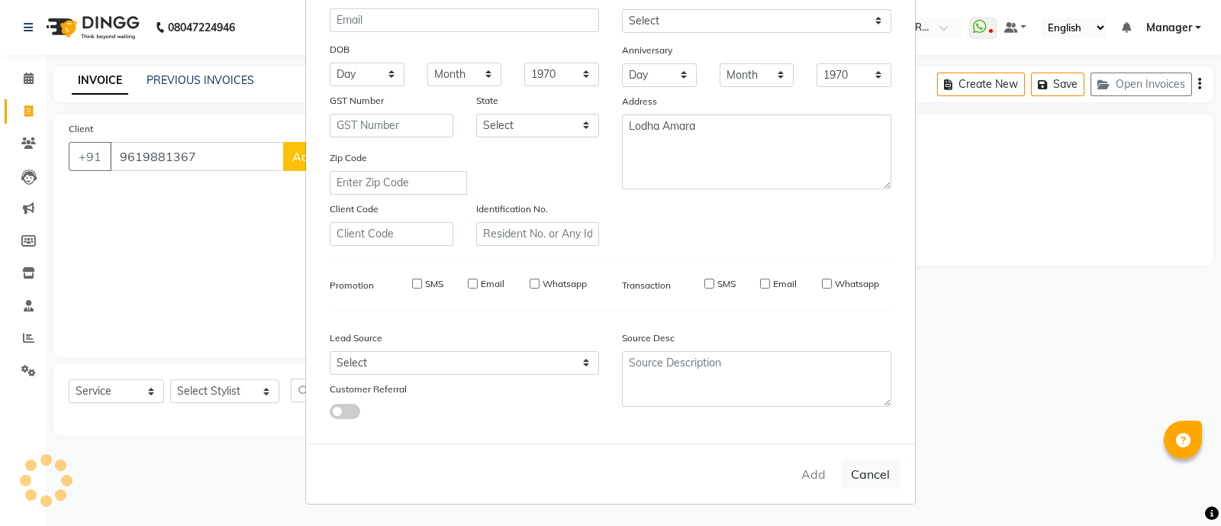
checkbox input "false"
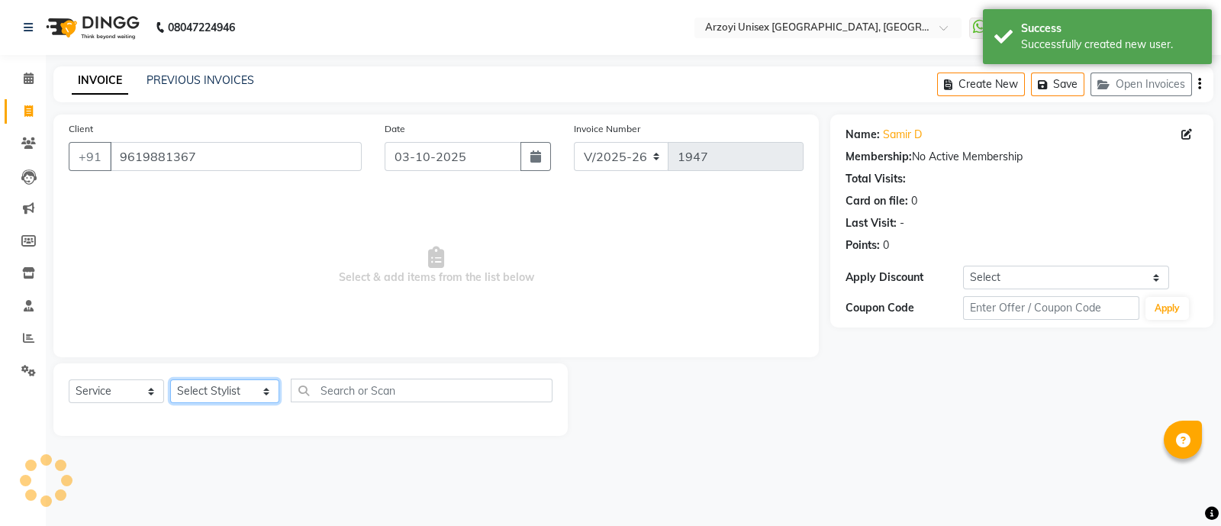
click at [192, 388] on select "Select Stylist [PERSON_NAME] Mohammmed [PERSON_NAME] [PERSON_NAME] [PERSON_NAME…" at bounding box center [224, 391] width 109 height 24
select select "36059"
click at [170, 380] on select "Select Stylist [PERSON_NAME] Mohammmed [PERSON_NAME] [PERSON_NAME] [PERSON_NAME…" at bounding box center [224, 391] width 109 height 24
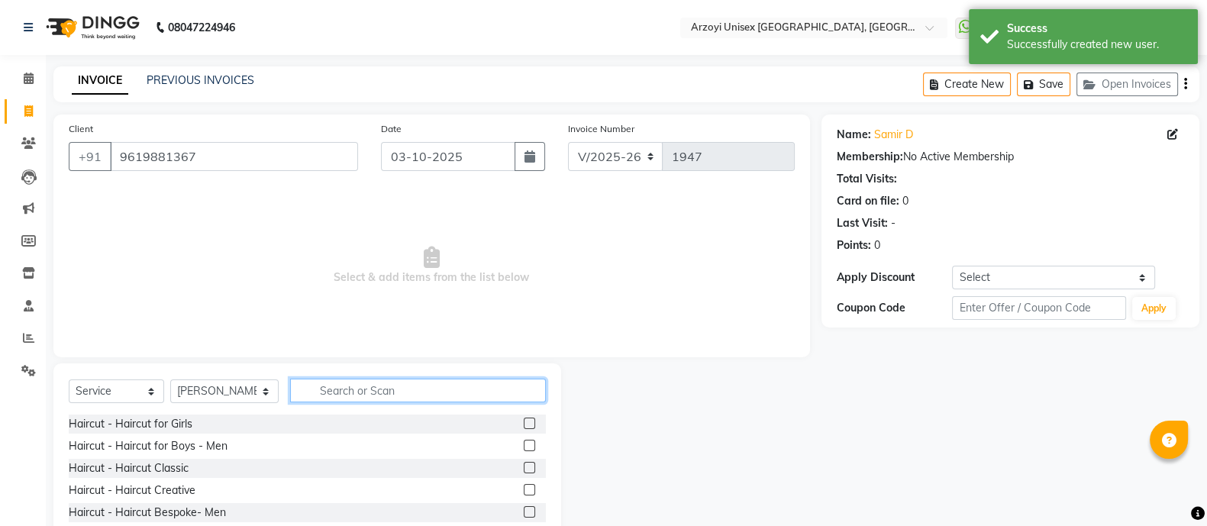
click at [298, 395] on input "text" at bounding box center [418, 391] width 256 height 24
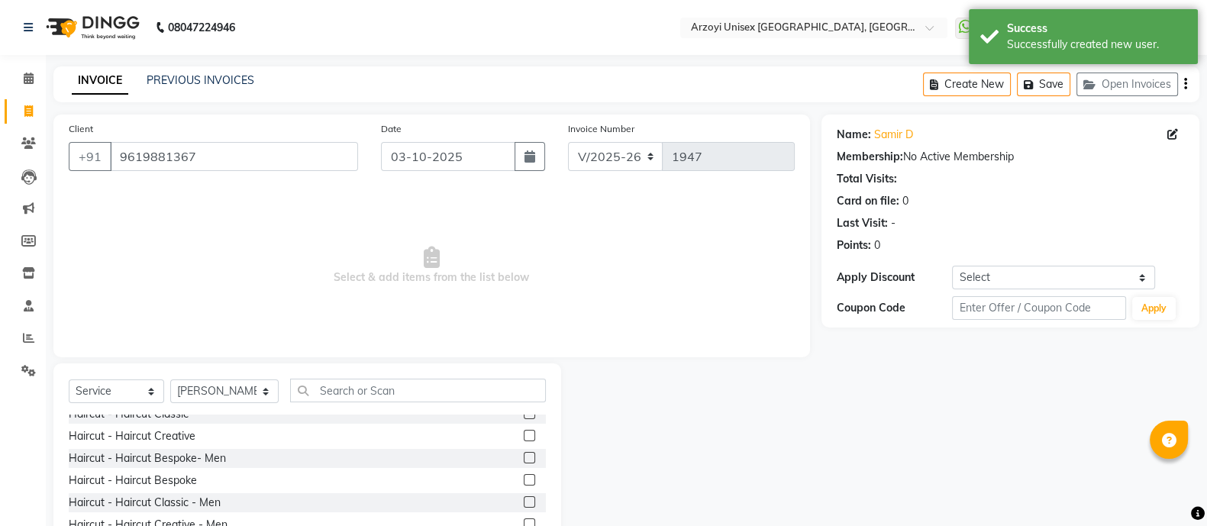
click at [524, 501] on label at bounding box center [529, 501] width 11 height 11
click at [524, 501] on input "checkbox" at bounding box center [529, 503] width 10 height 10
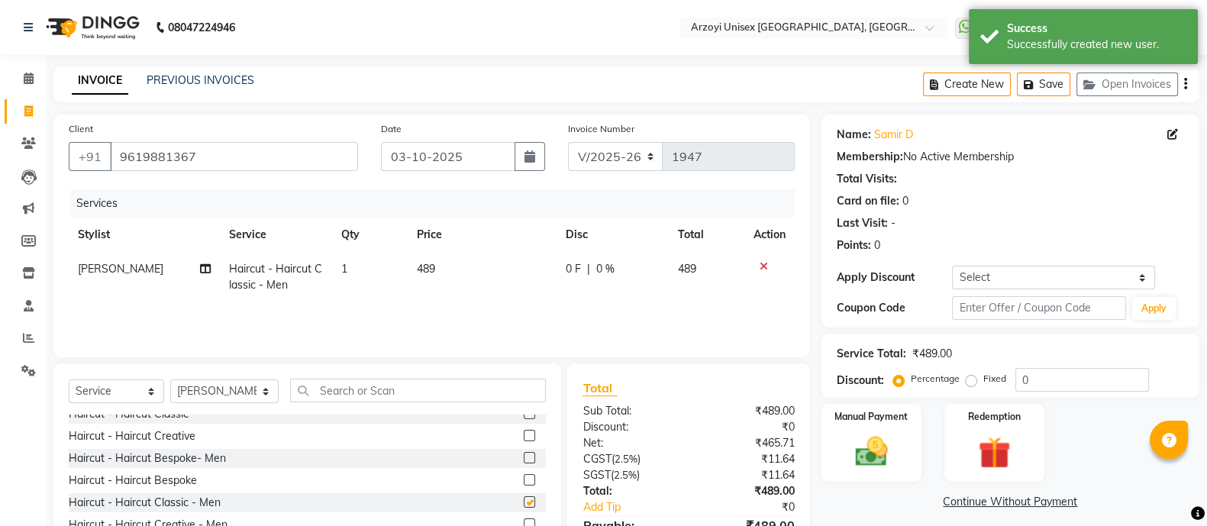
checkbox input "false"
click at [372, 386] on input "text" at bounding box center [418, 391] width 256 height 24
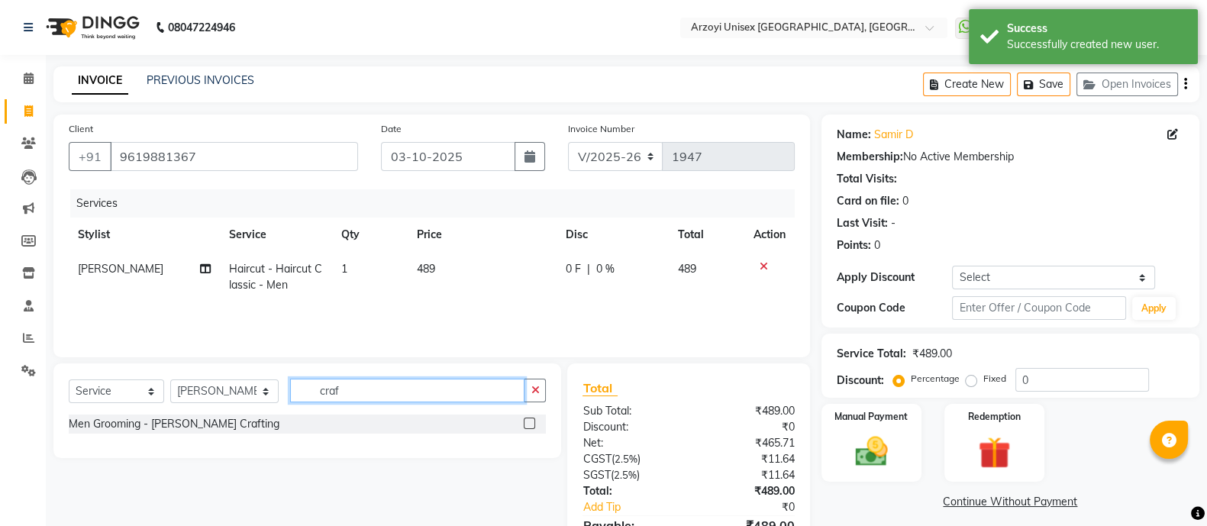
scroll to position [0, 0]
type input "craft"
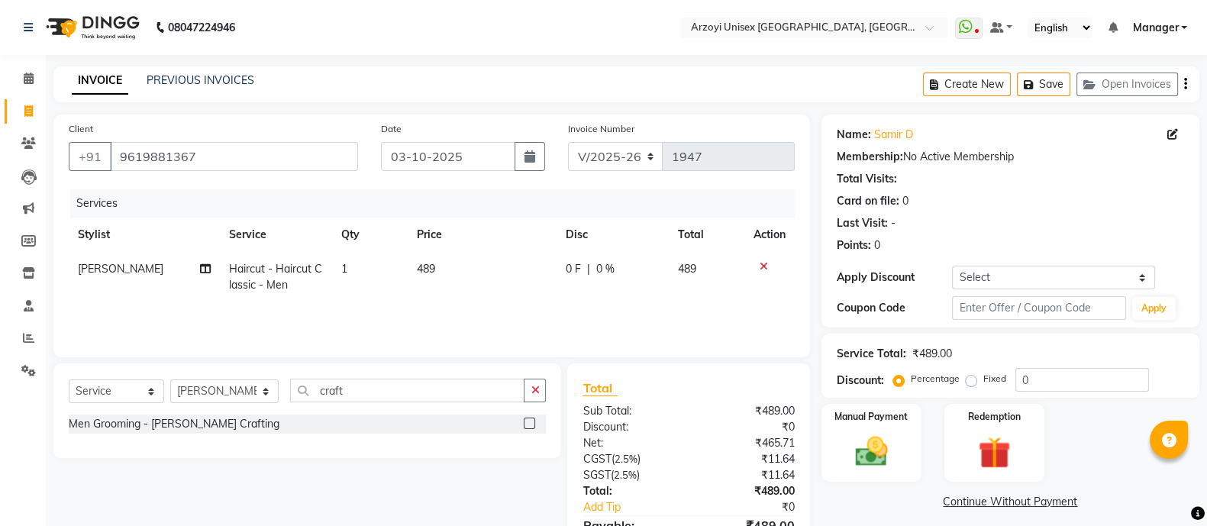
click at [534, 425] on label at bounding box center [529, 422] width 11 height 11
click at [533, 425] on input "checkbox" at bounding box center [529, 424] width 10 height 10
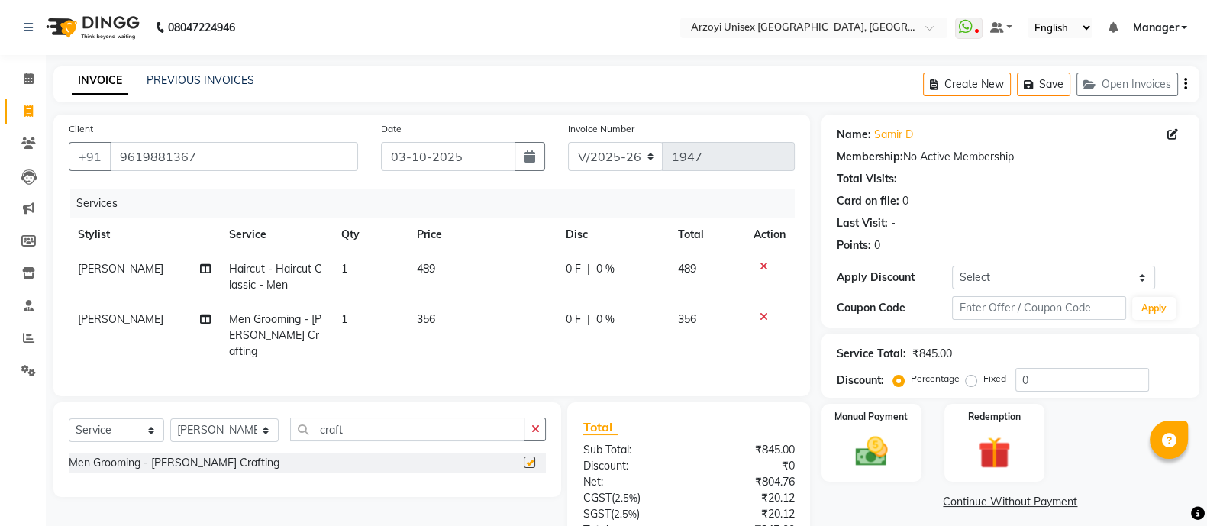
checkbox input "false"
click at [402, 429] on input "craft" at bounding box center [407, 429] width 234 height 24
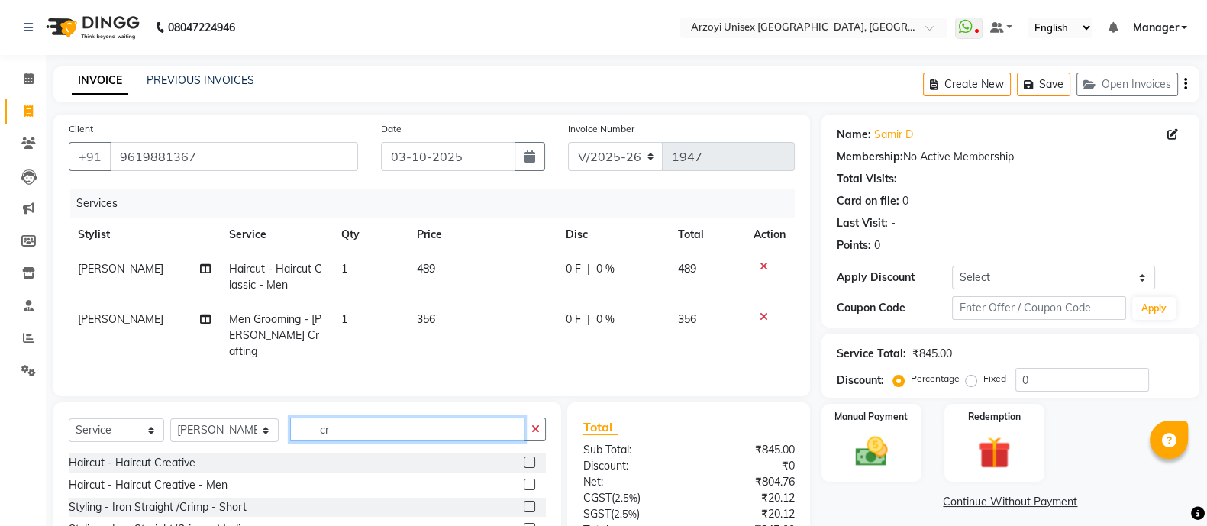
type input "c"
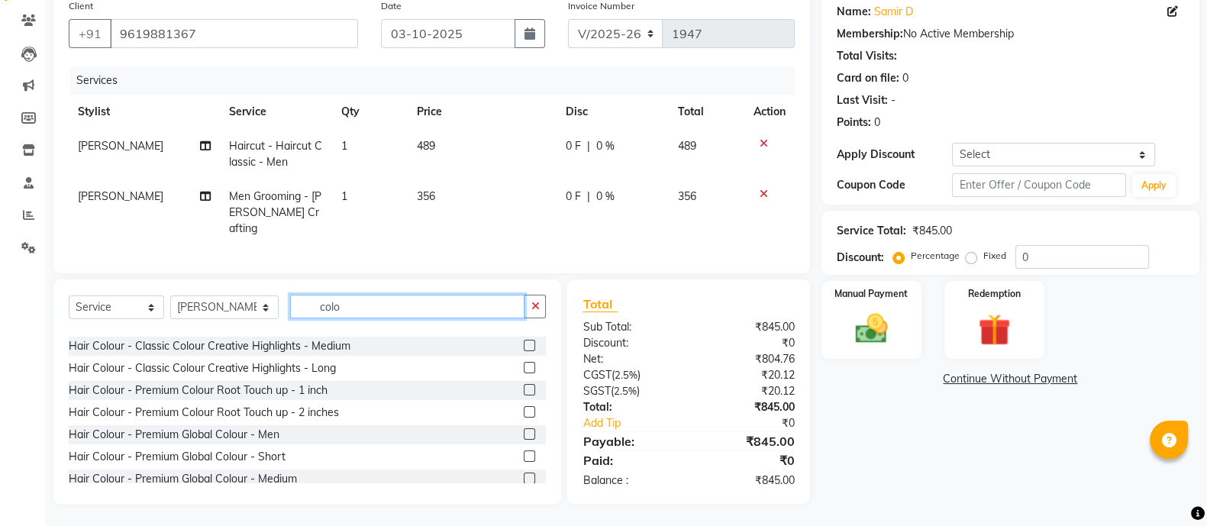
scroll to position [260, 0]
type input "colo"
click at [524, 433] on label at bounding box center [529, 432] width 11 height 11
click at [524, 433] on input "checkbox" at bounding box center [529, 434] width 10 height 10
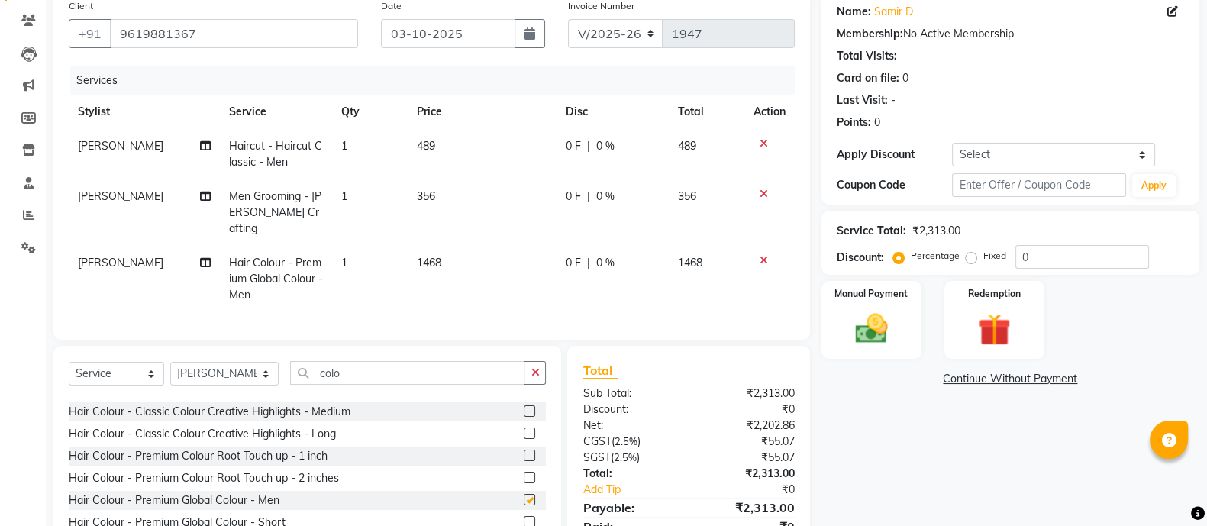
checkbox input "false"
click at [233, 366] on select "Select Stylist [PERSON_NAME] Mohammmed [PERSON_NAME] [PERSON_NAME] [PERSON_NAME…" at bounding box center [224, 374] width 108 height 24
select select "59538"
click at [170, 362] on select "Select Stylist [PERSON_NAME] Mohammmed [PERSON_NAME] [PERSON_NAME] [PERSON_NAME…" at bounding box center [224, 374] width 108 height 24
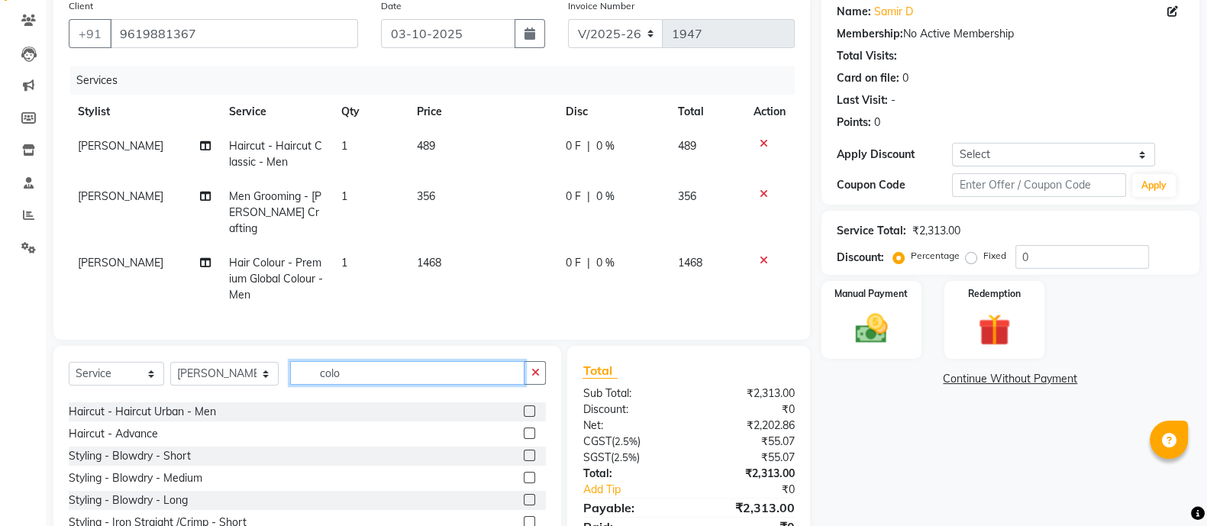
click at [356, 369] on input "colo" at bounding box center [407, 373] width 234 height 24
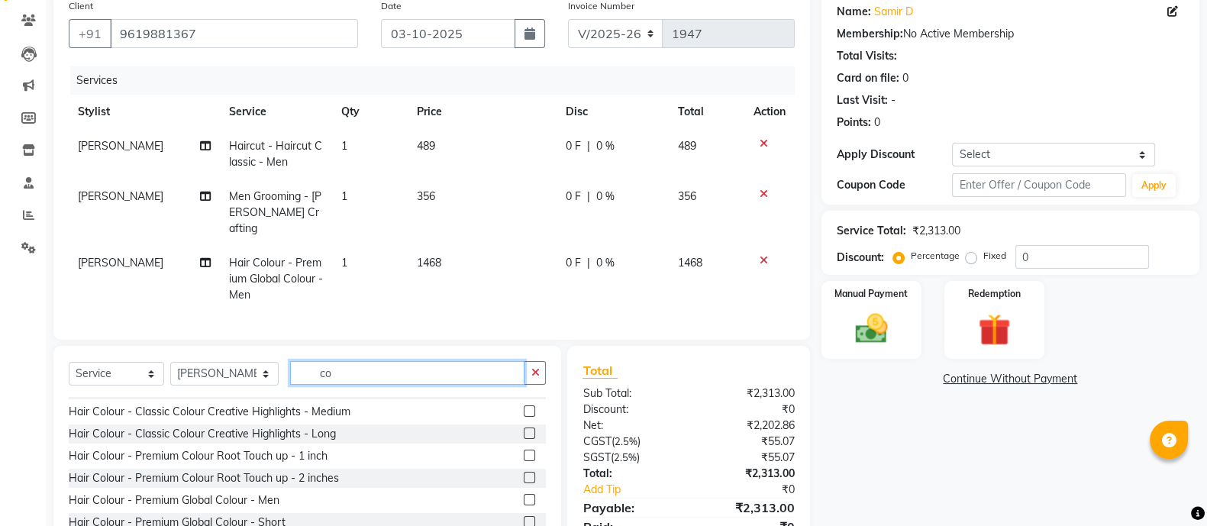
type input "c"
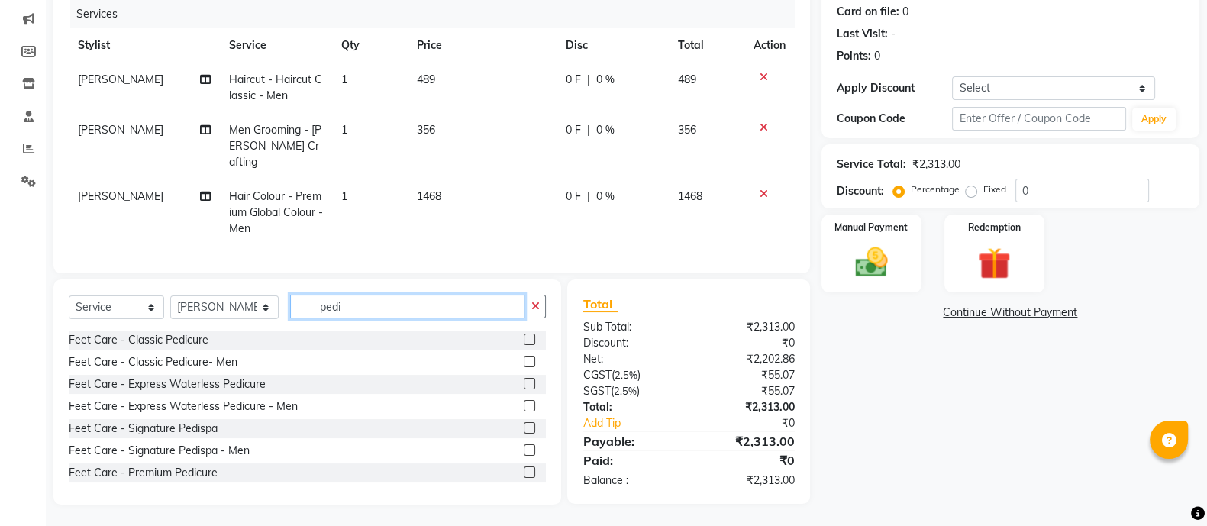
scroll to position [24, 0]
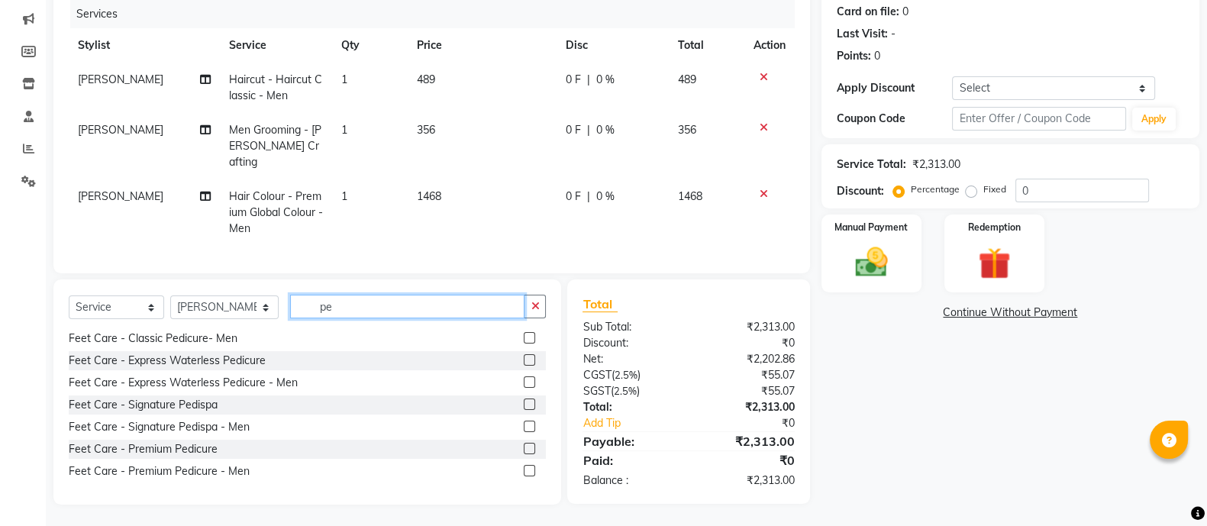
type input "p"
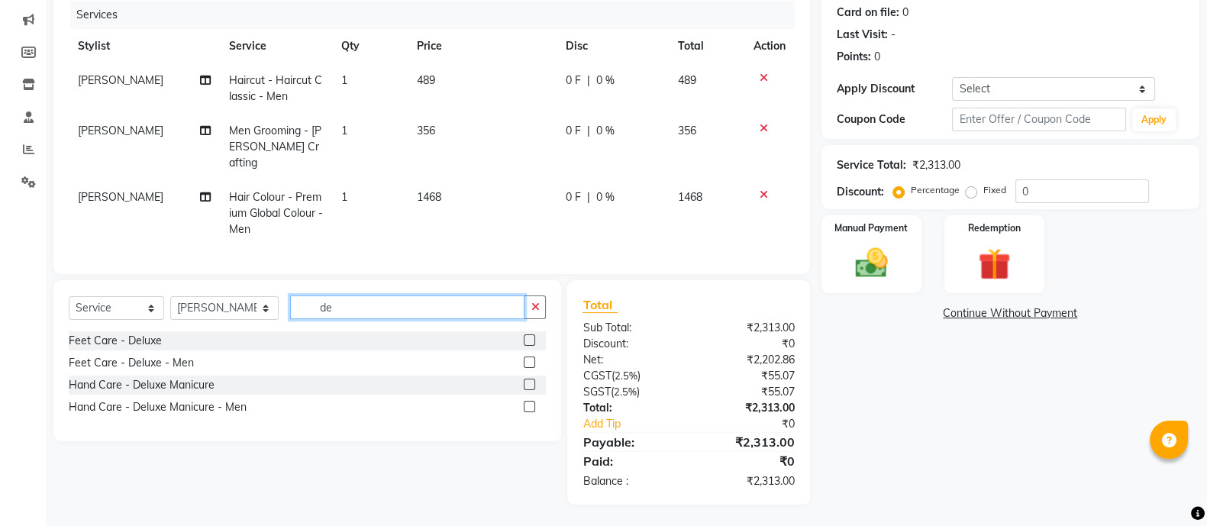
type input "d"
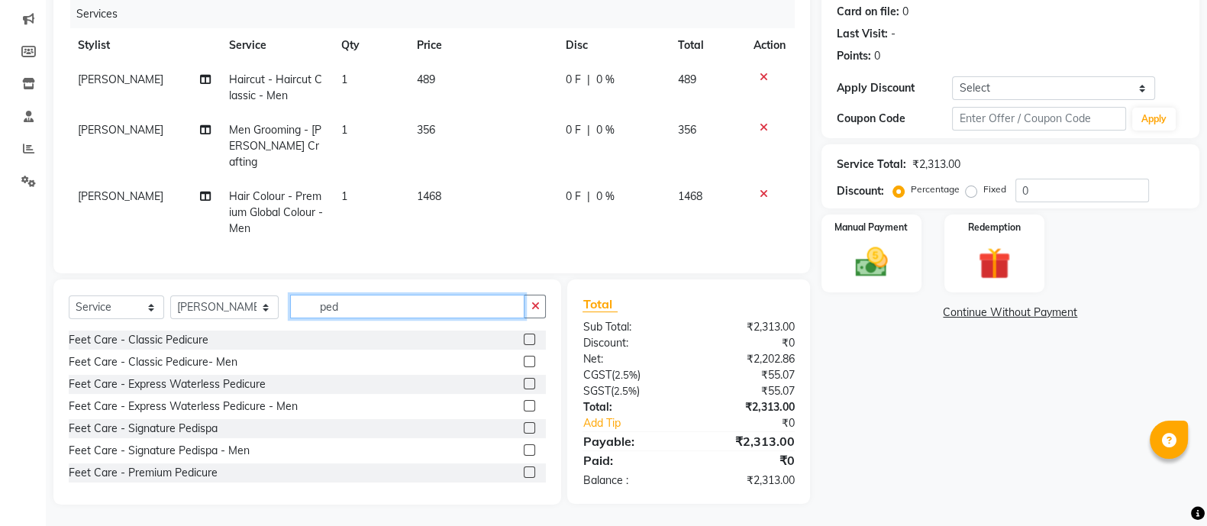
scroll to position [24, 0]
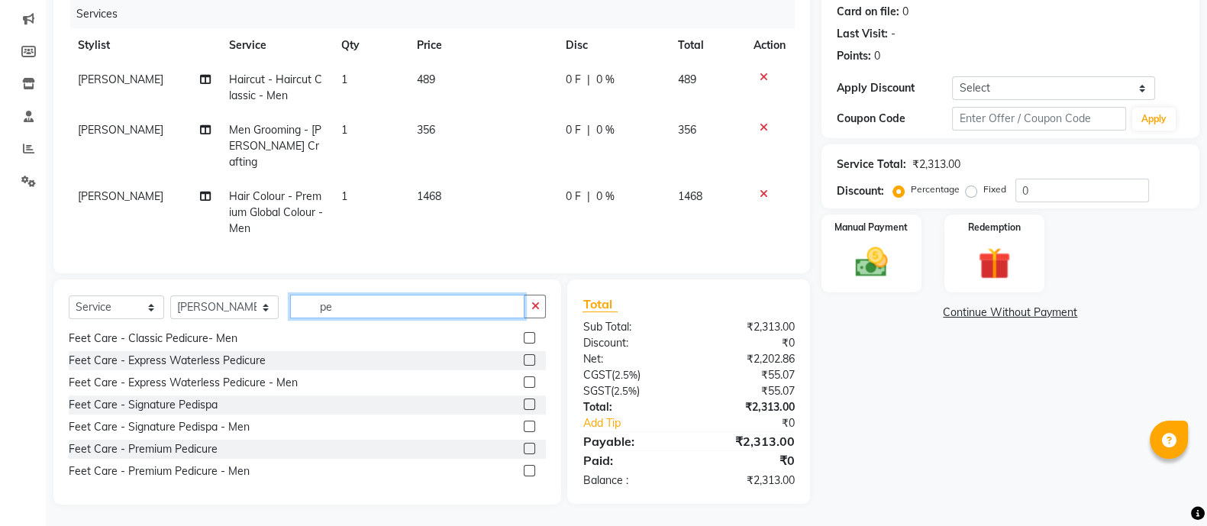
type input "p"
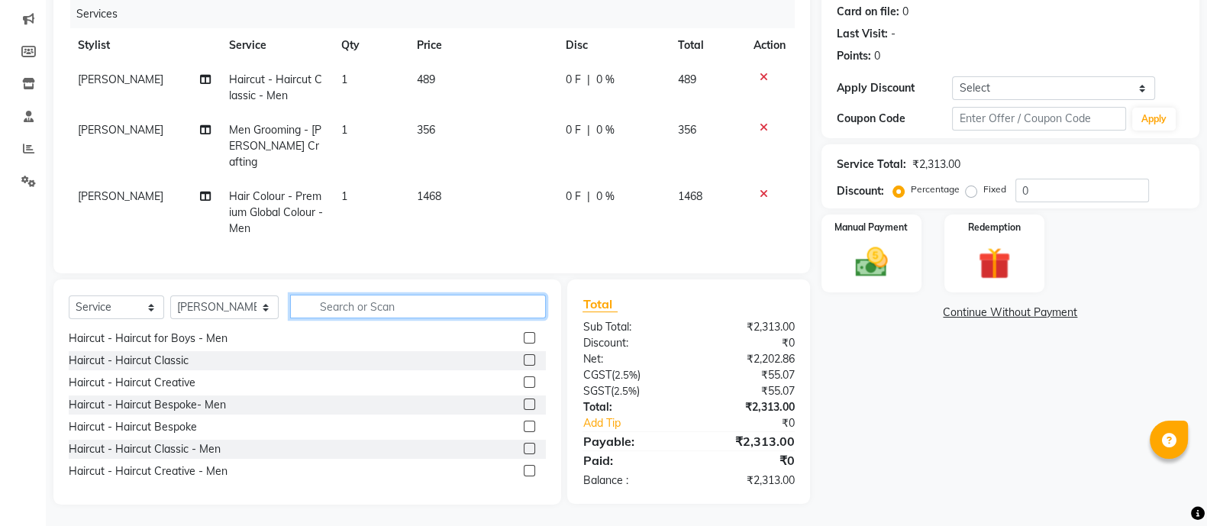
scroll to position [0, 0]
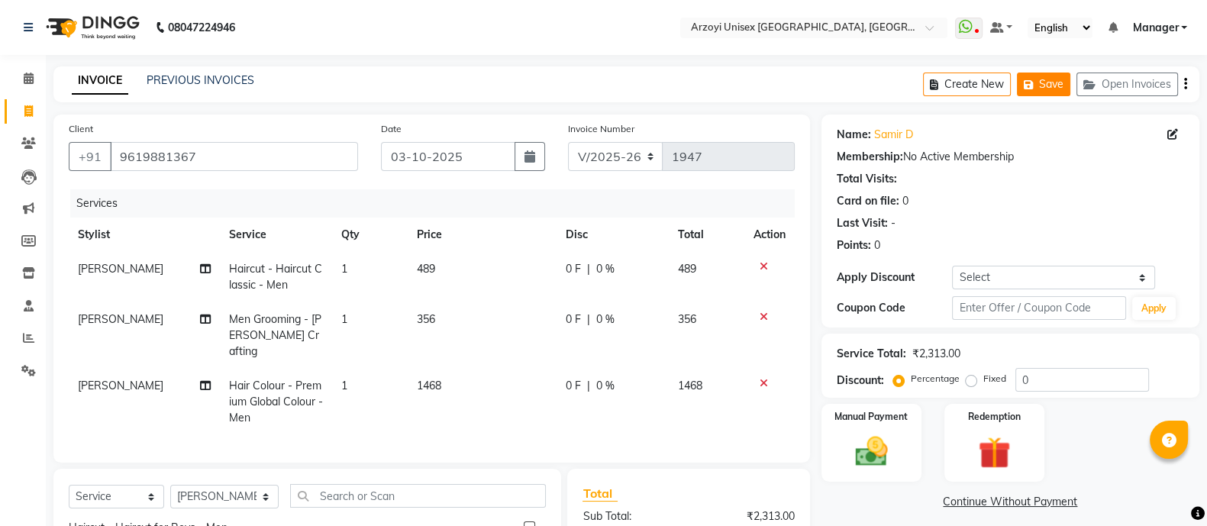
click at [1043, 79] on button "Save" at bounding box center [1043, 85] width 53 height 24
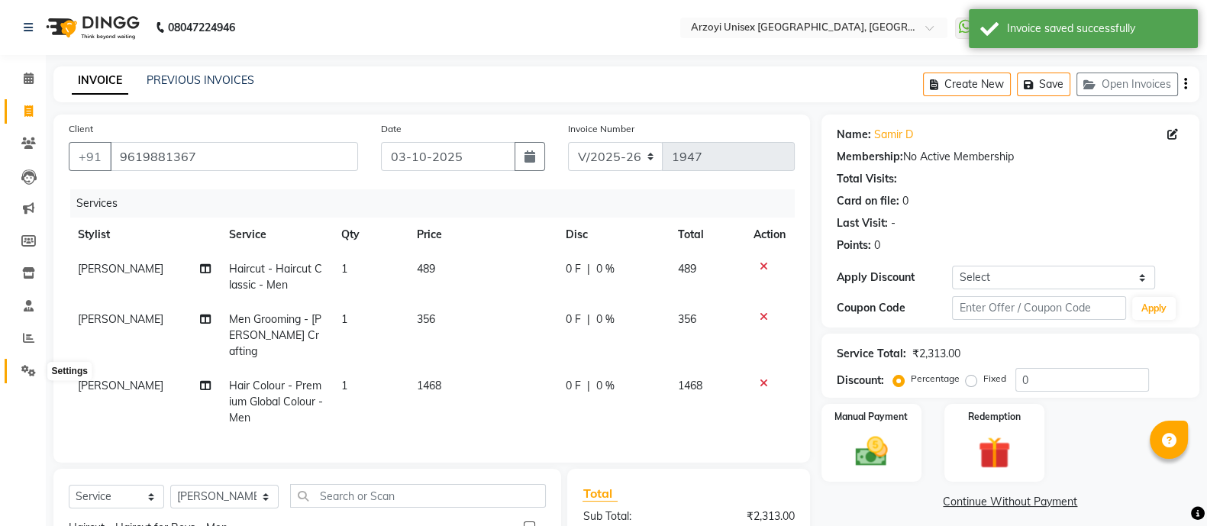
click at [25, 373] on icon at bounding box center [28, 370] width 15 height 11
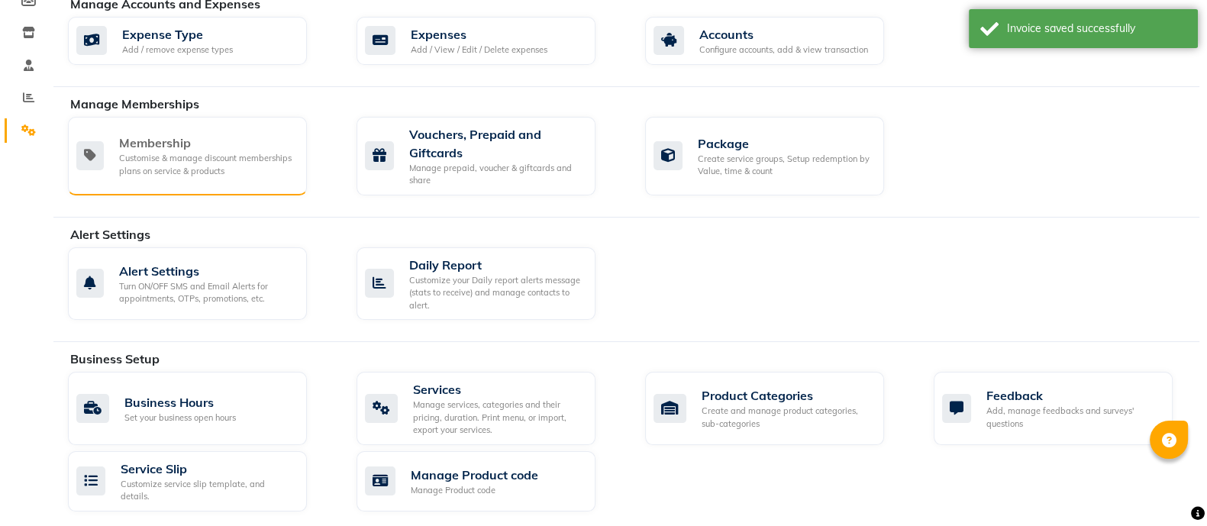
scroll to position [241, 0]
click at [440, 379] on div "Services" at bounding box center [498, 388] width 170 height 18
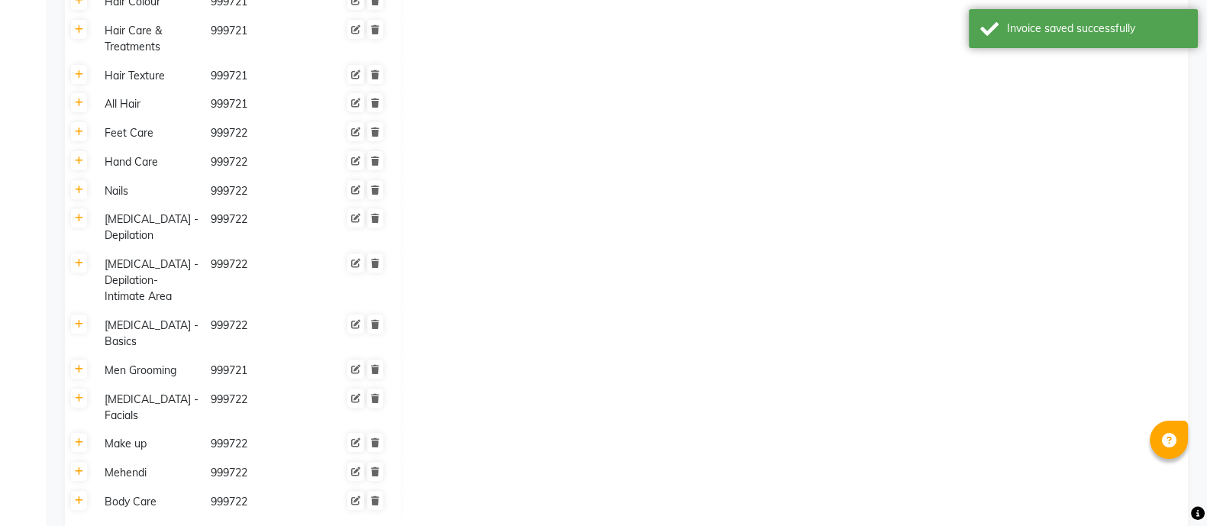
scroll to position [726, 0]
click at [79, 138] on icon at bounding box center [79, 133] width 8 height 9
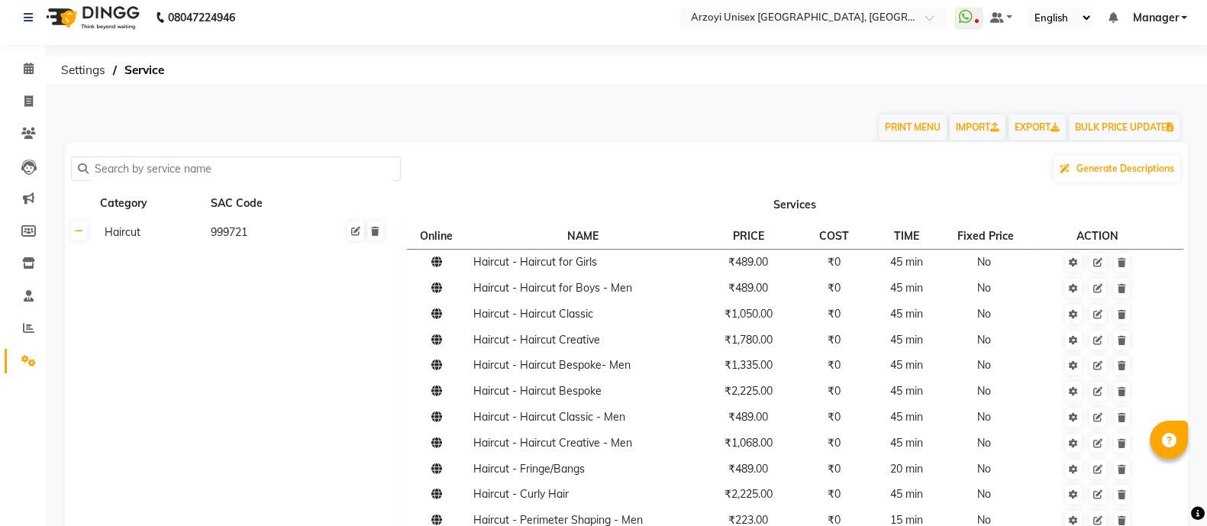
scroll to position [0, 0]
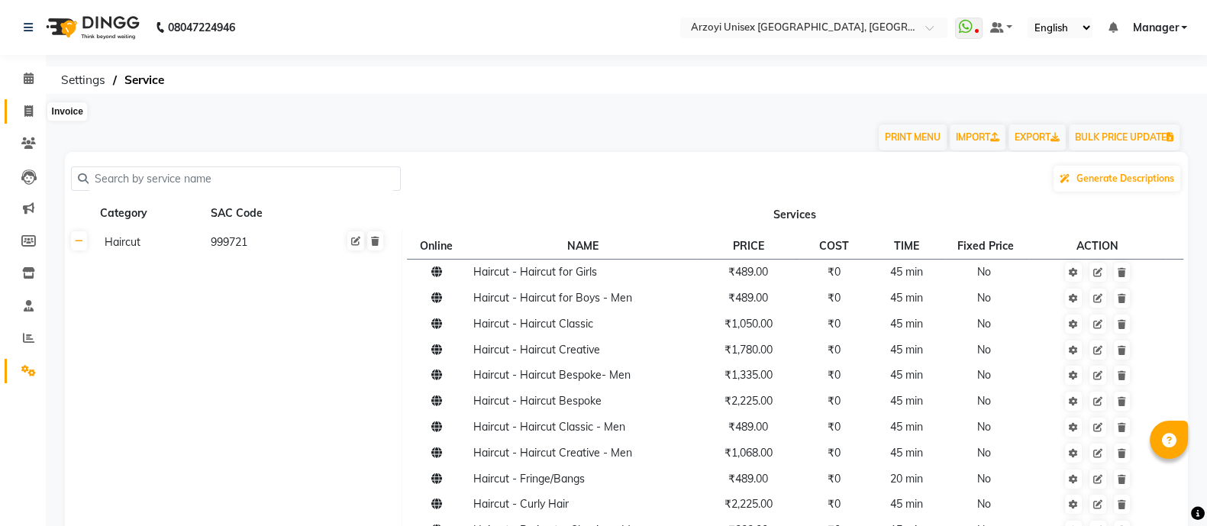
click at [29, 114] on icon at bounding box center [28, 110] width 8 height 11
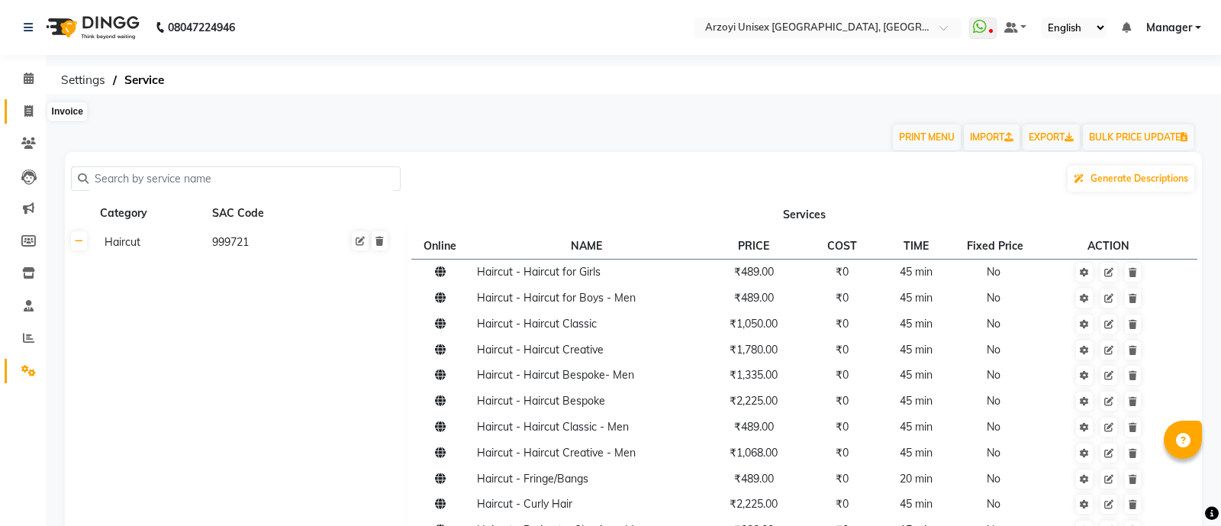
select select "service"
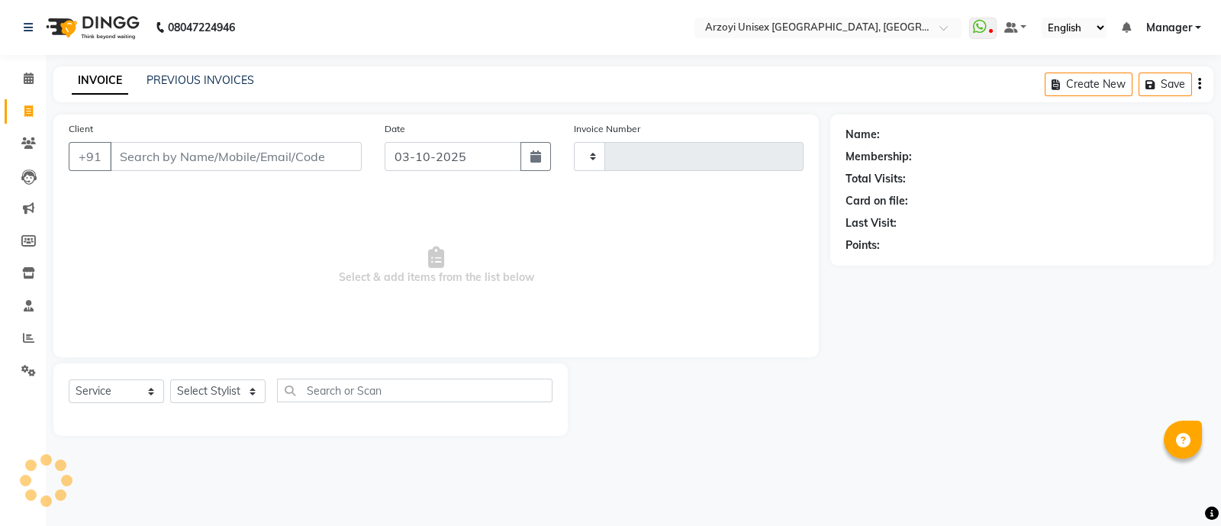
type input "1947"
select select "5286"
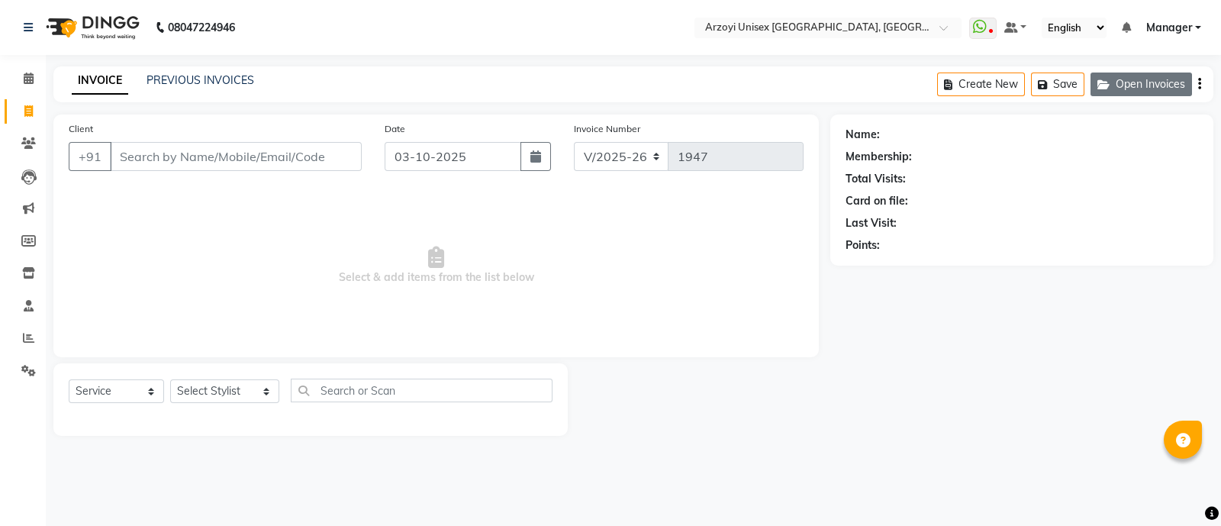
click at [1120, 76] on button "Open Invoices" at bounding box center [1142, 85] width 102 height 24
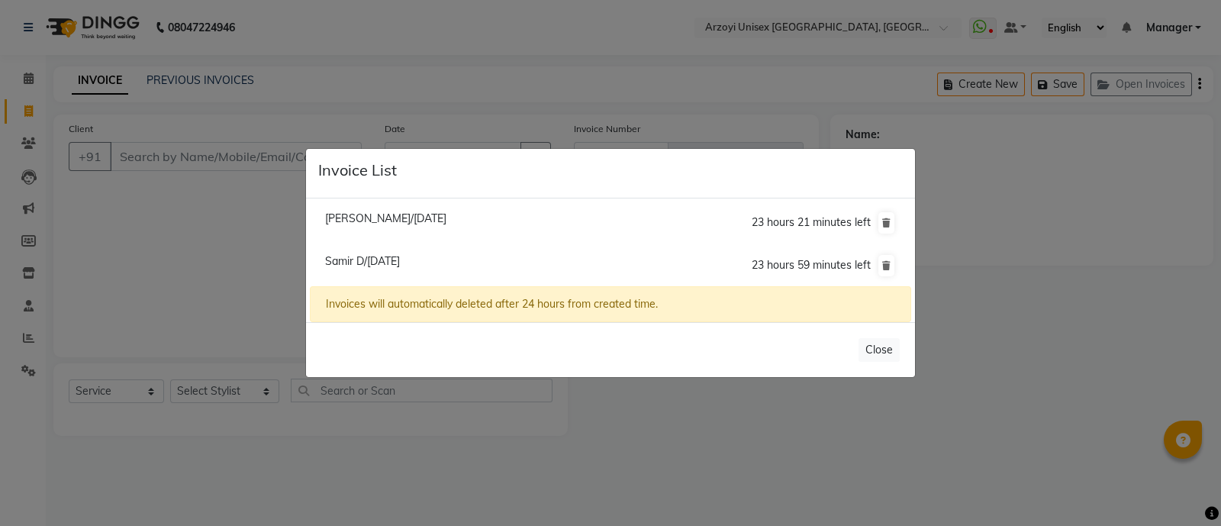
click at [375, 265] on span "Samir D/[DATE]" at bounding box center [362, 261] width 75 height 14
type input "9619881367"
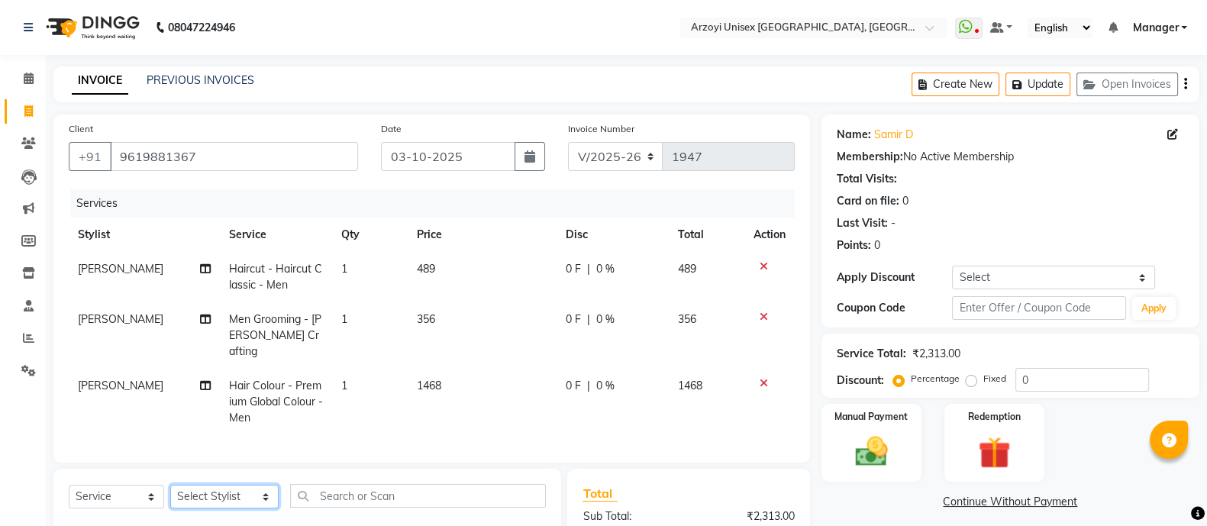
drag, startPoint x: 228, startPoint y: 488, endPoint x: 237, endPoint y: 448, distance: 41.5
click at [237, 448] on div "Client [PHONE_NUMBER] Date [DATE] Invoice Number R/2025-26 V/2025 V/[PHONE_NUMB…" at bounding box center [431, 403] width 779 height 579
select select "59538"
click at [170, 485] on select "Select Stylist [PERSON_NAME] Mohammmed [PERSON_NAME] [PERSON_NAME] [PERSON_NAME…" at bounding box center [224, 497] width 108 height 24
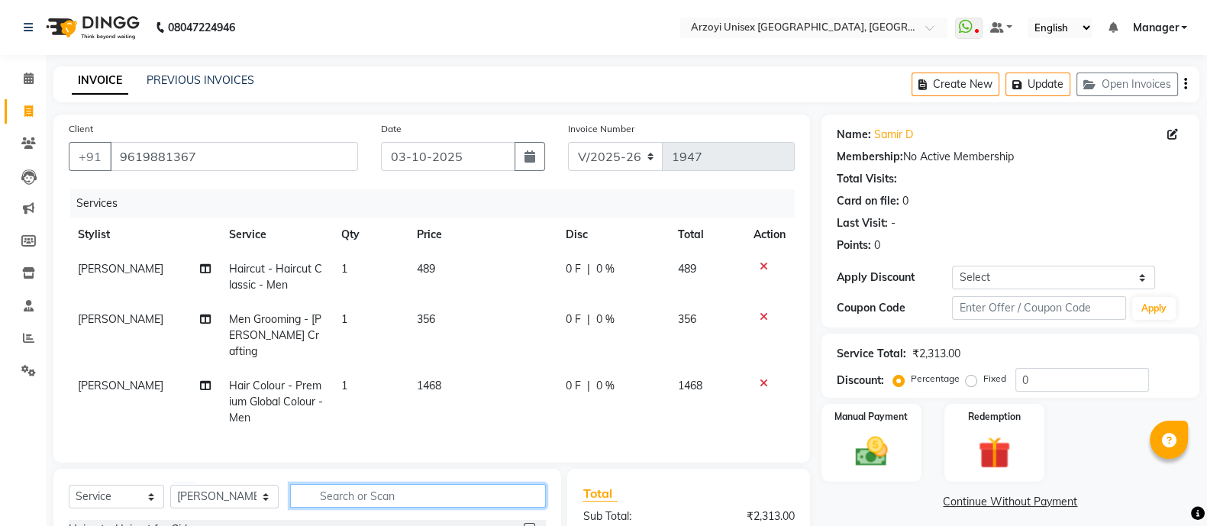
click at [342, 492] on input "text" at bounding box center [418, 496] width 256 height 24
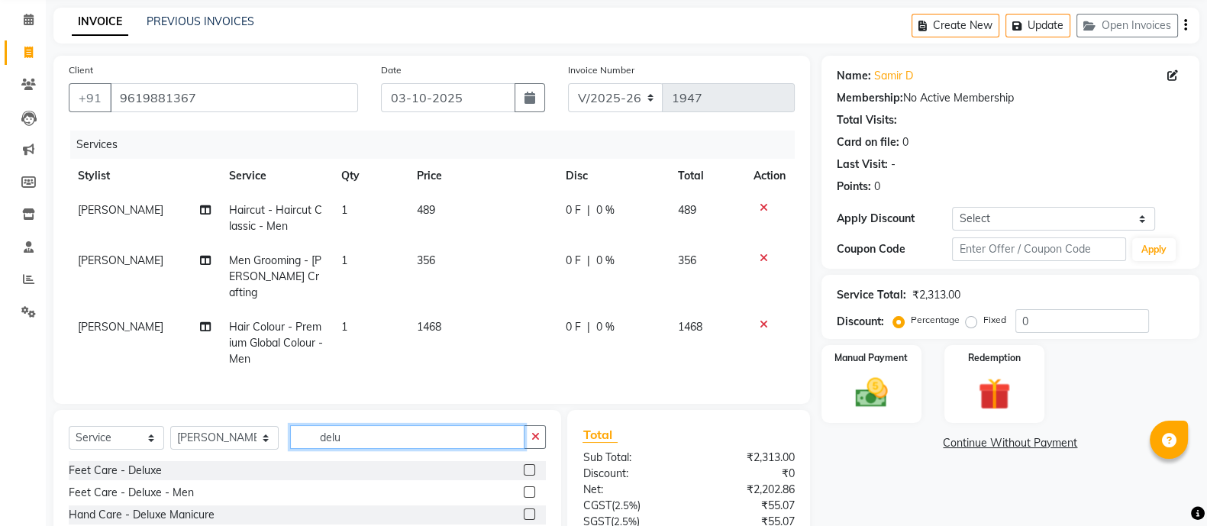
type input "delu"
click at [530, 489] on label at bounding box center [529, 491] width 11 height 11
click at [530, 489] on input "checkbox" at bounding box center [529, 493] width 10 height 10
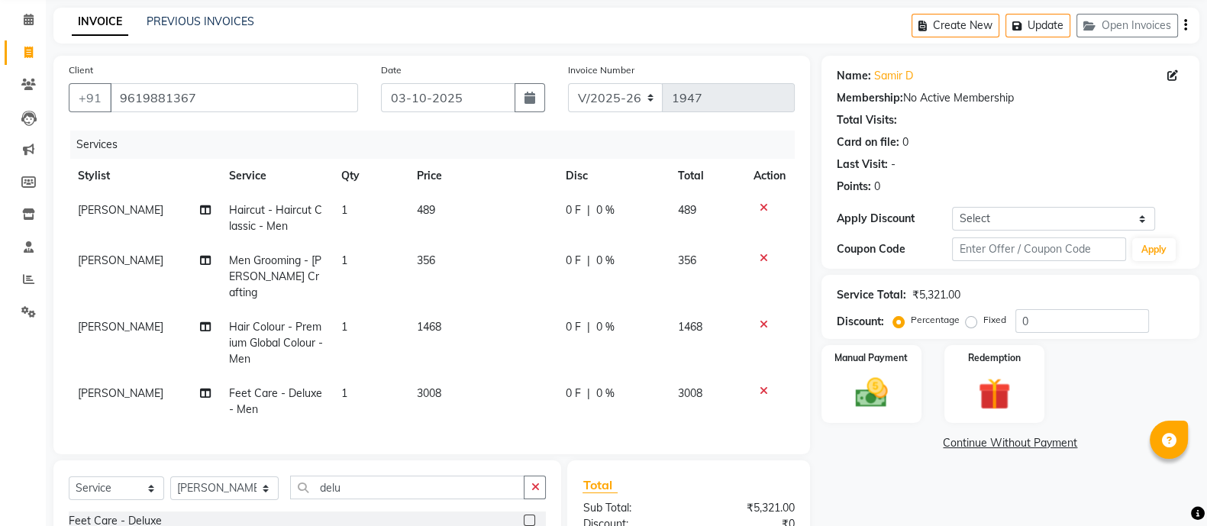
checkbox input "false"
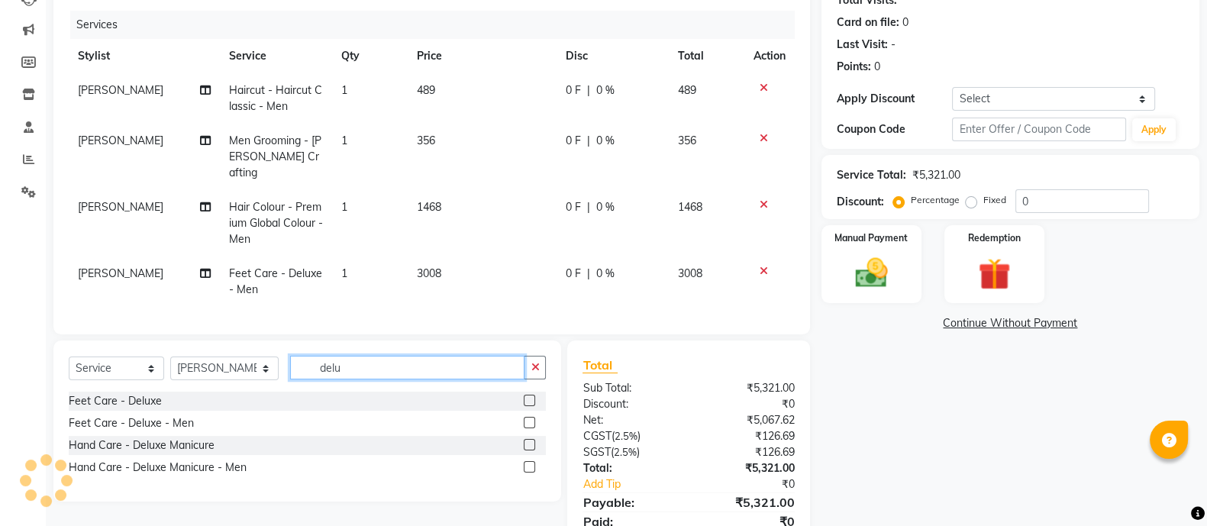
click at [366, 363] on input "delu" at bounding box center [407, 368] width 234 height 24
type input "d"
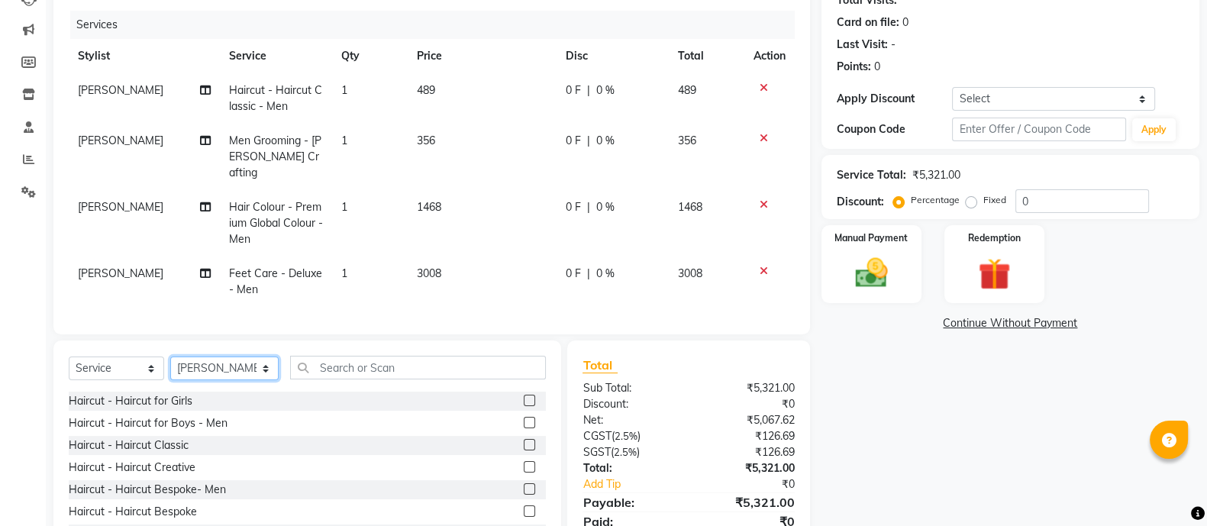
drag, startPoint x: 244, startPoint y: 369, endPoint x: 244, endPoint y: 337, distance: 32.8
click at [244, 337] on div "Client [PHONE_NUMBER] Date [DATE] Invoice Number R/2025-26 V/2025 V/[PHONE_NUMB…" at bounding box center [431, 251] width 779 height 630
select select "69622"
click at [170, 356] on select "Select Stylist [PERSON_NAME] Mohammmed [PERSON_NAME] [PERSON_NAME] [PERSON_NAME…" at bounding box center [224, 368] width 108 height 24
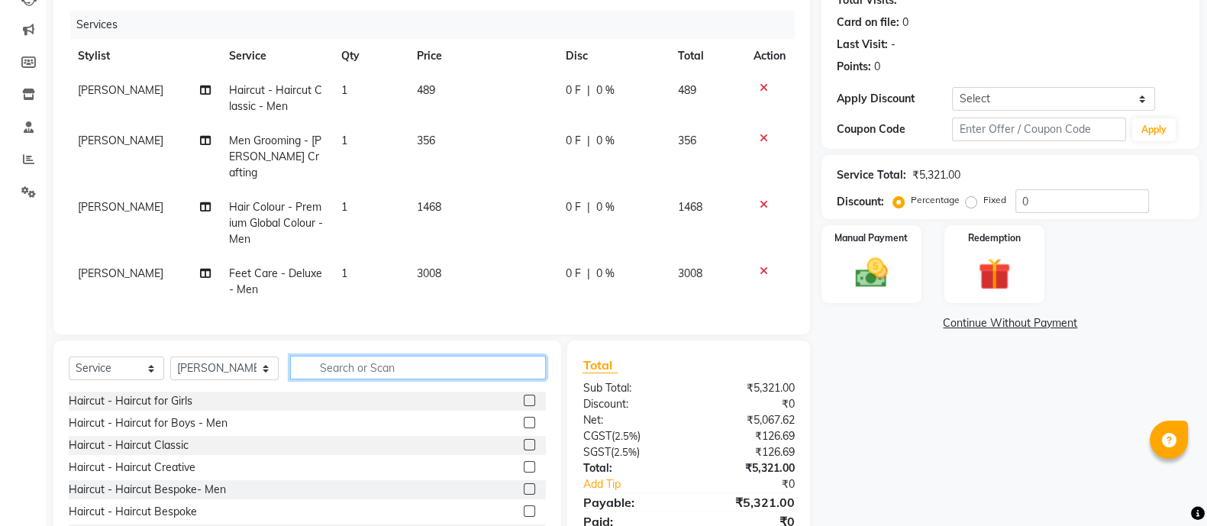
click at [324, 363] on input "text" at bounding box center [418, 368] width 256 height 24
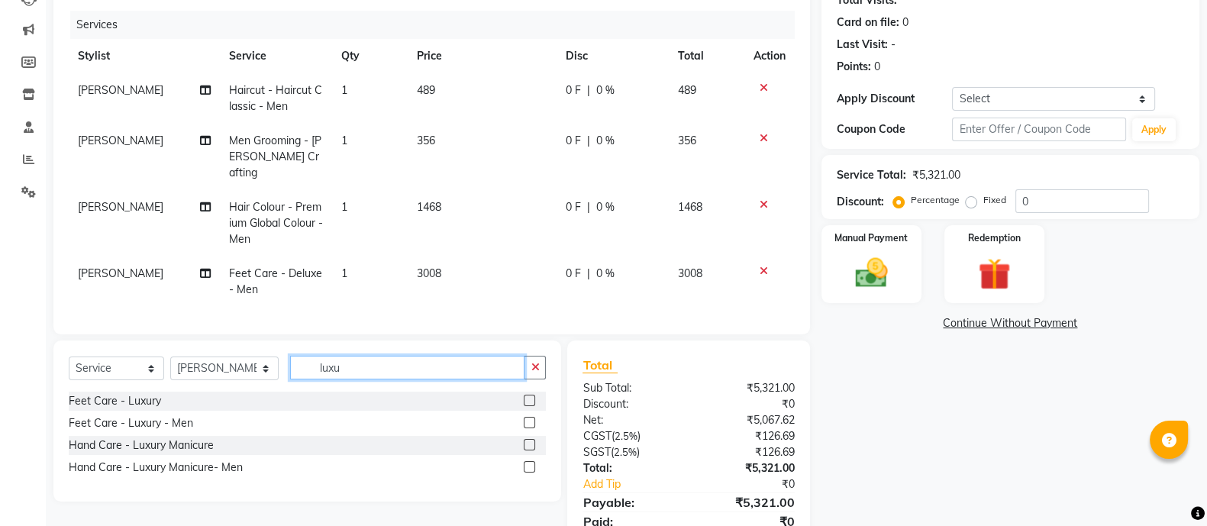
type input "luxu"
click at [529, 417] on label at bounding box center [529, 422] width 11 height 11
click at [529, 418] on input "checkbox" at bounding box center [529, 423] width 10 height 10
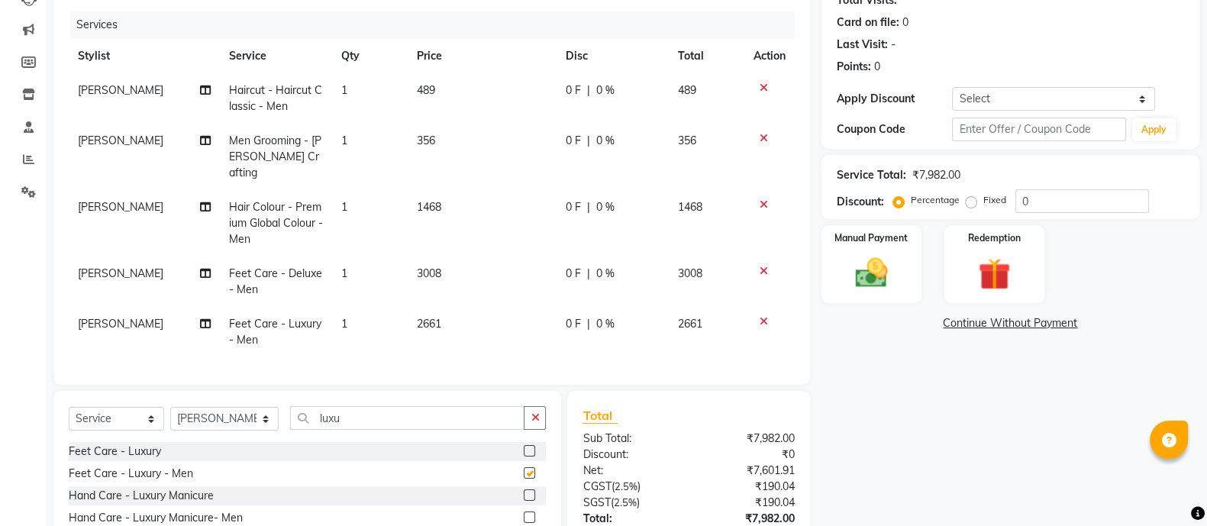
checkbox input "false"
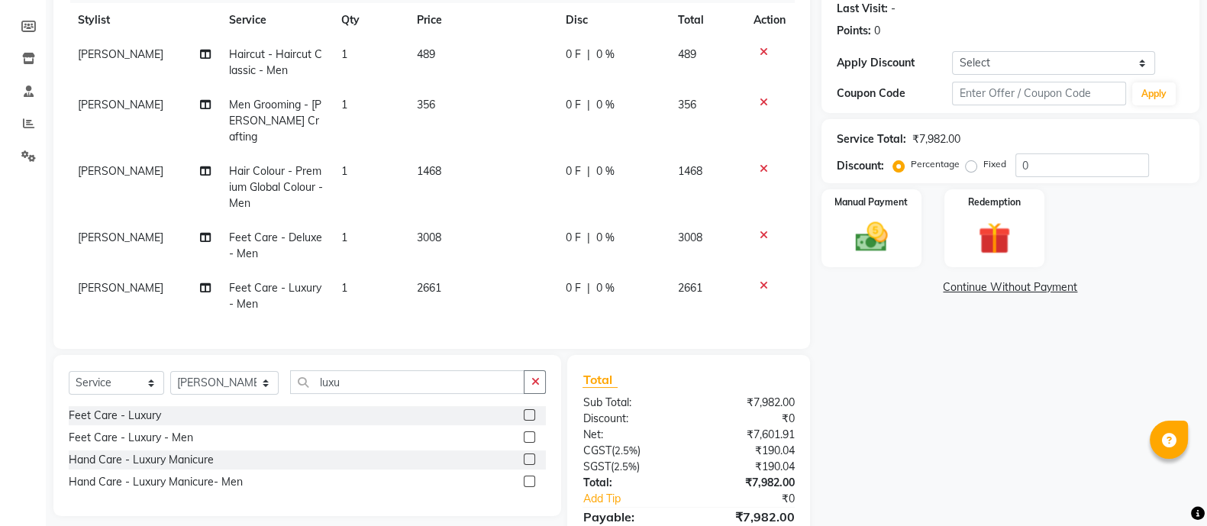
scroll to position [244, 0]
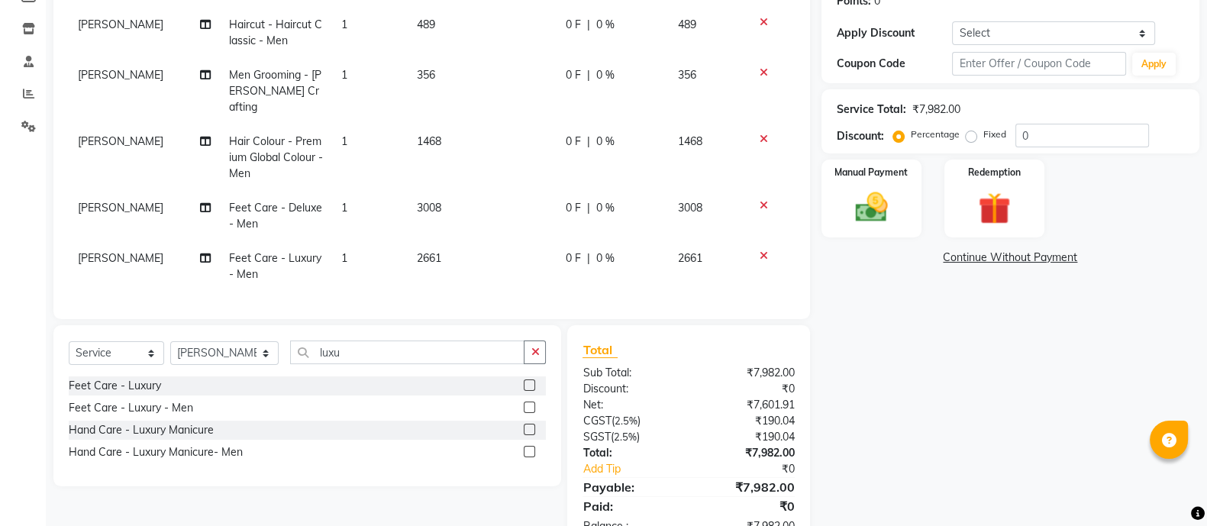
click at [530, 450] on label at bounding box center [529, 451] width 11 height 11
click at [530, 450] on input "checkbox" at bounding box center [529, 452] width 10 height 10
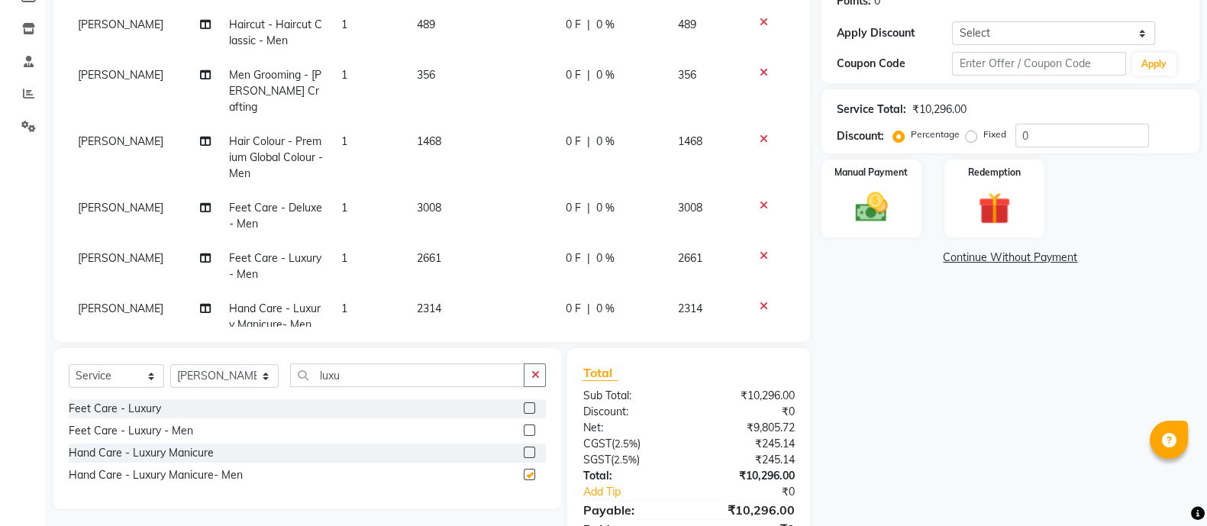
checkbox input "false"
click at [759, 250] on icon at bounding box center [763, 255] width 8 height 11
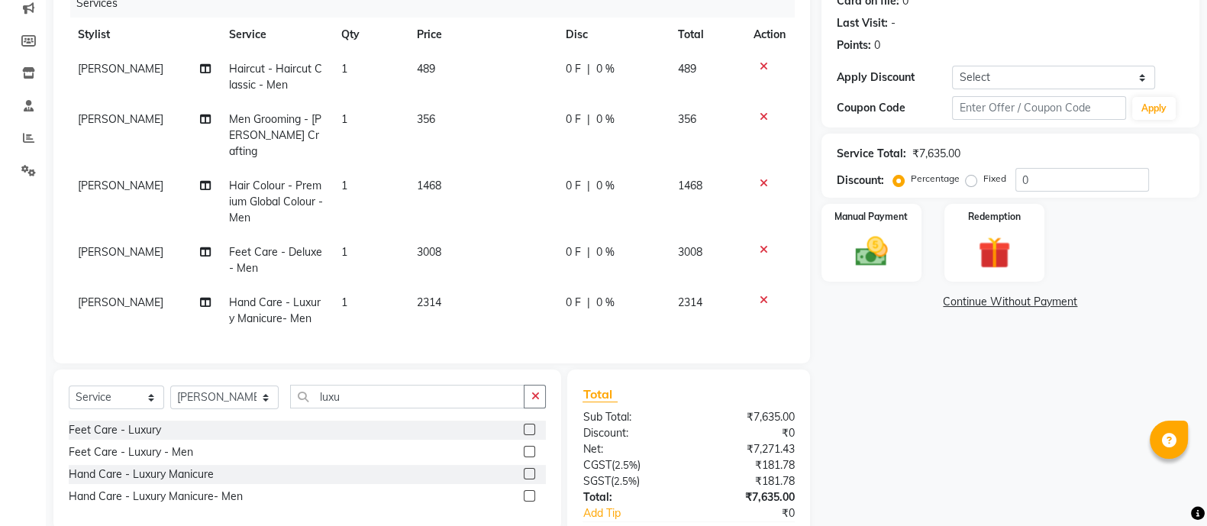
scroll to position [0, 0]
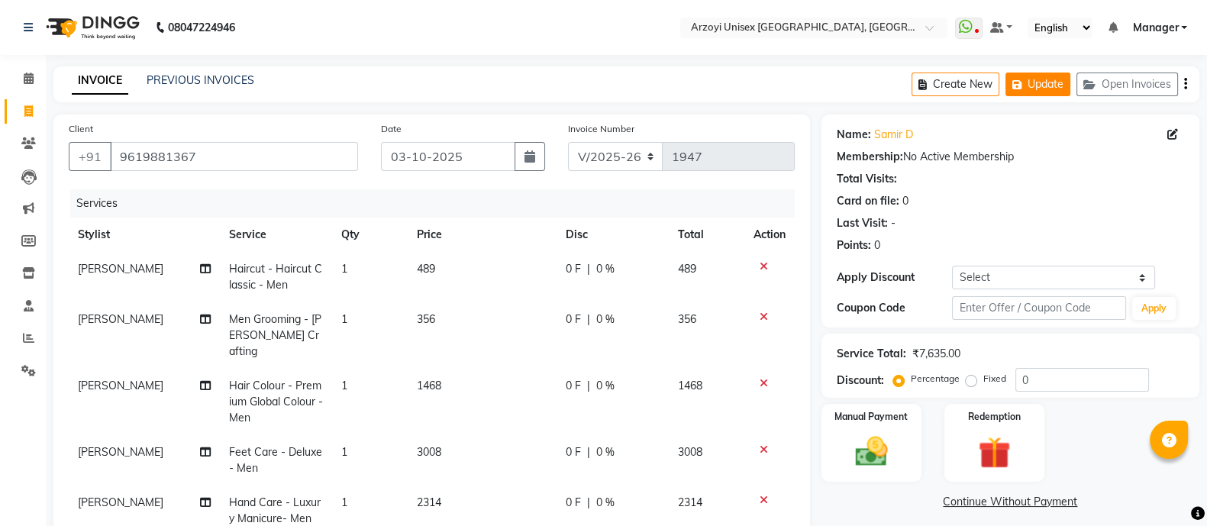
click at [1058, 78] on button "Update" at bounding box center [1037, 85] width 65 height 24
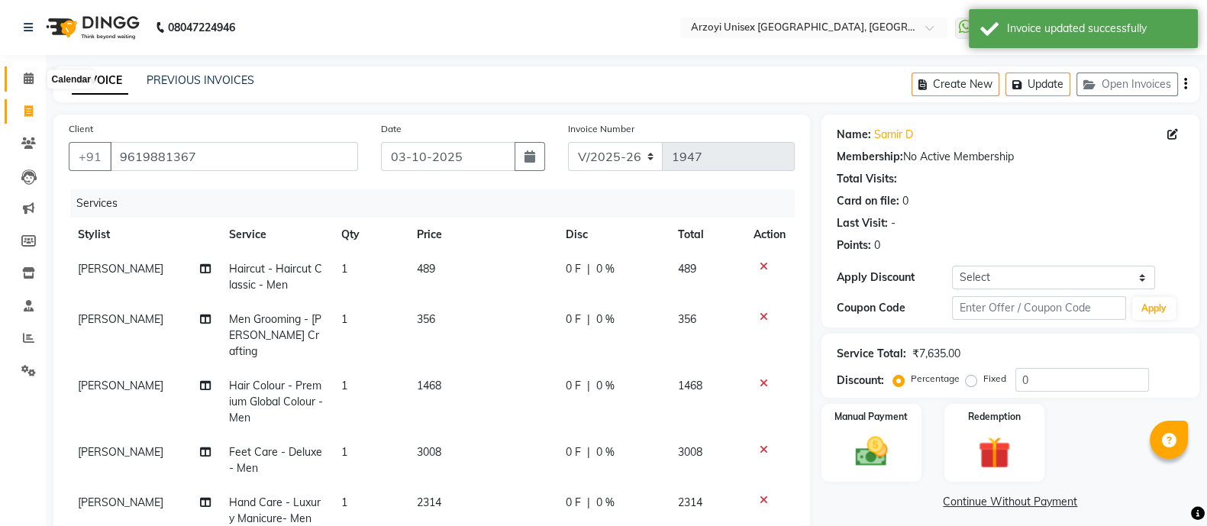
click at [22, 73] on span at bounding box center [28, 79] width 27 height 18
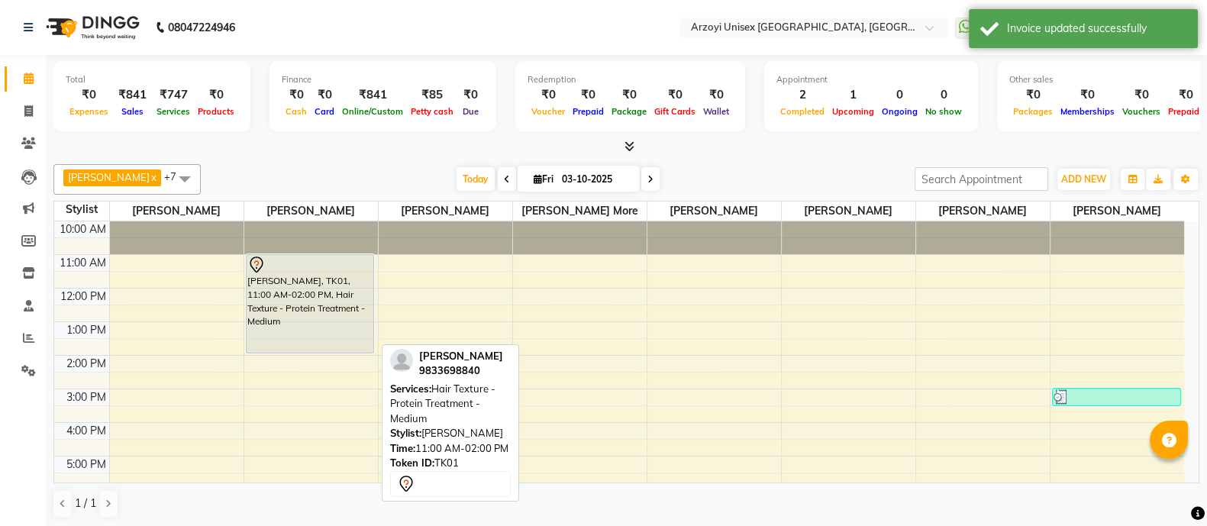
scroll to position [171, 0]
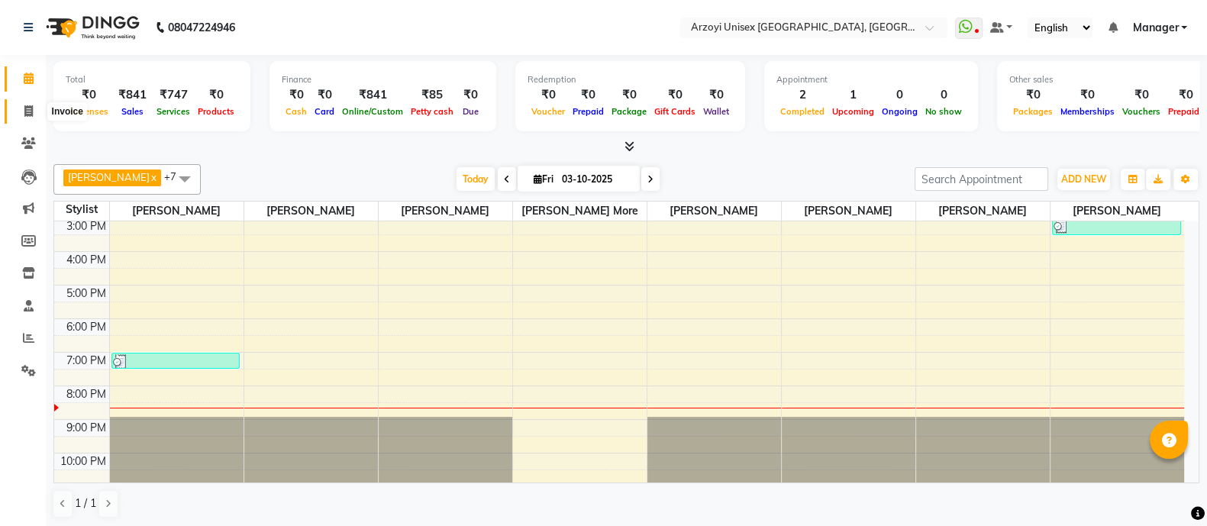
click at [21, 110] on span at bounding box center [28, 112] width 27 height 18
select select "5286"
select select "service"
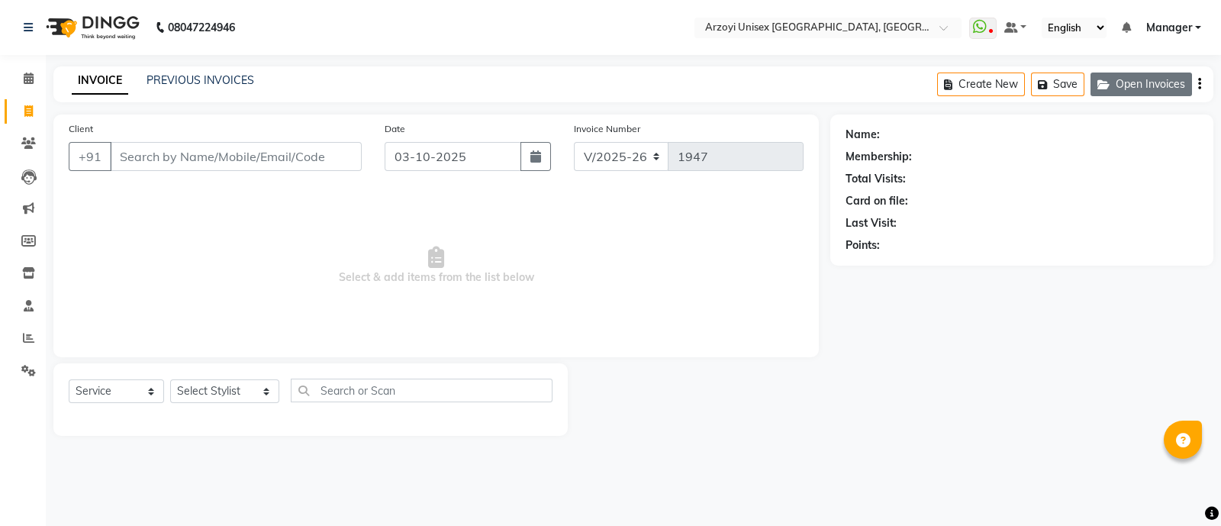
click at [1126, 79] on button "Open Invoices" at bounding box center [1142, 85] width 102 height 24
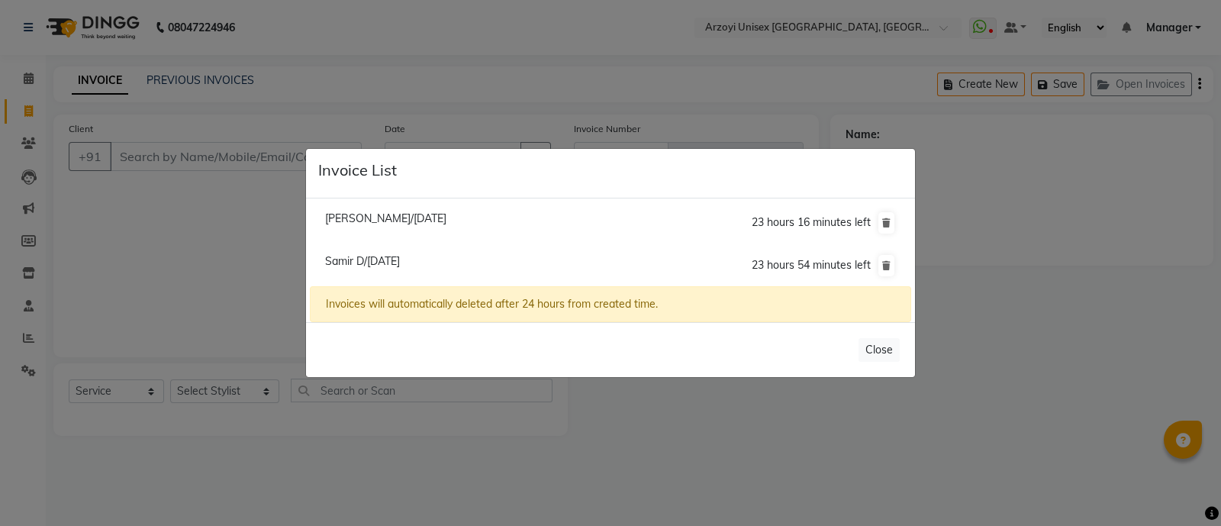
click at [374, 265] on span "Samir D/[DATE]" at bounding box center [362, 261] width 75 height 14
type input "9619881367"
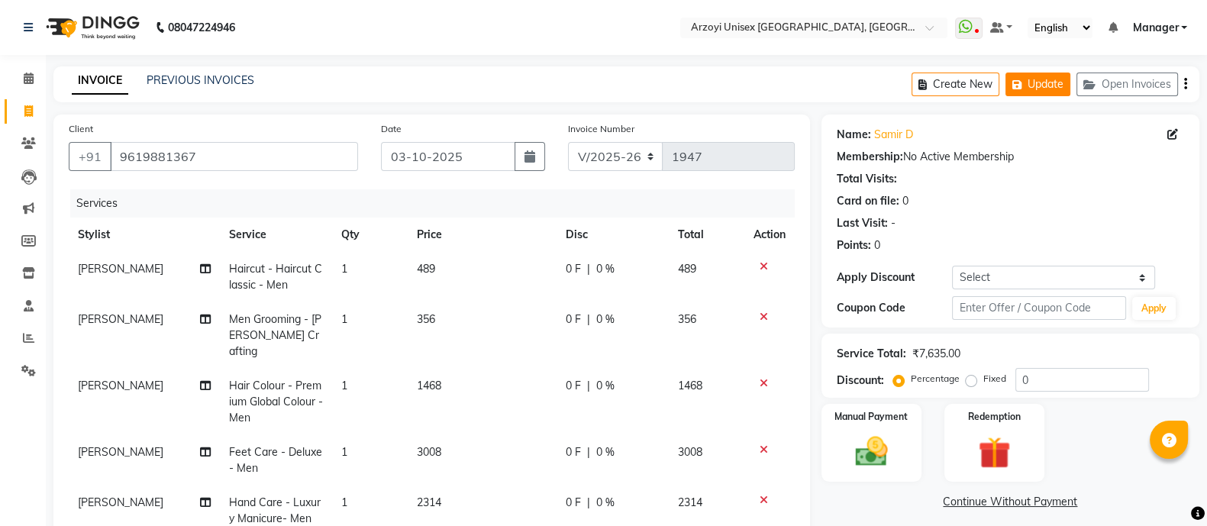
click at [1028, 78] on button "Update" at bounding box center [1037, 85] width 65 height 24
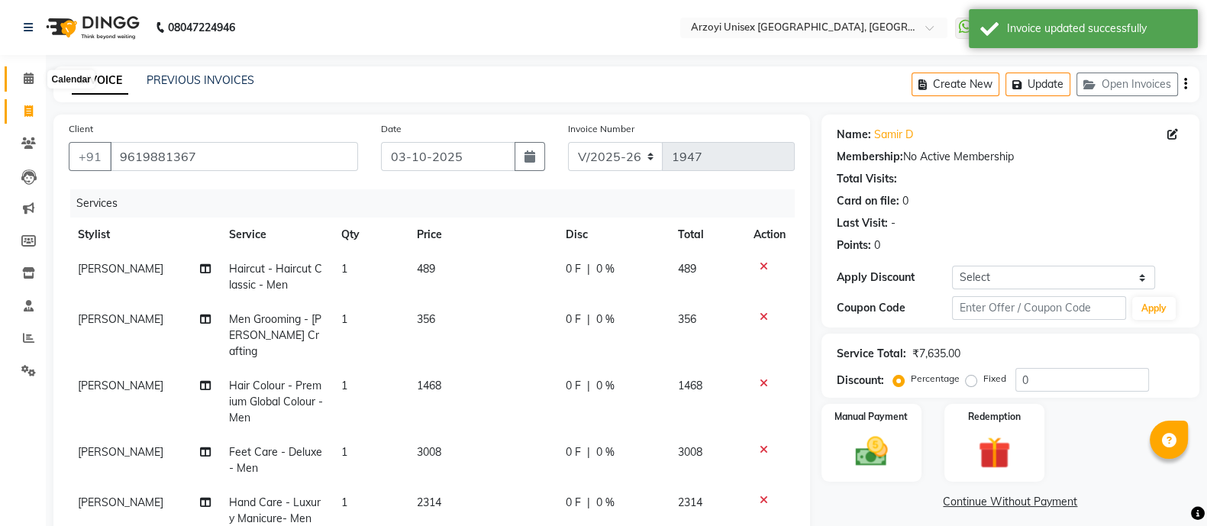
click at [19, 75] on span at bounding box center [28, 79] width 27 height 18
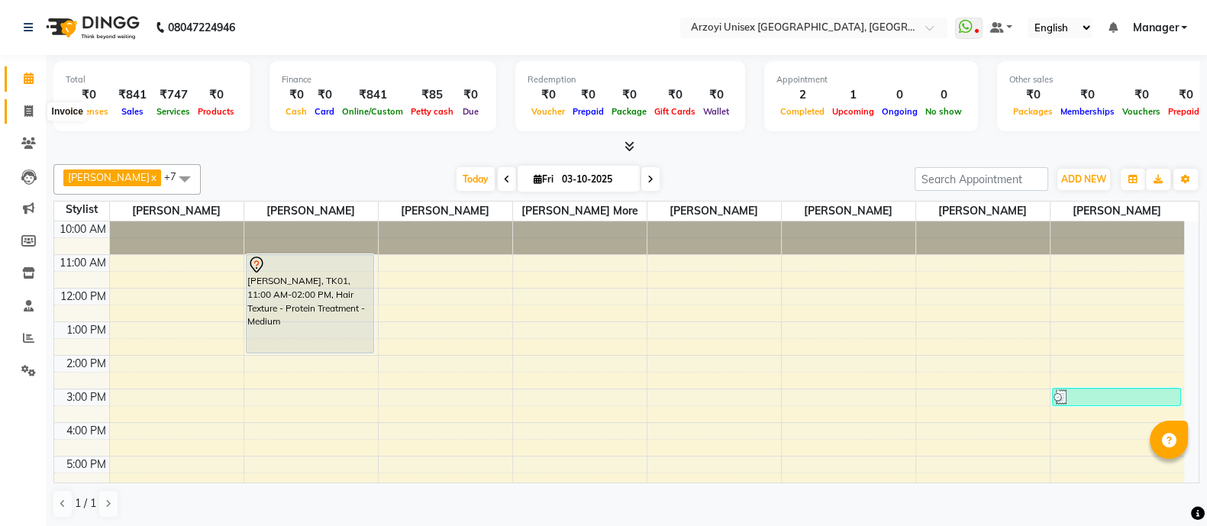
click at [27, 116] on icon at bounding box center [28, 110] width 8 height 11
select select "5286"
select select "service"
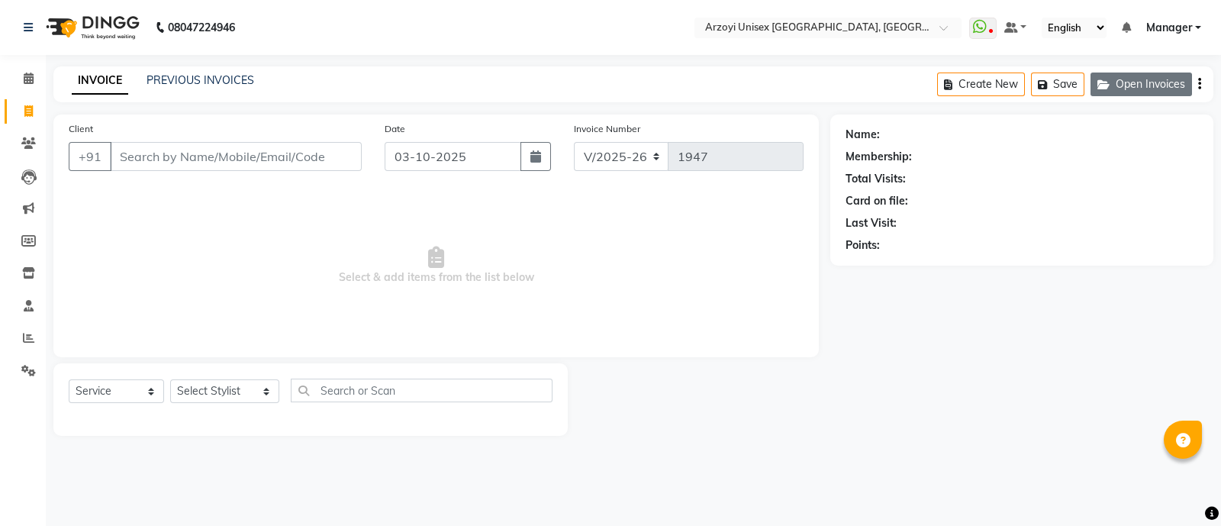
click at [1109, 92] on button "Open Invoices" at bounding box center [1142, 85] width 102 height 24
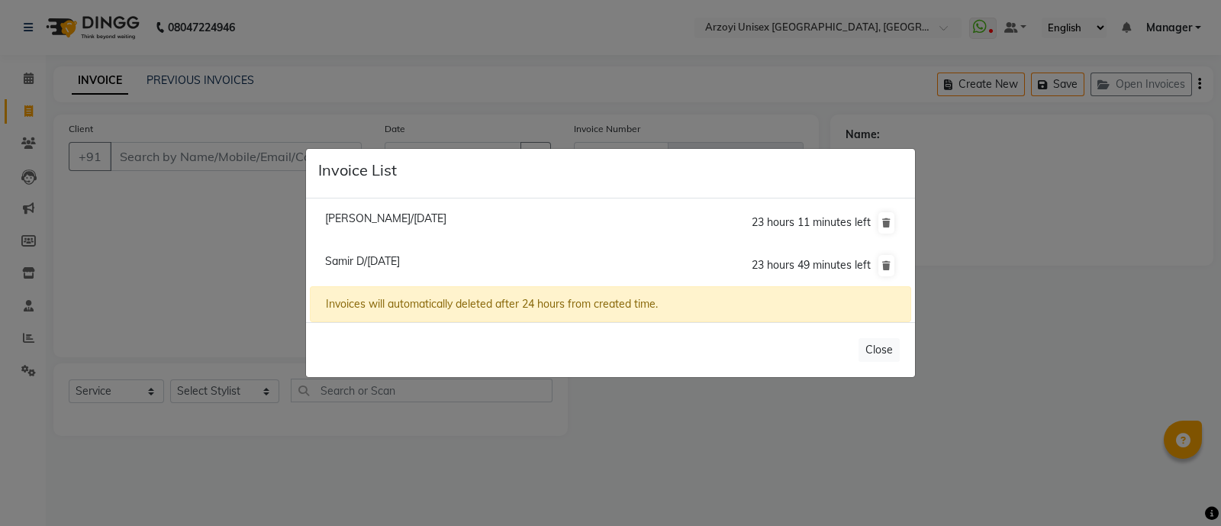
click at [388, 227] on li "[PERSON_NAME]/[DATE] 23 hours 11 minutes left" at bounding box center [610, 223] width 601 height 44
click at [379, 219] on span "[PERSON_NAME]/[DATE]" at bounding box center [385, 218] width 121 height 14
type input "9920060027"
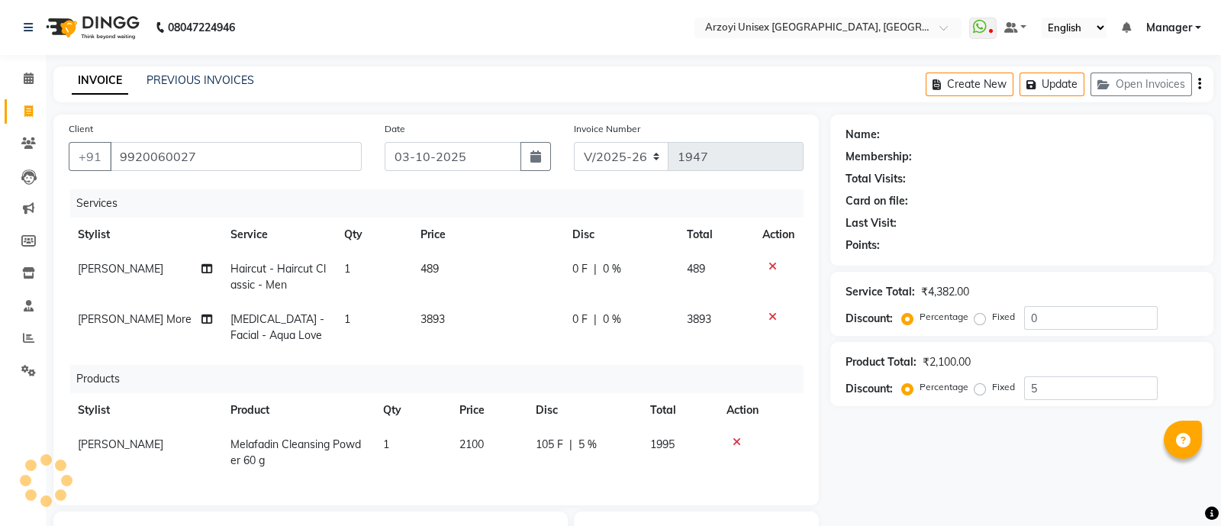
type input "0"
select select "1: Object"
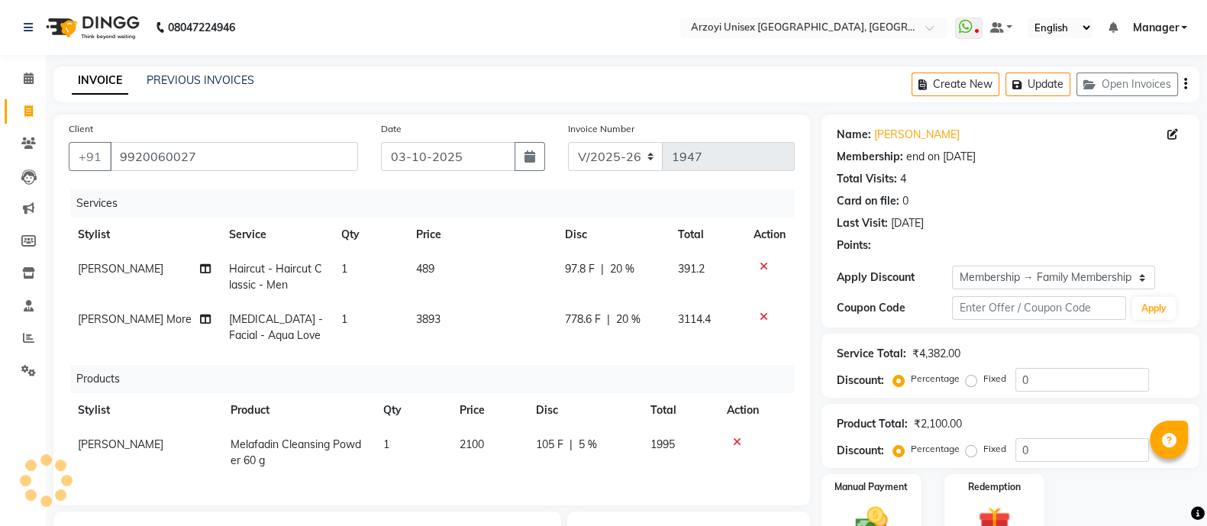
type input "5"
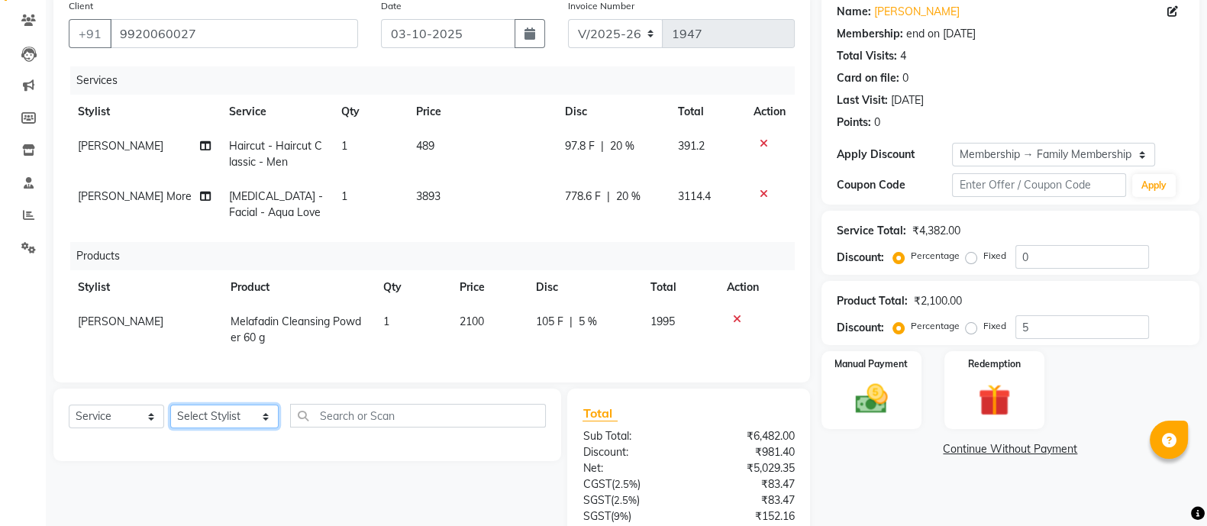
click at [192, 426] on select "Select Stylist [PERSON_NAME] Mohammmed [PERSON_NAME] [PERSON_NAME] [PERSON_NAME…" at bounding box center [224, 416] width 108 height 24
select select "70633"
click at [170, 420] on select "Select Stylist [PERSON_NAME] Mohammmed [PERSON_NAME] [PERSON_NAME] [PERSON_NAME…" at bounding box center [224, 416] width 108 height 24
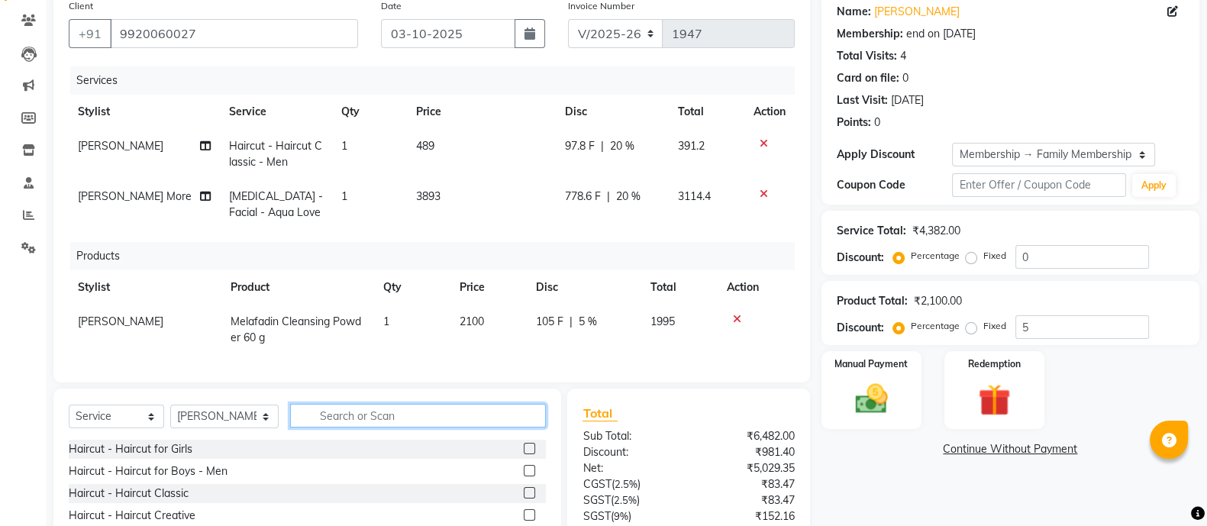
click at [343, 427] on input "text" at bounding box center [418, 416] width 256 height 24
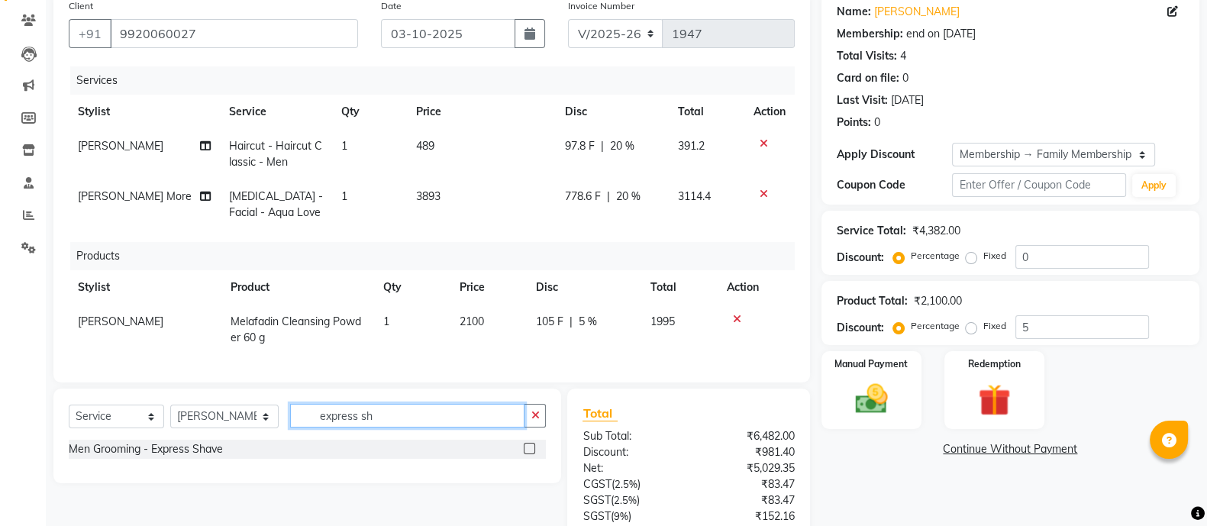
type input "express sh"
click at [527, 454] on label at bounding box center [529, 448] width 11 height 11
click at [527, 454] on input "checkbox" at bounding box center [529, 449] width 10 height 10
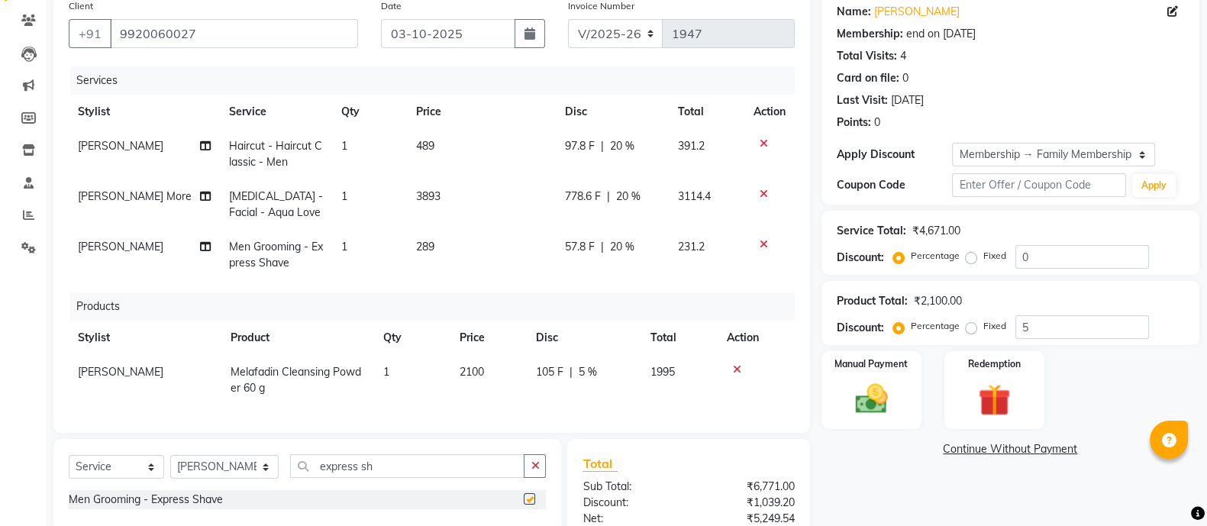
checkbox input "false"
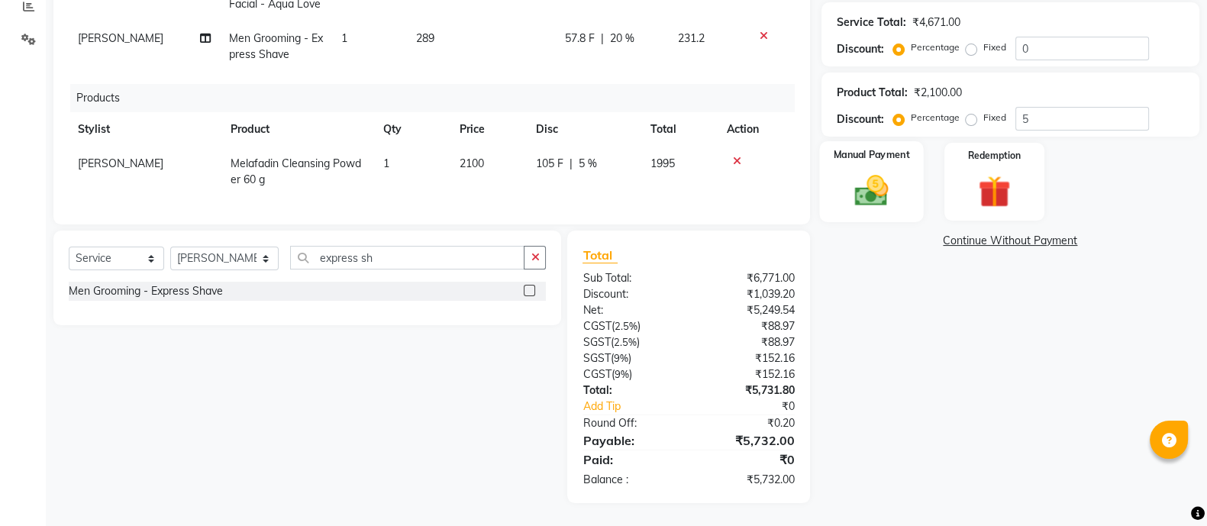
scroll to position [0, 0]
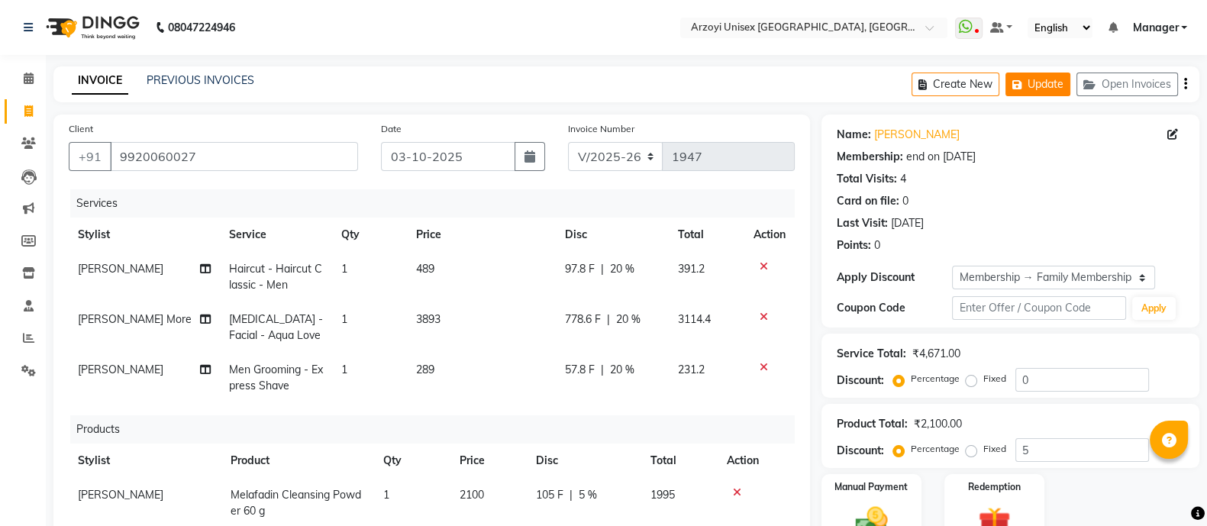
click at [1048, 80] on button "Update" at bounding box center [1037, 85] width 65 height 24
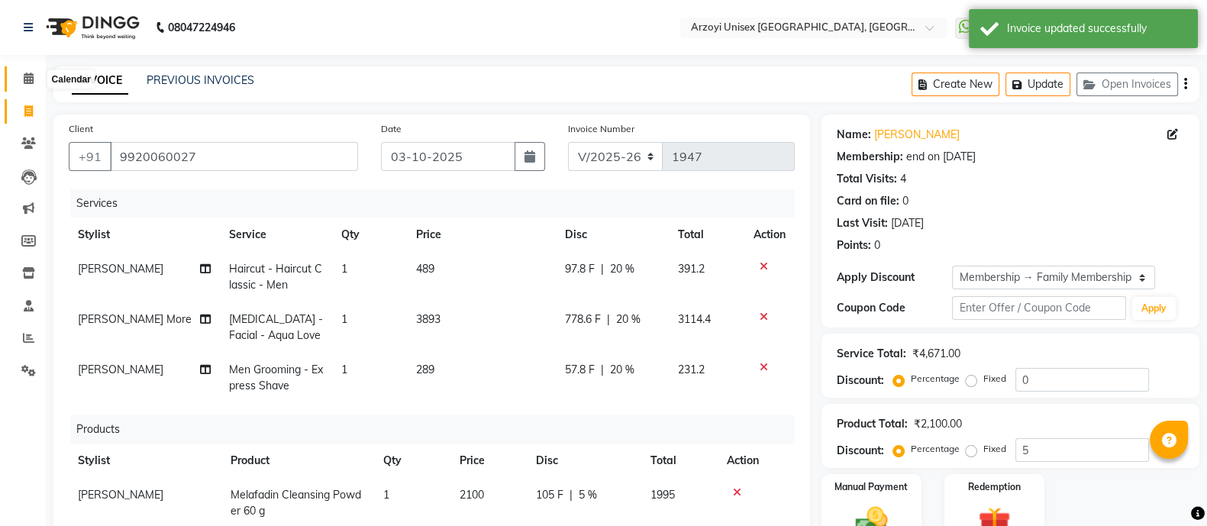
click at [24, 82] on icon at bounding box center [29, 78] width 10 height 11
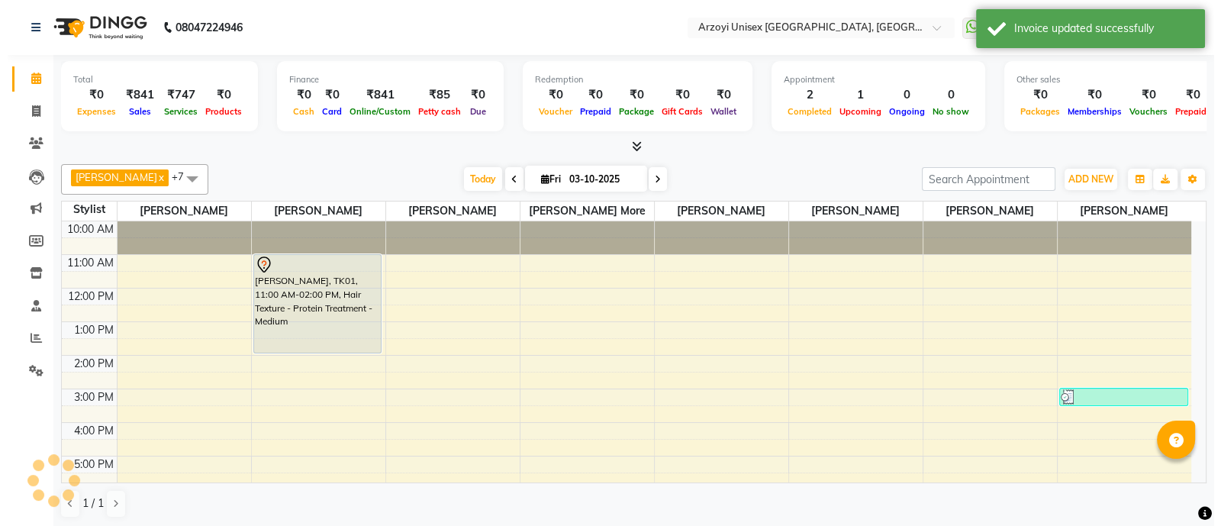
scroll to position [142, 0]
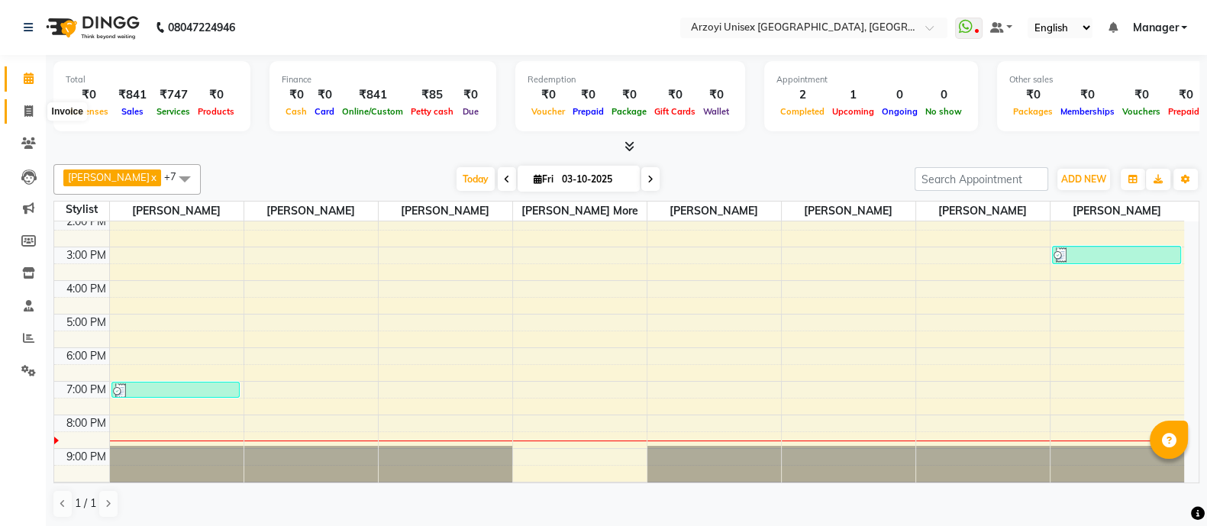
click at [31, 108] on icon at bounding box center [28, 110] width 8 height 11
select select "service"
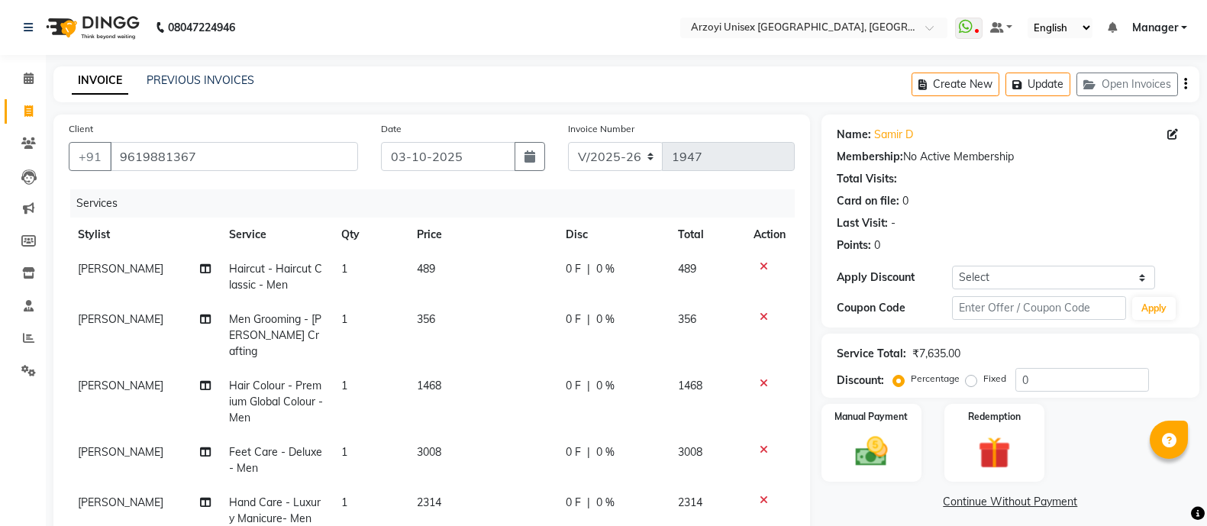
select select "5286"
select select "service"
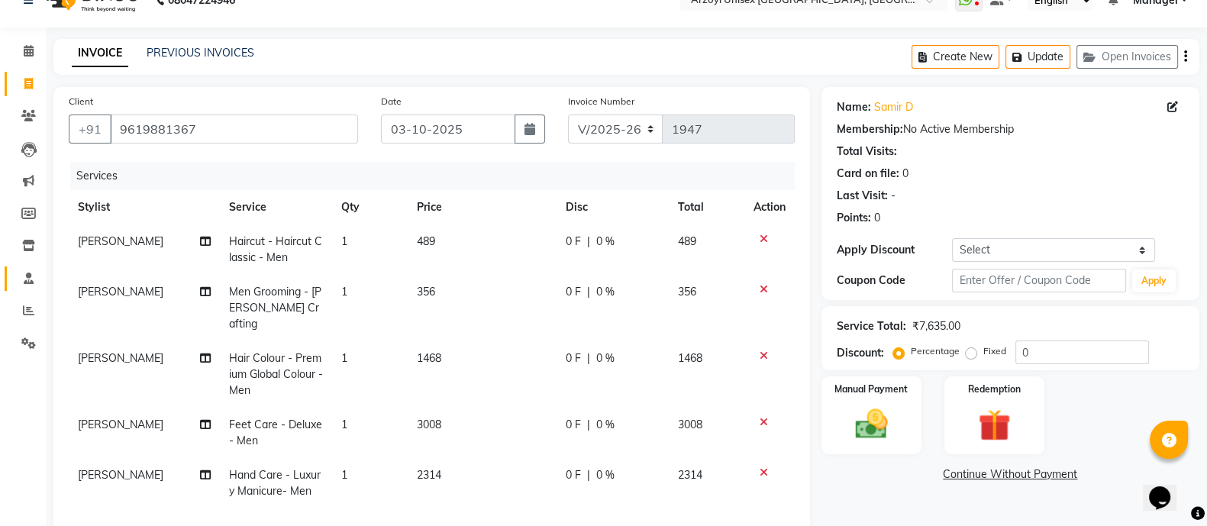
scroll to position [27, 0]
drag, startPoint x: 168, startPoint y: 105, endPoint x: 125, endPoint y: 139, distance: 54.4
click at [125, 139] on div "Client +91 9619881367" at bounding box center [213, 125] width 312 height 63
click at [125, 139] on input "9619881367" at bounding box center [234, 129] width 248 height 29
click at [129, 139] on input "9619881367" at bounding box center [234, 129] width 248 height 29
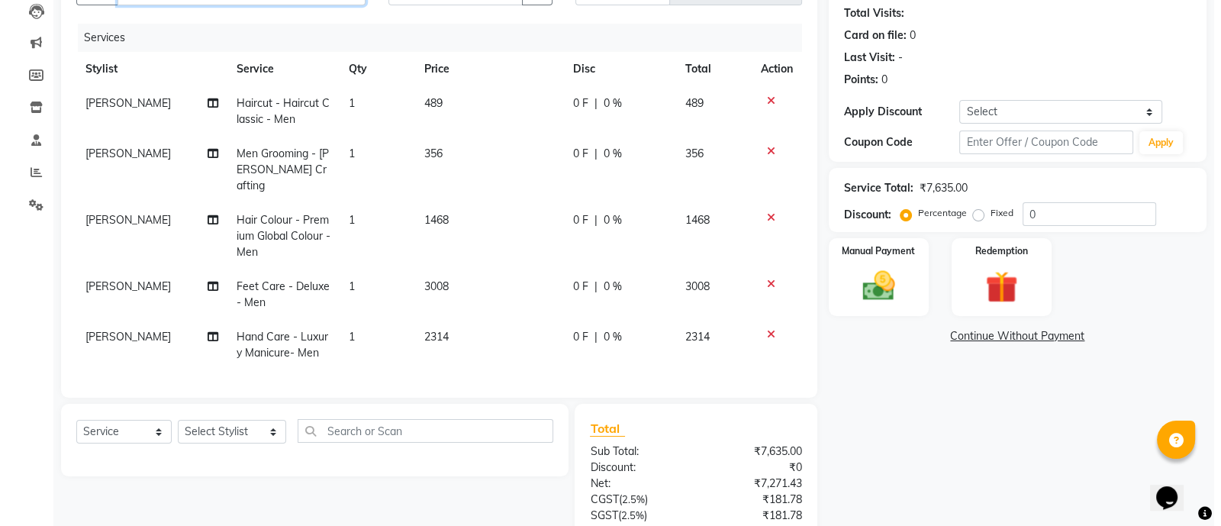
scroll to position [0, 0]
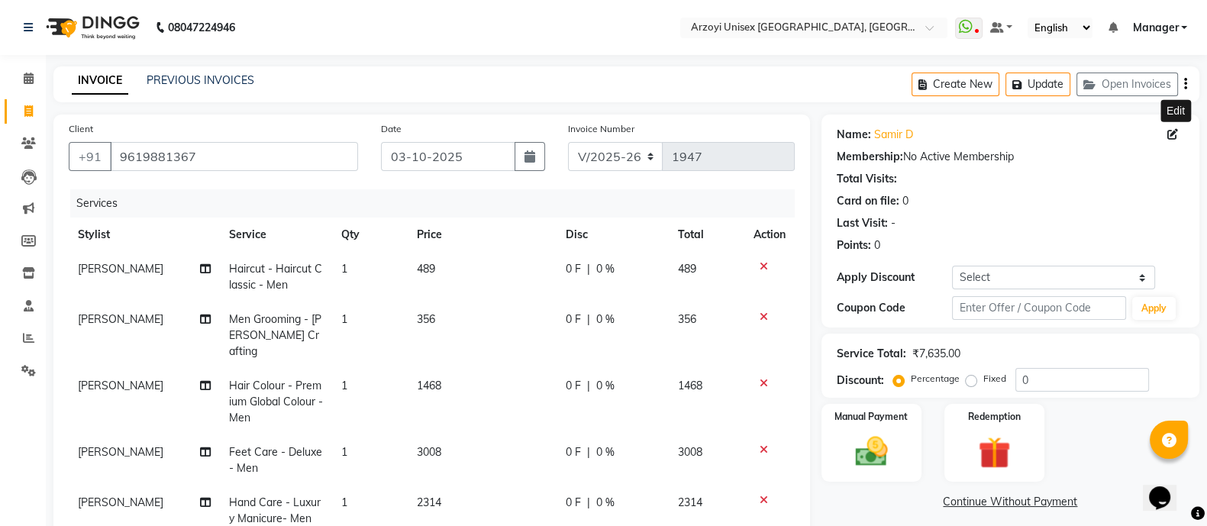
click at [1172, 131] on icon at bounding box center [1172, 134] width 11 height 11
select select "male"
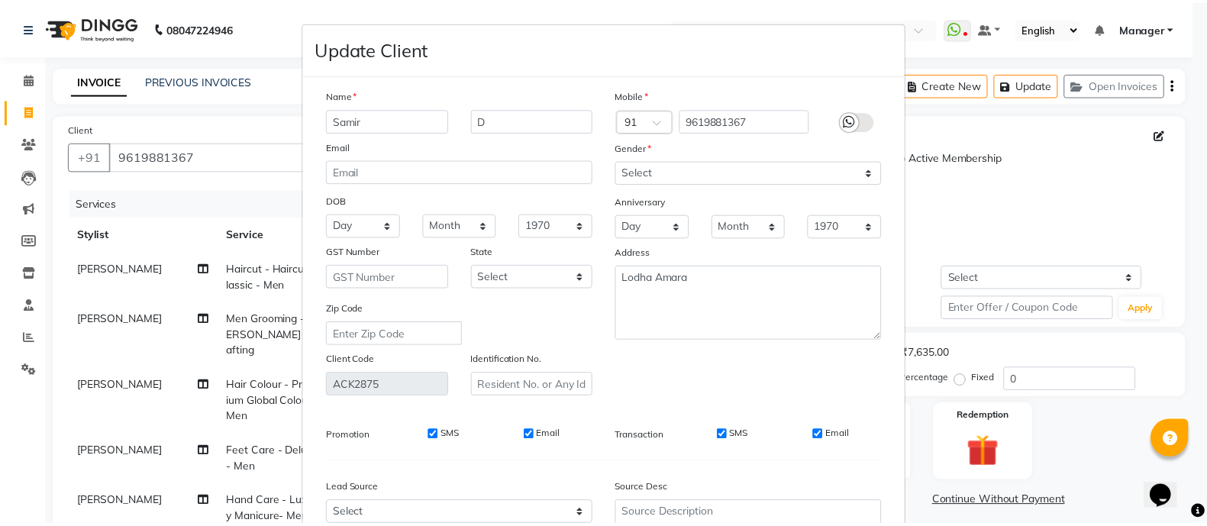
scroll to position [160, 0]
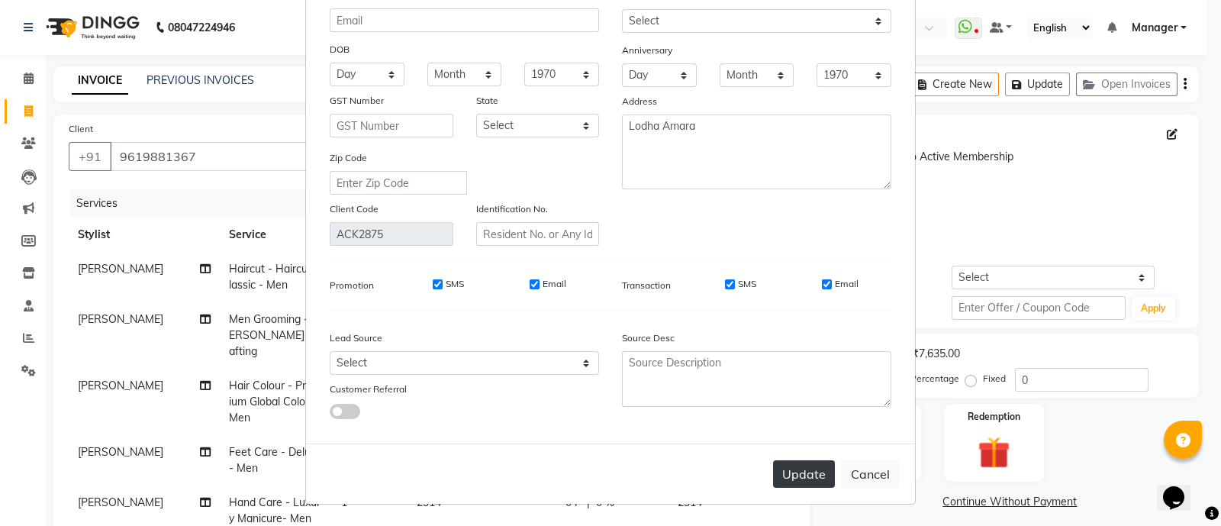
click at [805, 485] on button "Update" at bounding box center [804, 473] width 62 height 27
select select
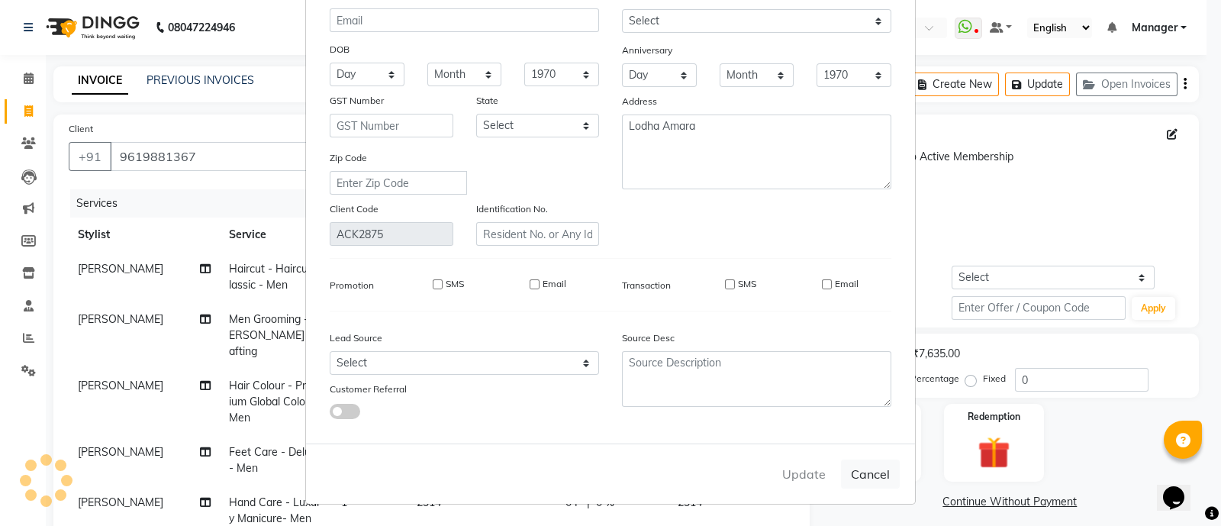
select select
checkbox input "false"
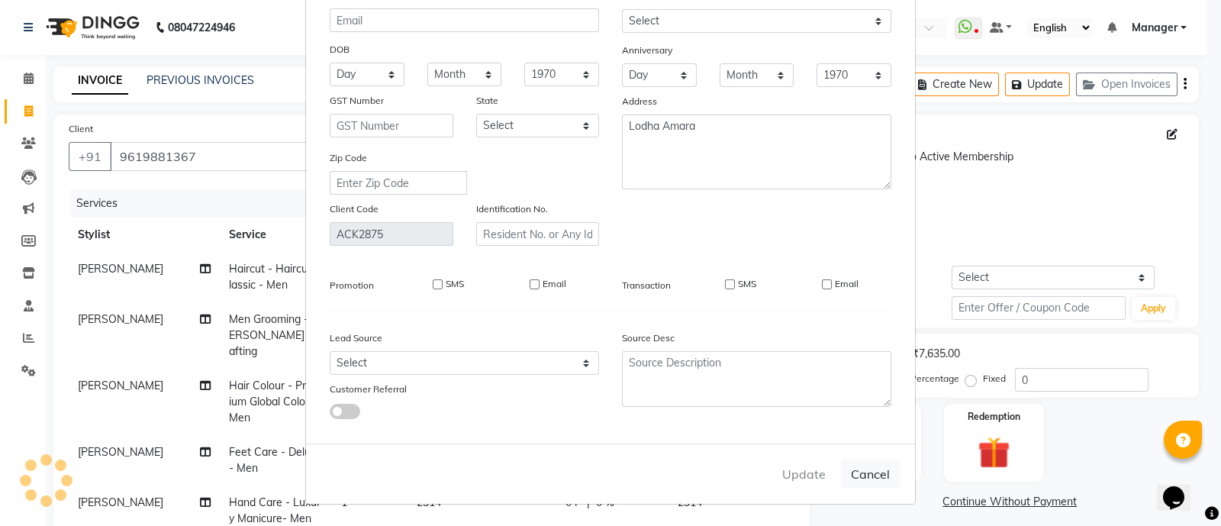
checkbox input "false"
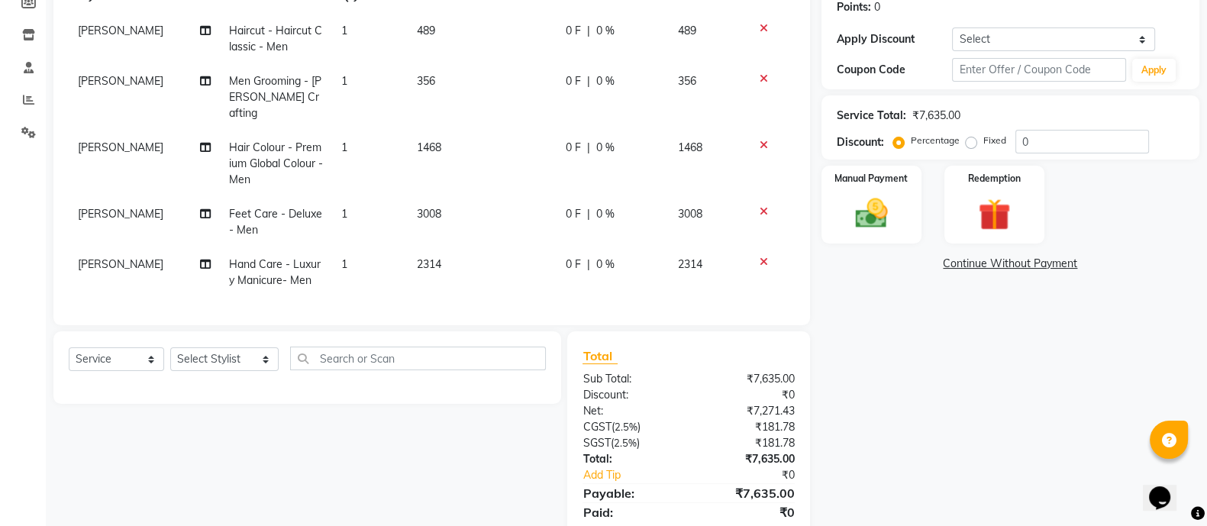
scroll to position [289, 0]
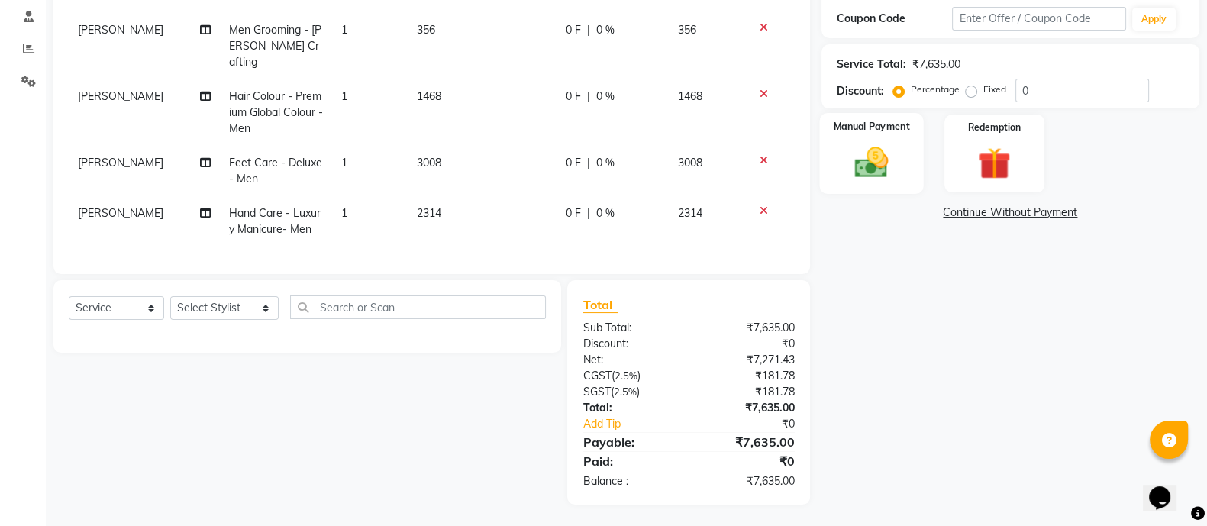
click at [871, 169] on img at bounding box center [871, 162] width 54 height 38
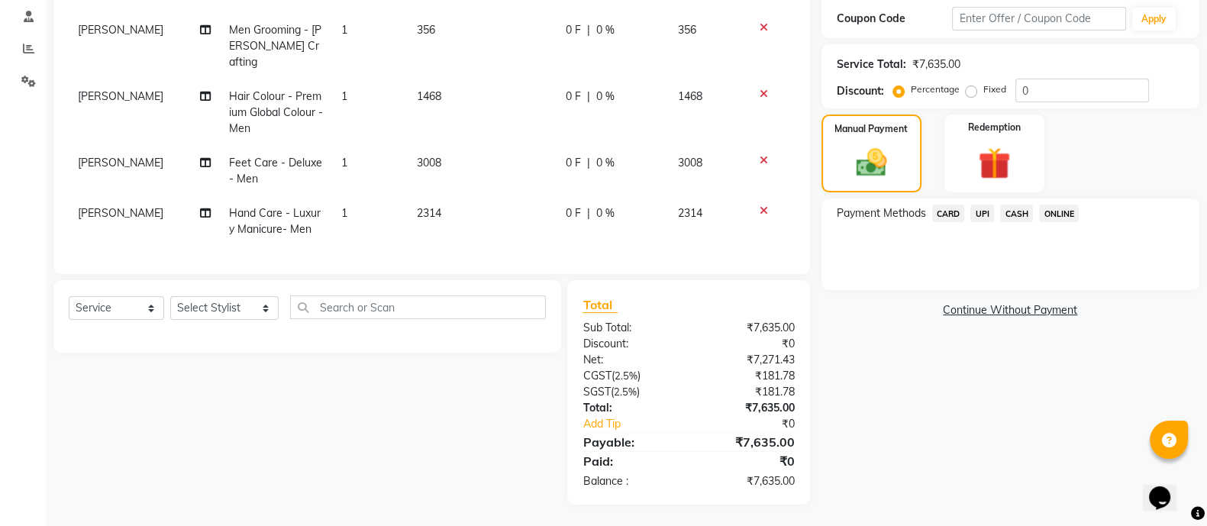
click at [1049, 211] on span "ONLINE" at bounding box center [1059, 214] width 40 height 18
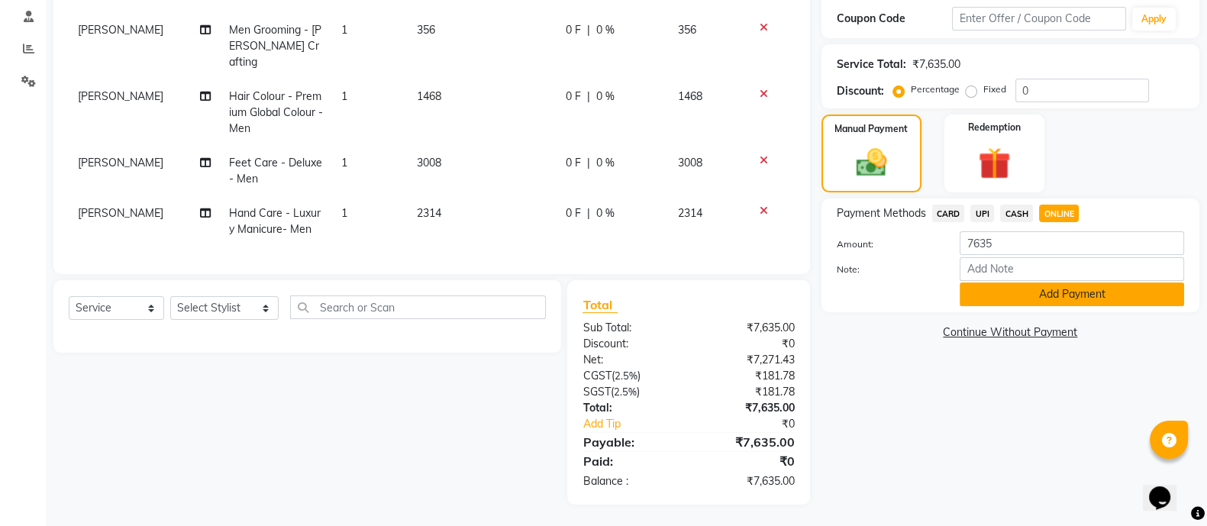
click at [1004, 299] on button "Add Payment" at bounding box center [1071, 294] width 224 height 24
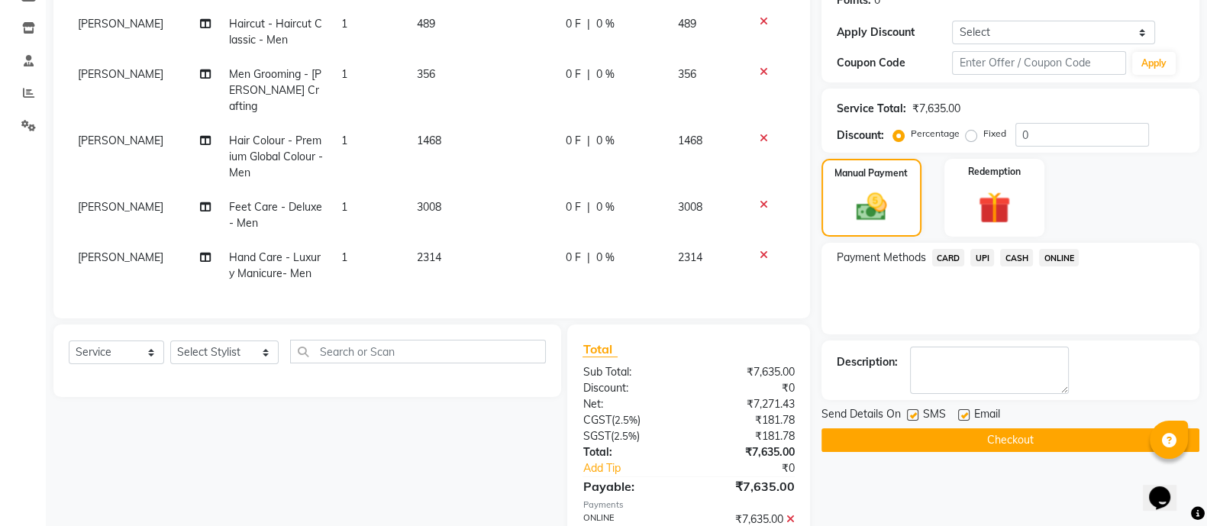
scroll to position [321, 0]
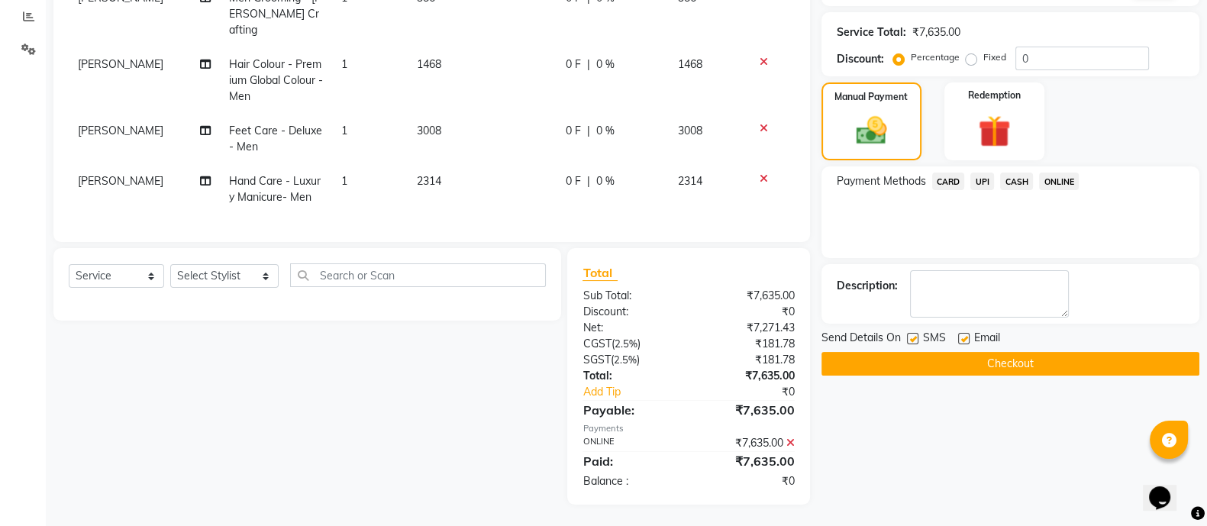
click at [935, 364] on button "Checkout" at bounding box center [1010, 364] width 378 height 24
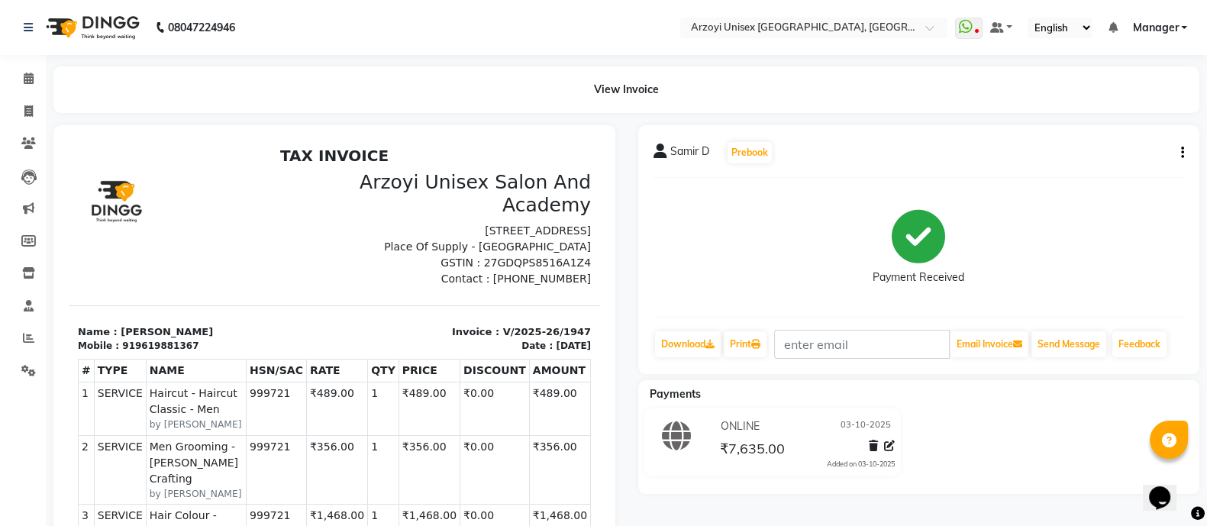
click at [1183, 149] on div "Samir D Prebook Payment Received Download Print Email Invoice Send Message Feed…" at bounding box center [919, 249] width 562 height 249
click at [1182, 153] on icon "button" at bounding box center [1182, 153] width 3 height 1
click at [1097, 166] on div "Edit Invoice" at bounding box center [1105, 171] width 105 height 19
select select "service"
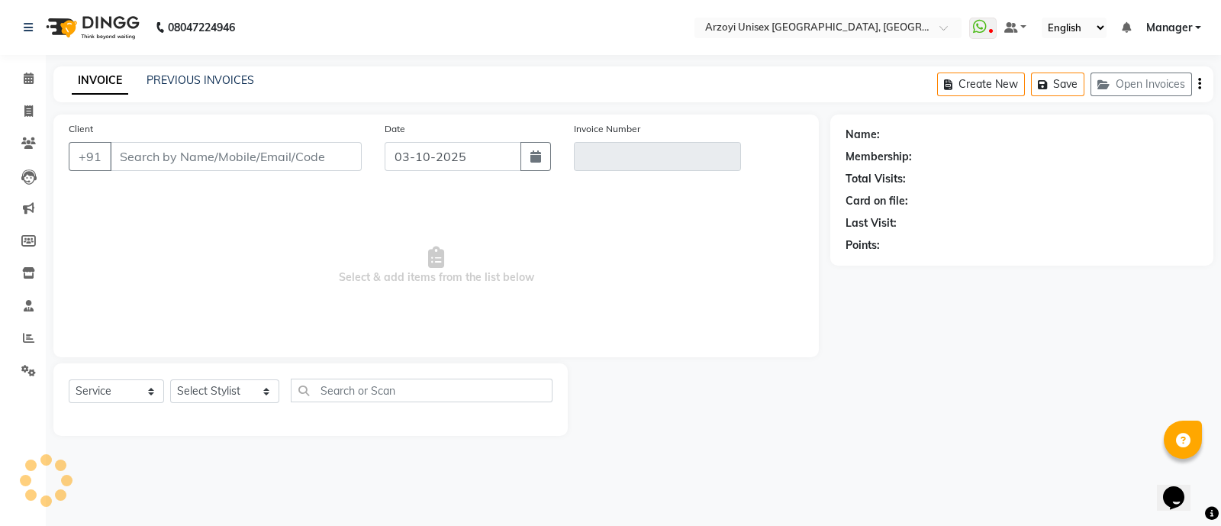
type input "9619881367"
type input "V/2025-26/1947"
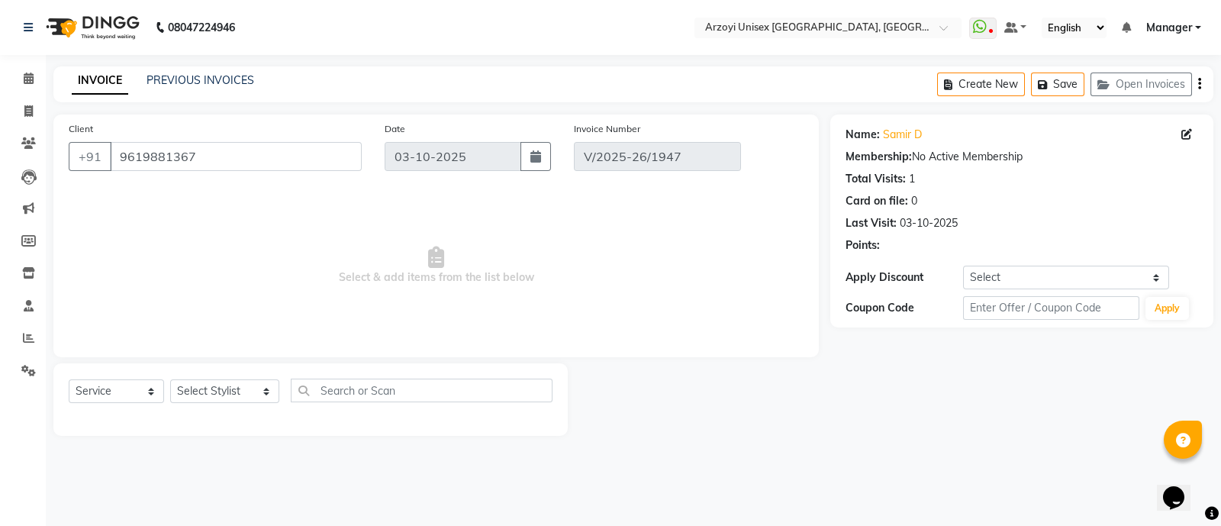
select select "select"
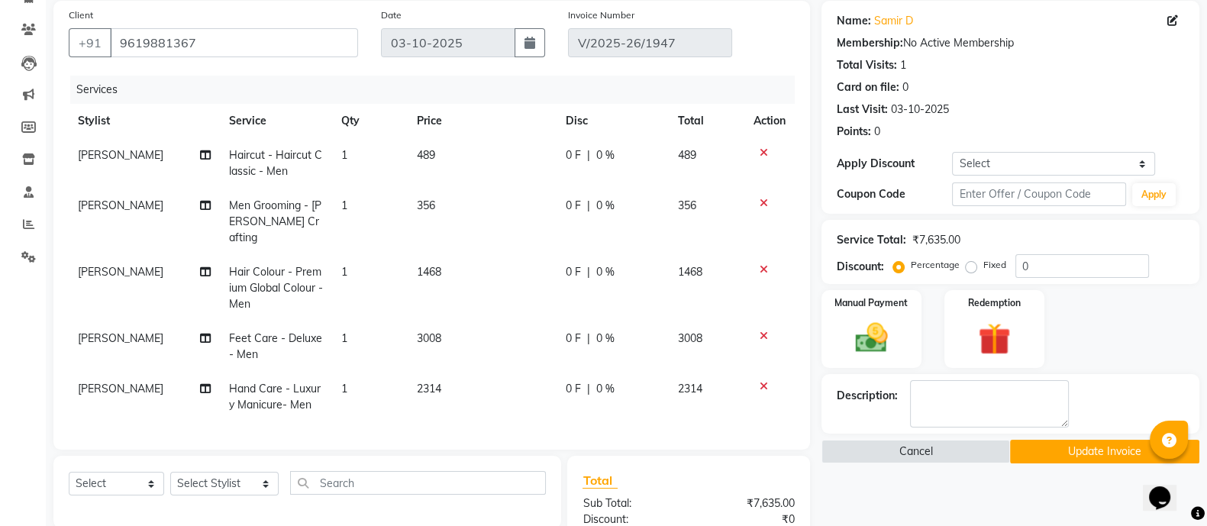
scroll to position [114, 0]
click at [200, 266] on icon at bounding box center [205, 271] width 11 height 11
select select "36059"
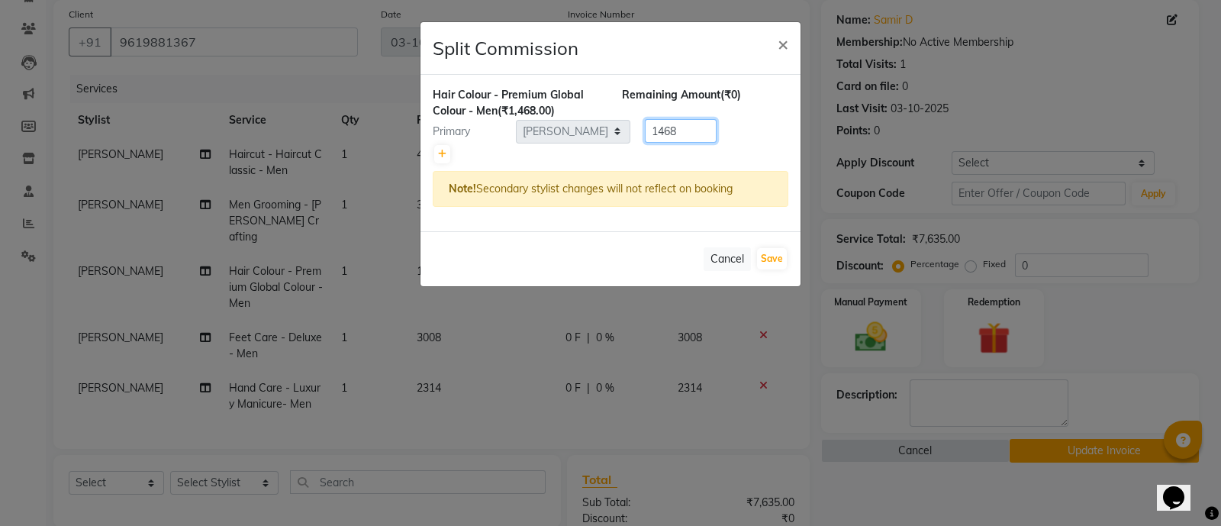
click at [685, 124] on input "1468" at bounding box center [681, 131] width 72 height 24
click at [444, 150] on icon at bounding box center [442, 154] width 8 height 9
type input "734"
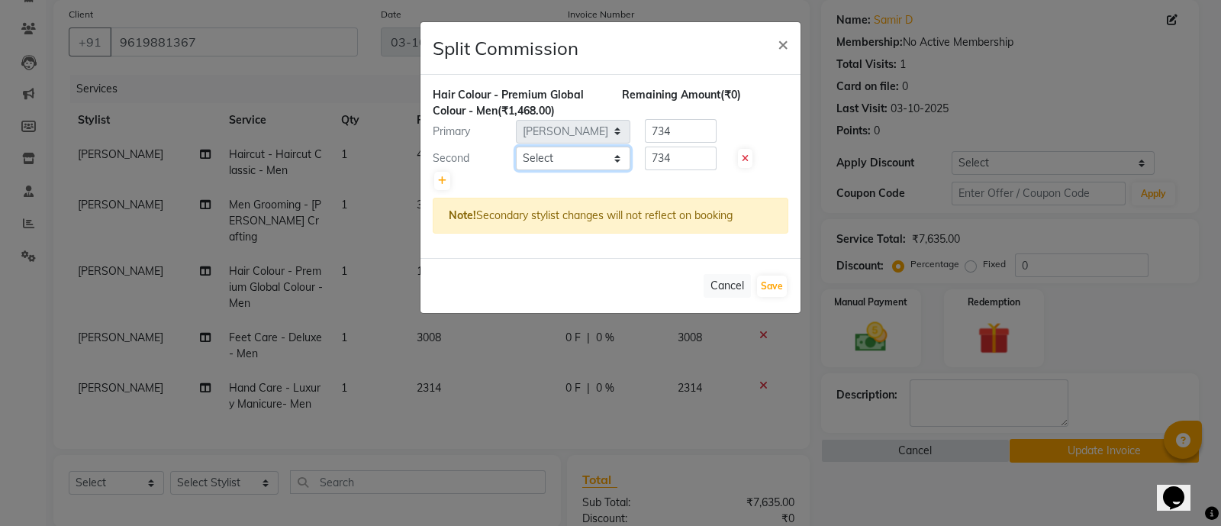
click at [582, 160] on select "Select Aatif Mohammmed Abid Salmani Irshaad Salmani Jaydeep Kumudini Bharat Kam…" at bounding box center [573, 159] width 114 height 24
select select "70633"
click at [516, 147] on select "Select Aatif Mohammmed Abid Salmani Irshaad Salmani Jaydeep Kumudini Bharat Kam…" at bounding box center [573, 159] width 114 height 24
click at [678, 124] on input "734" at bounding box center [681, 131] width 72 height 24
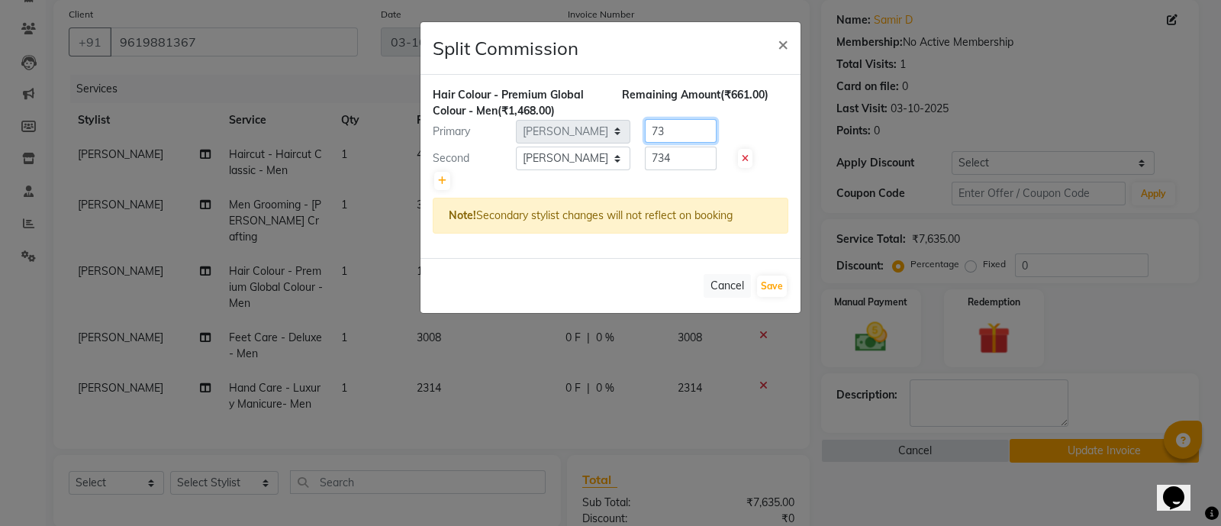
type input "7"
type input "1321"
click at [682, 163] on input "734" at bounding box center [681, 159] width 72 height 24
type input "7"
type input "147"
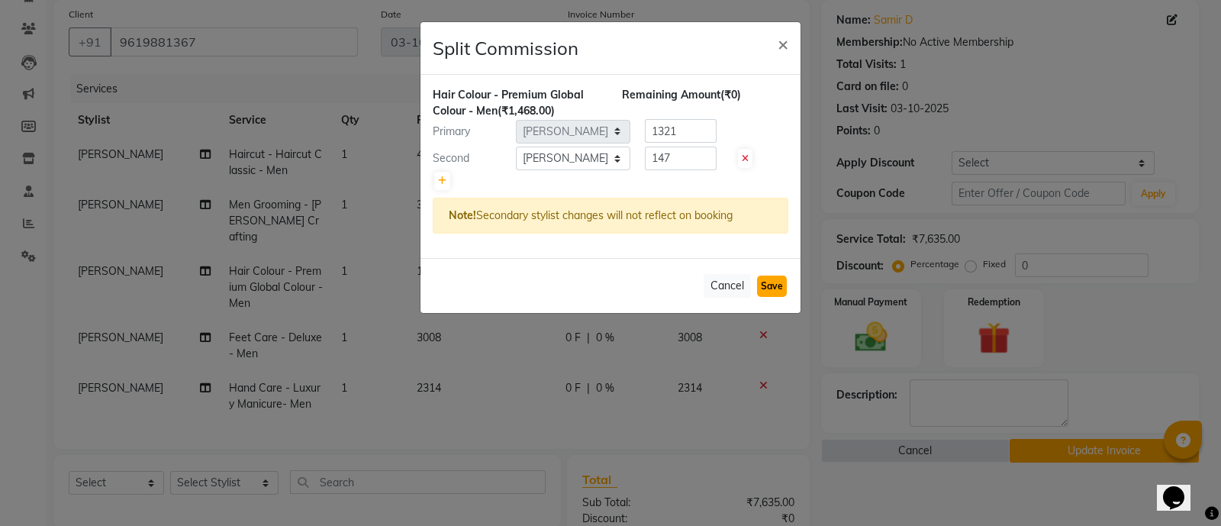
click at [769, 285] on button "Save" at bounding box center [772, 286] width 30 height 21
select select "Select"
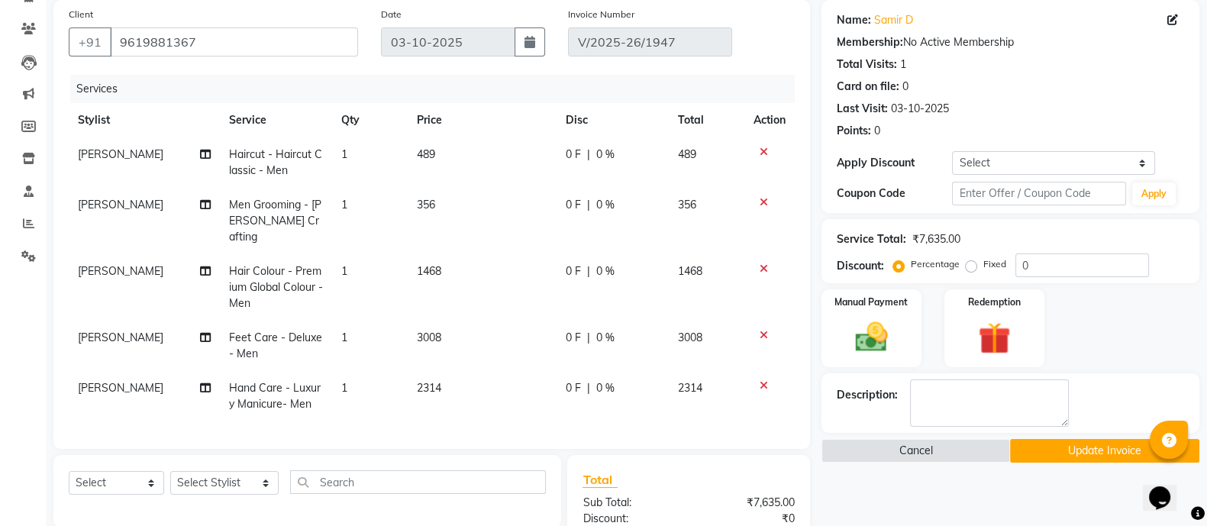
scroll to position [321, 0]
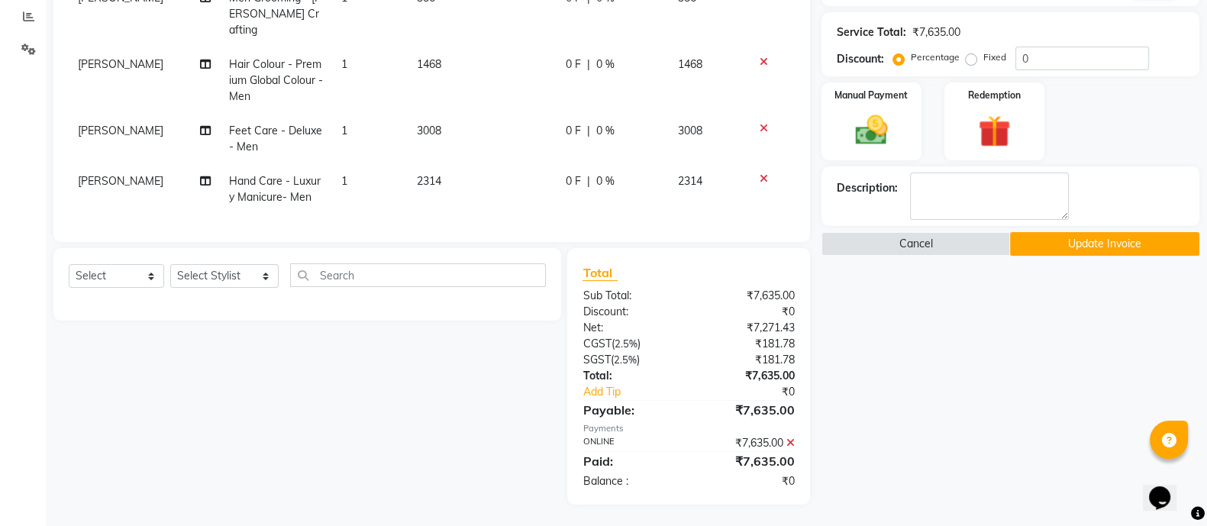
click at [1094, 237] on button "Update Invoice" at bounding box center [1104, 244] width 189 height 24
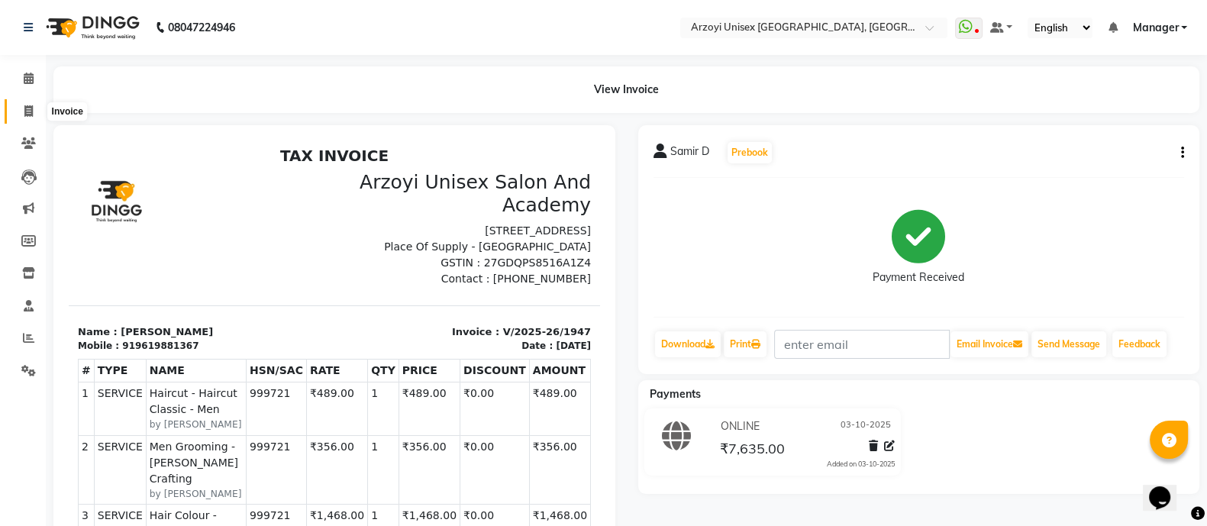
click at [24, 110] on icon at bounding box center [28, 110] width 8 height 11
select select "5286"
select select "service"
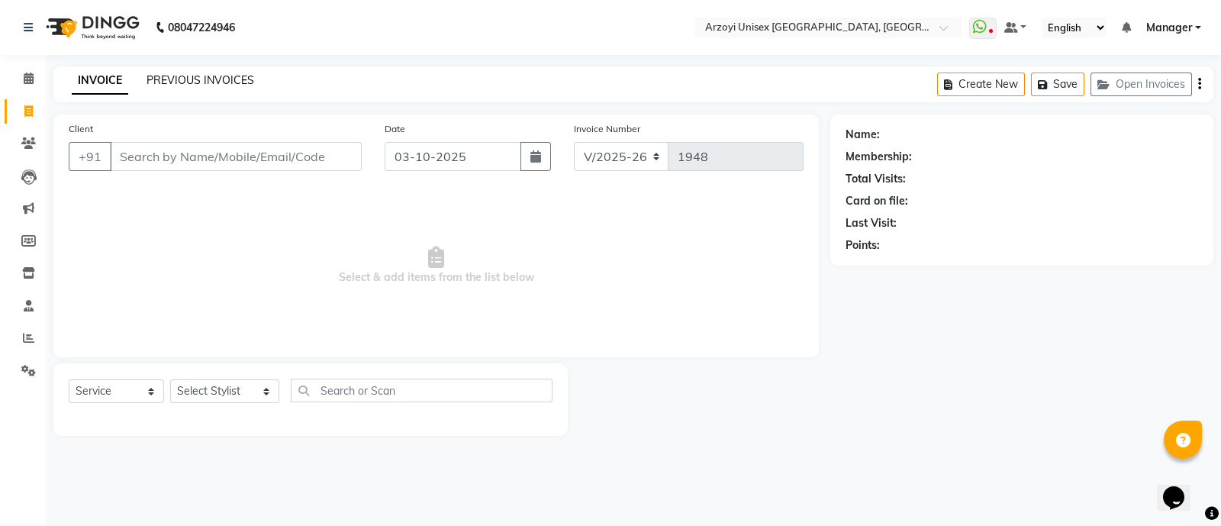
click at [200, 80] on link "PREVIOUS INVOICES" at bounding box center [201, 80] width 108 height 14
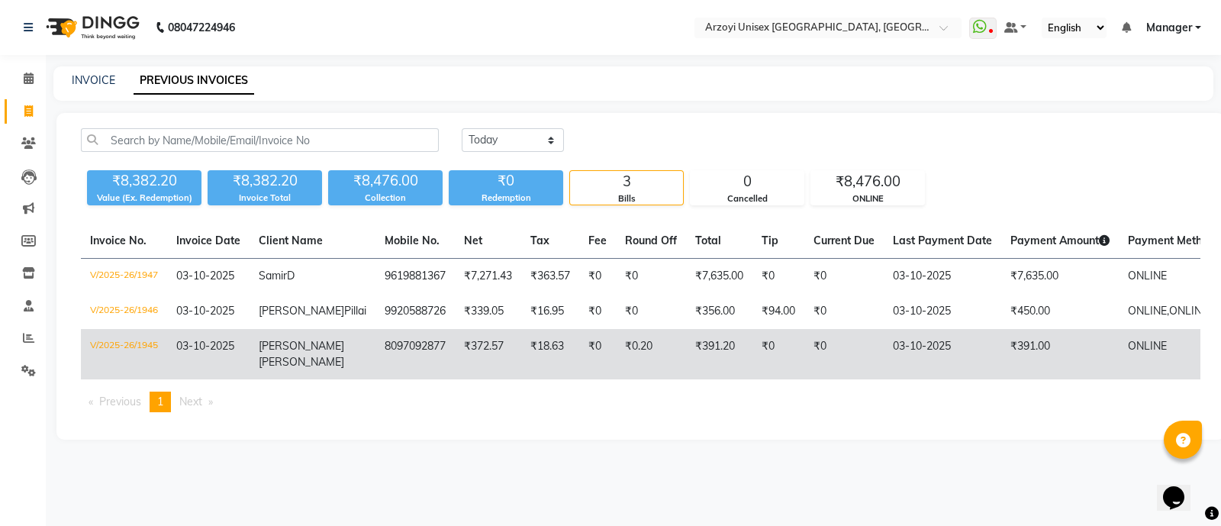
click at [264, 355] on td "Kashish Khaneja" at bounding box center [313, 354] width 126 height 50
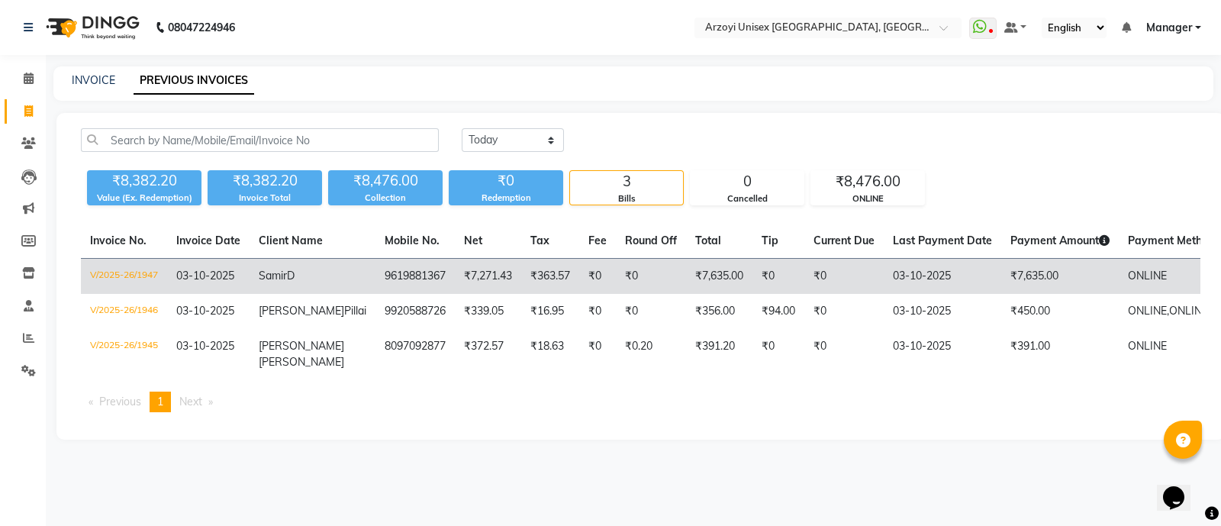
click at [295, 272] on span "D" at bounding box center [291, 276] width 8 height 14
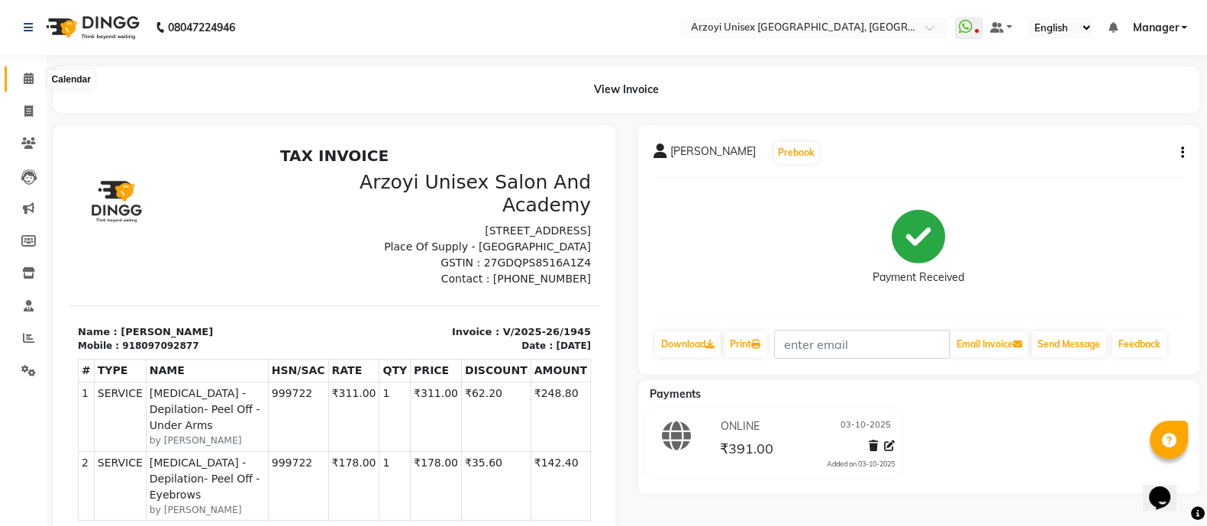
click at [28, 70] on span at bounding box center [28, 79] width 27 height 18
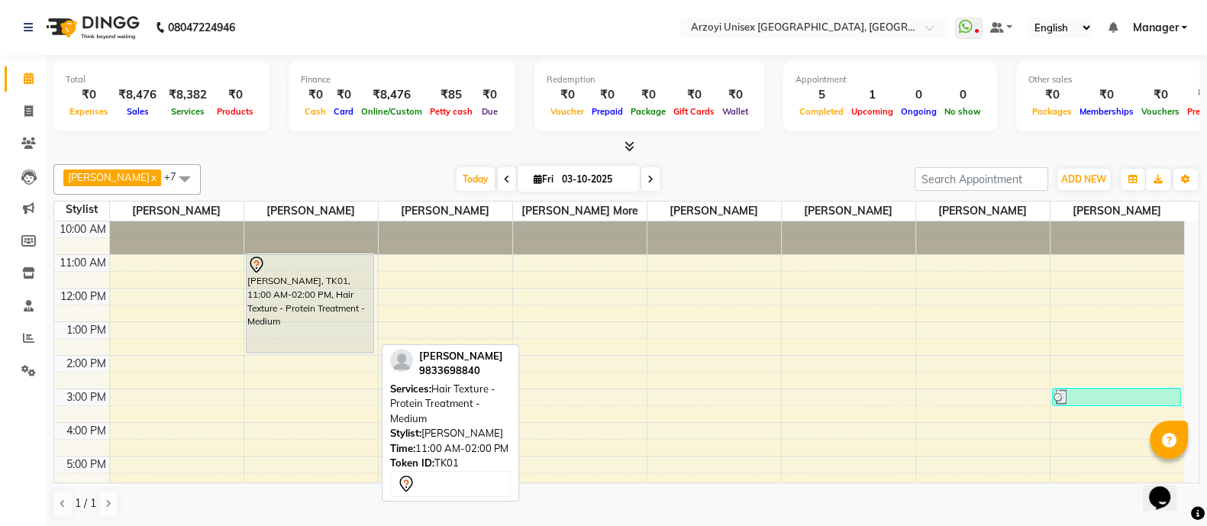
scroll to position [171, 0]
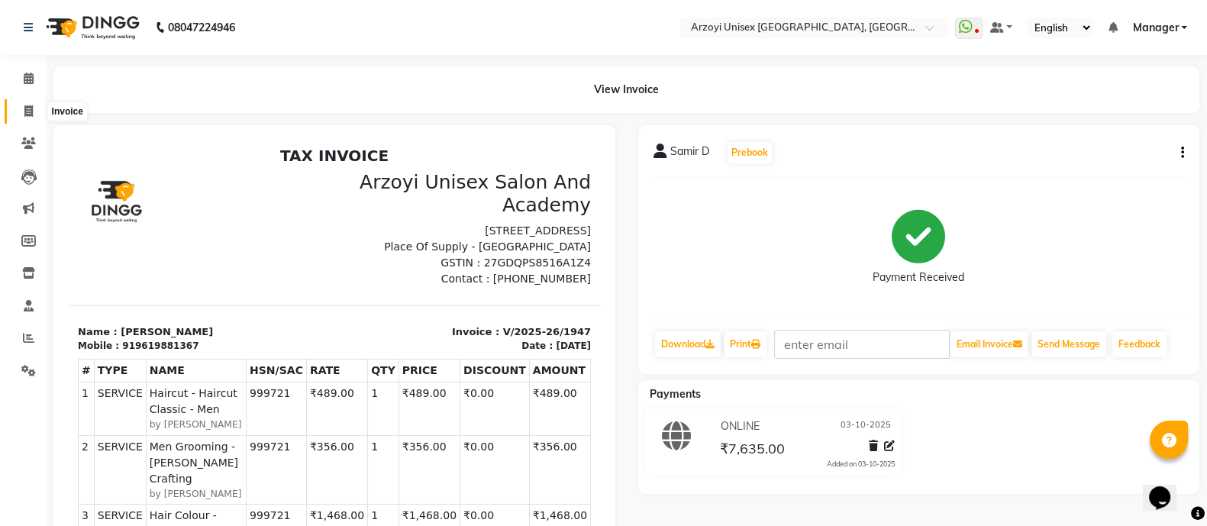
click at [31, 110] on icon at bounding box center [28, 110] width 8 height 11
select select "5286"
select select "service"
